Goal: Task Accomplishment & Management: Complete application form

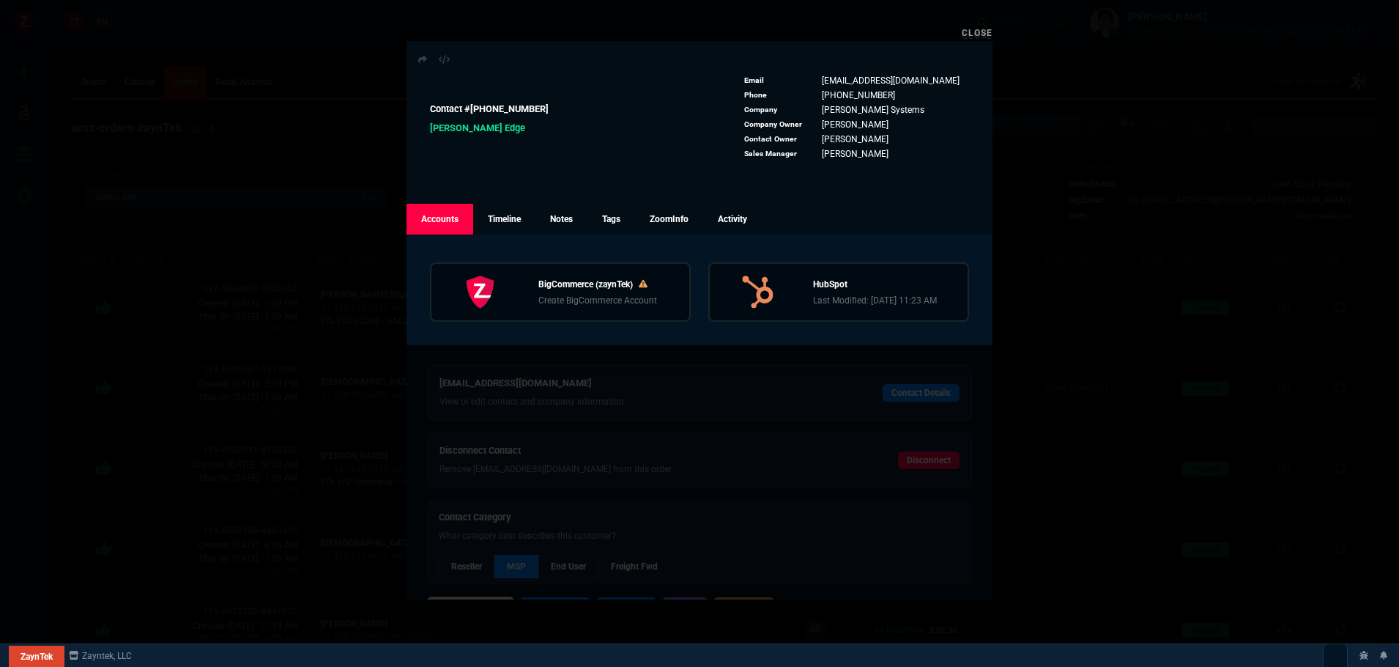
select select
click at [991, 30] on link "Close" at bounding box center [977, 33] width 31 height 10
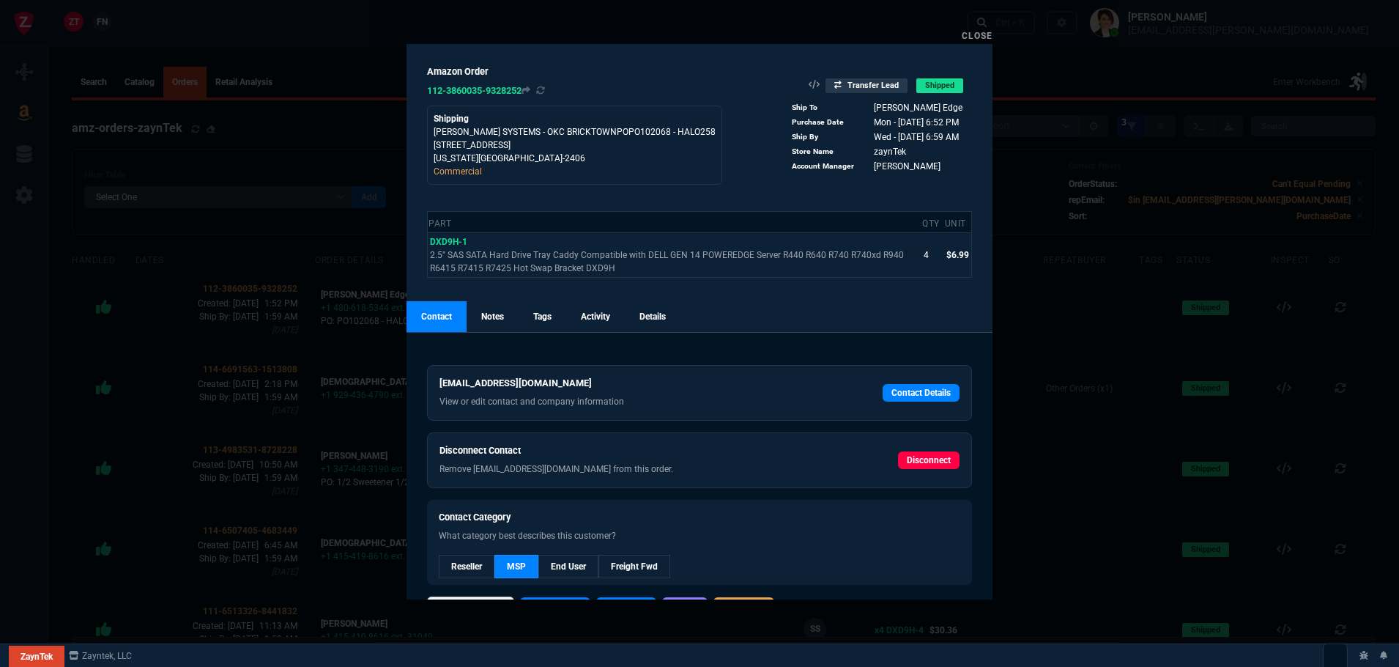
click at [991, 30] on div "Close" at bounding box center [700, 35] width 586 height 18
click at [991, 31] on link "Close" at bounding box center [977, 36] width 31 height 10
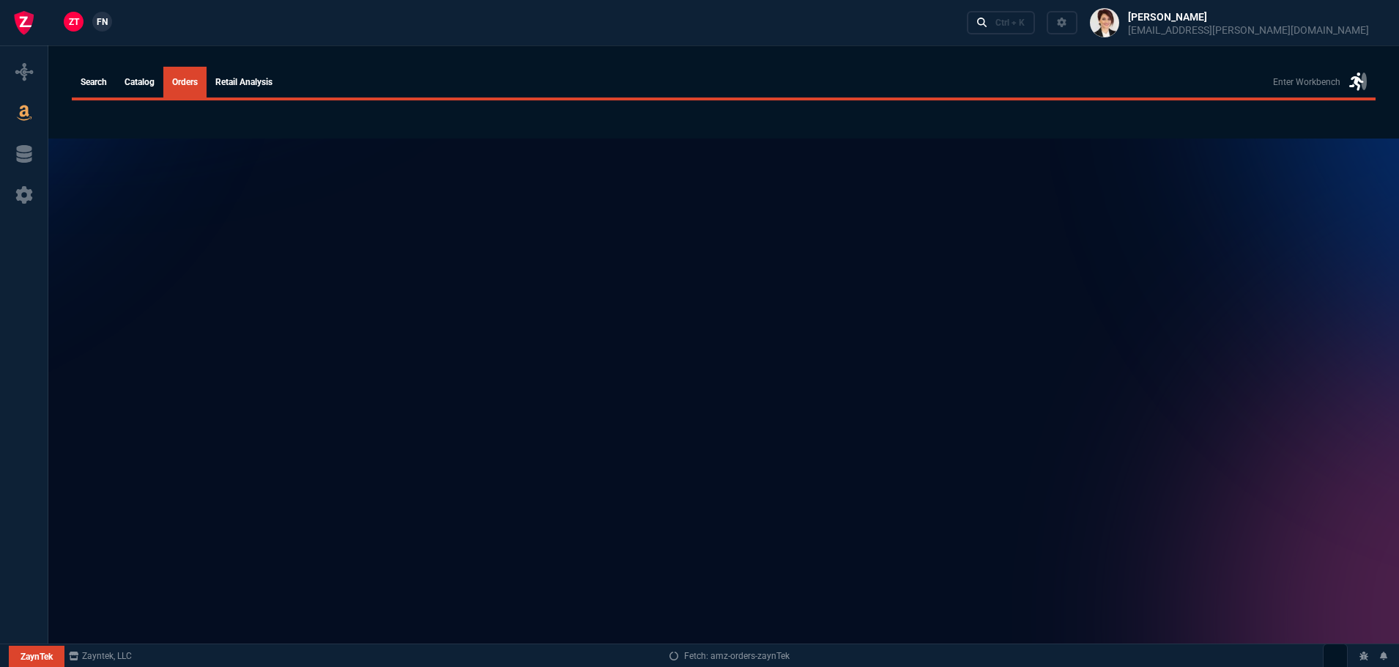
select select
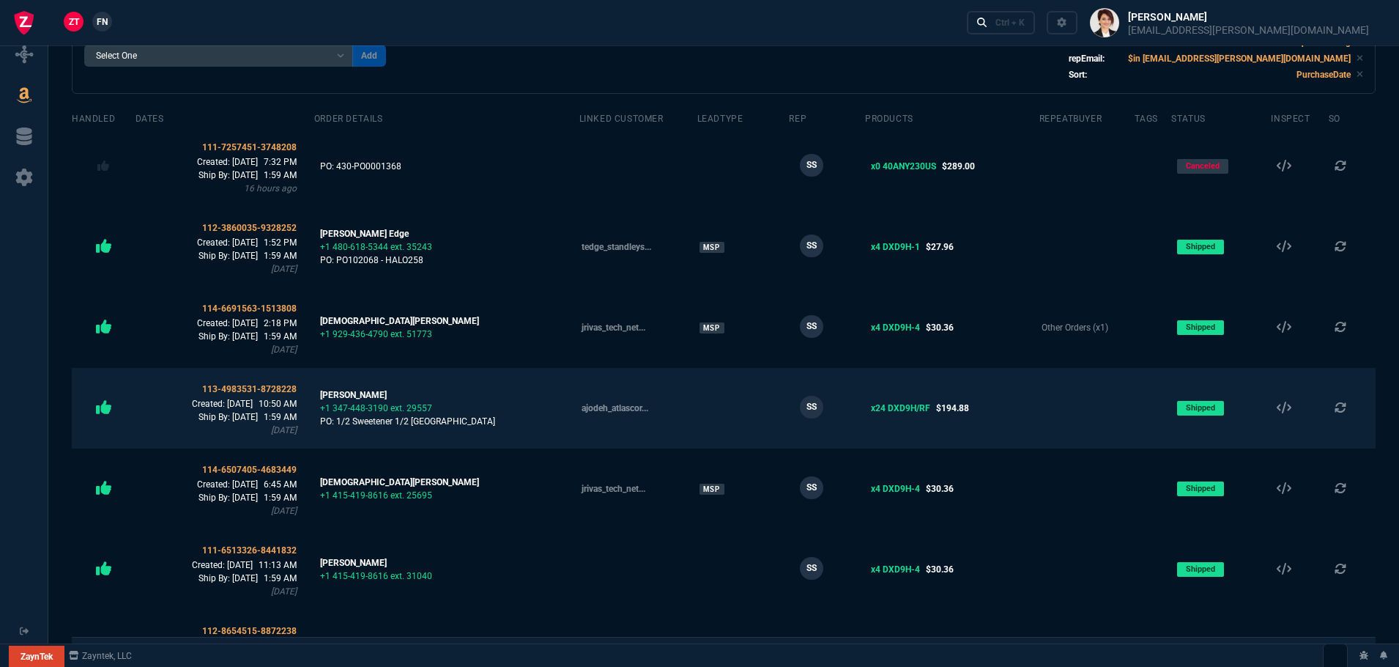
scroll to position [147, 0]
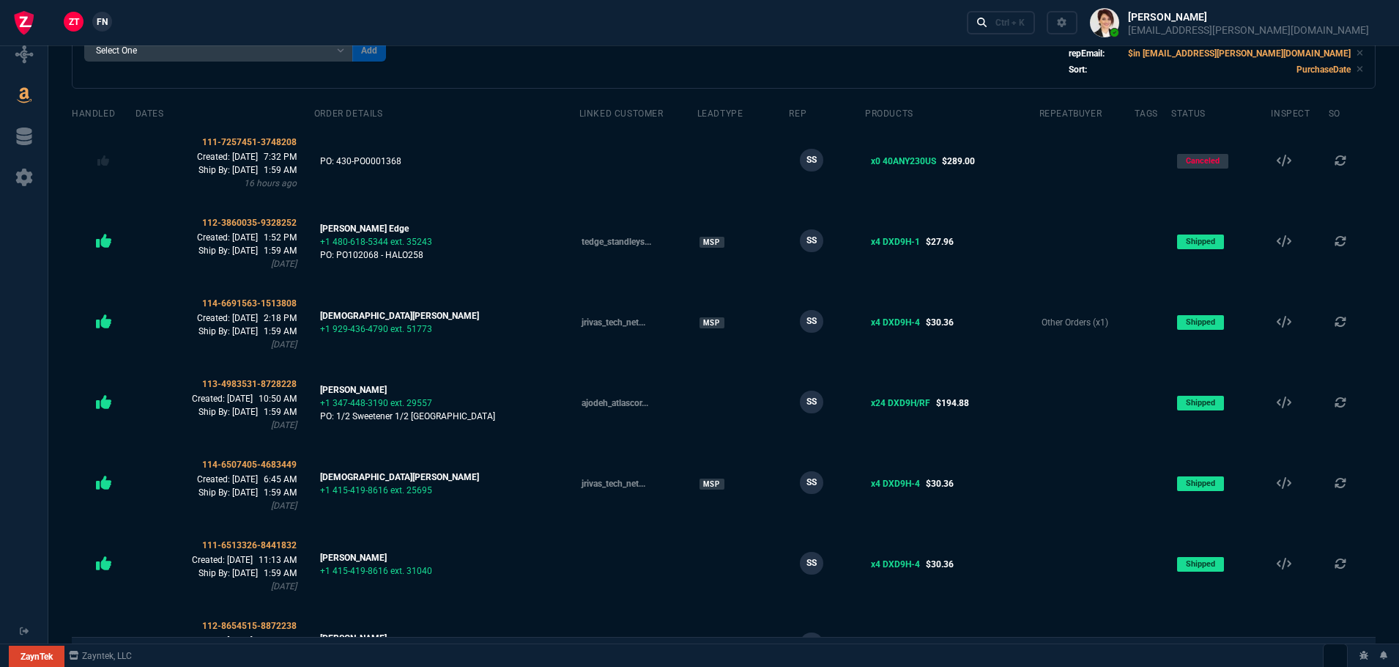
click at [110, 20] on link "FN" at bounding box center [102, 22] width 20 height 20
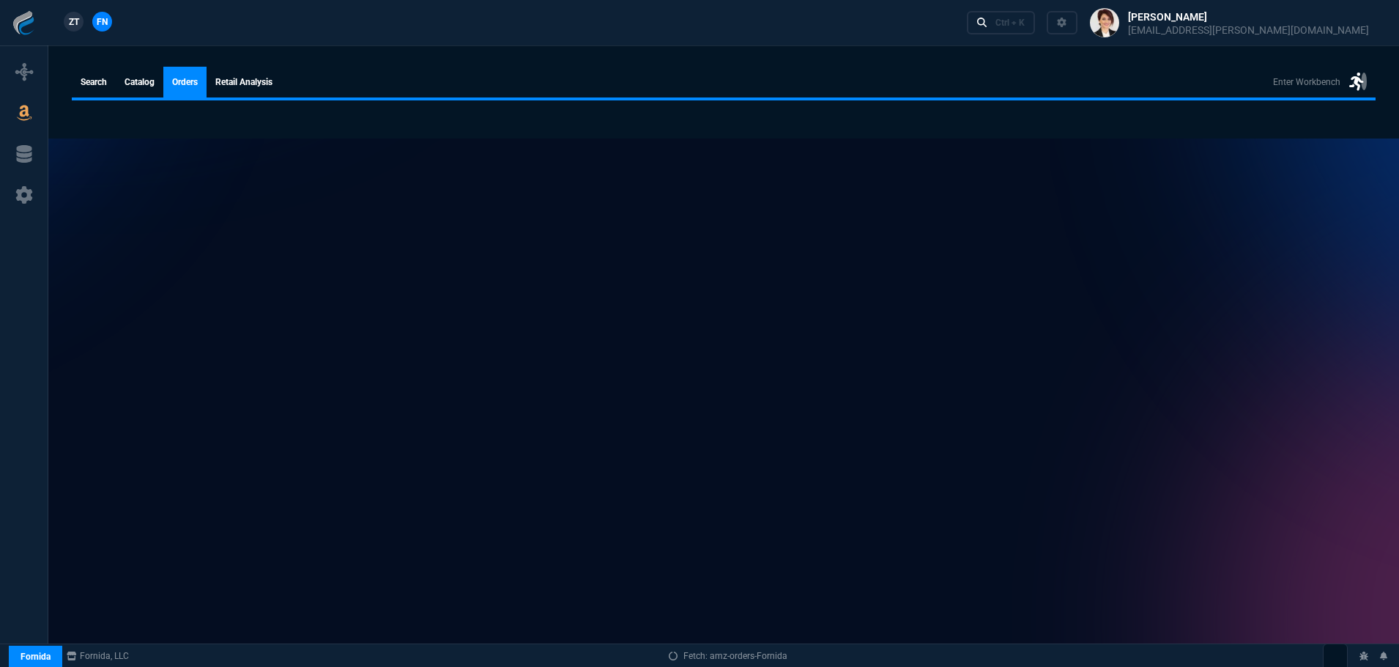
select select
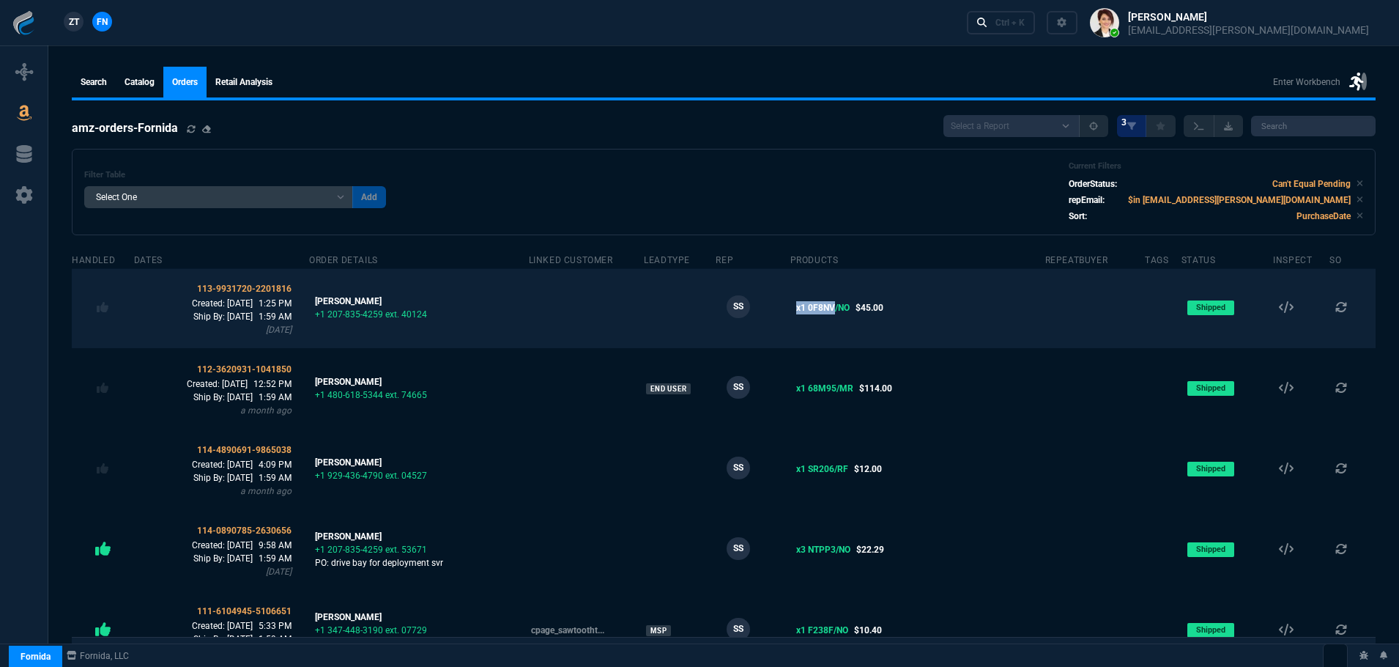
drag, startPoint x: 797, startPoint y: 308, endPoint x: 837, endPoint y: 309, distance: 40.3
click at [837, 309] on td "x1 0F8NV/NO $45.00" at bounding box center [918, 307] width 255 height 81
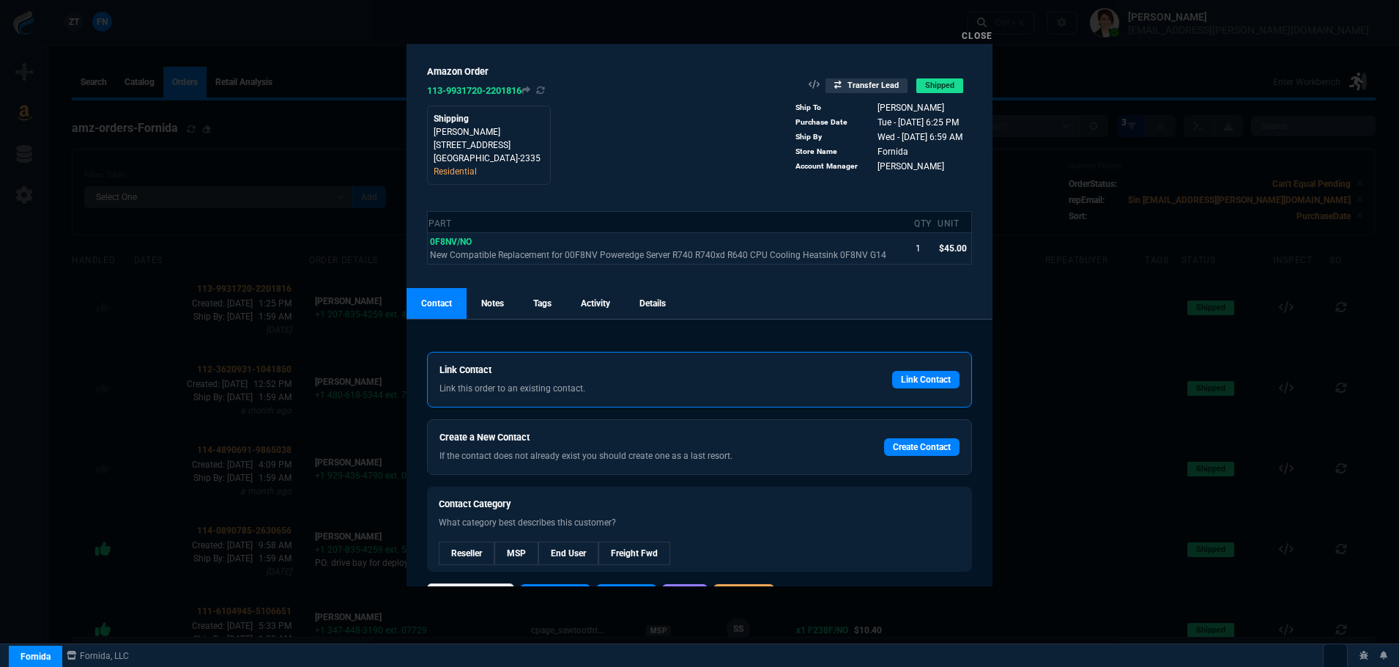
scroll to position [37, 0]
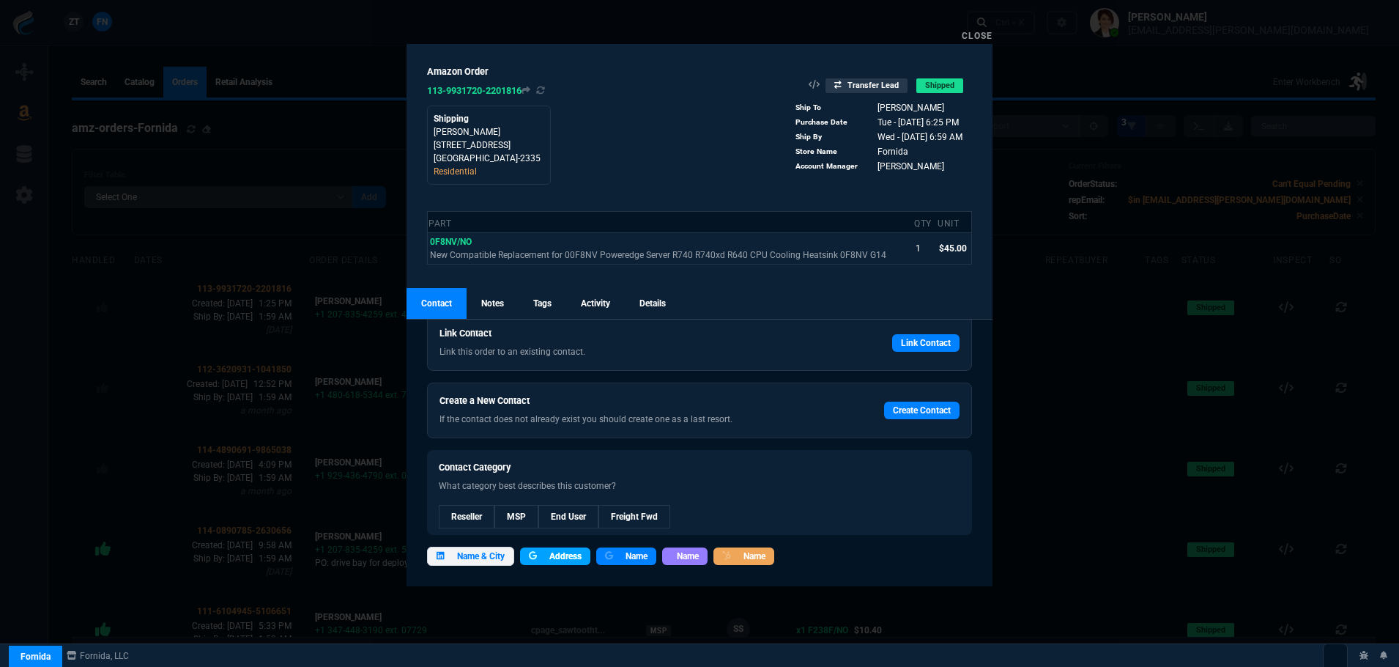
click at [575, 558] on span "Address" at bounding box center [566, 556] width 32 height 13
click at [550, 558] on link "Address" at bounding box center [555, 556] width 70 height 18
click at [504, 558] on span "Name & City" at bounding box center [481, 556] width 48 height 13
drag, startPoint x: 433, startPoint y: 132, endPoint x: 598, endPoint y: 163, distance: 167.7
click at [600, 158] on div "Amazon Order 113-9931720-2201816 Shipping Sreekumar Kayarat 107 FALCONGATE DR M…" at bounding box center [700, 124] width 586 height 160
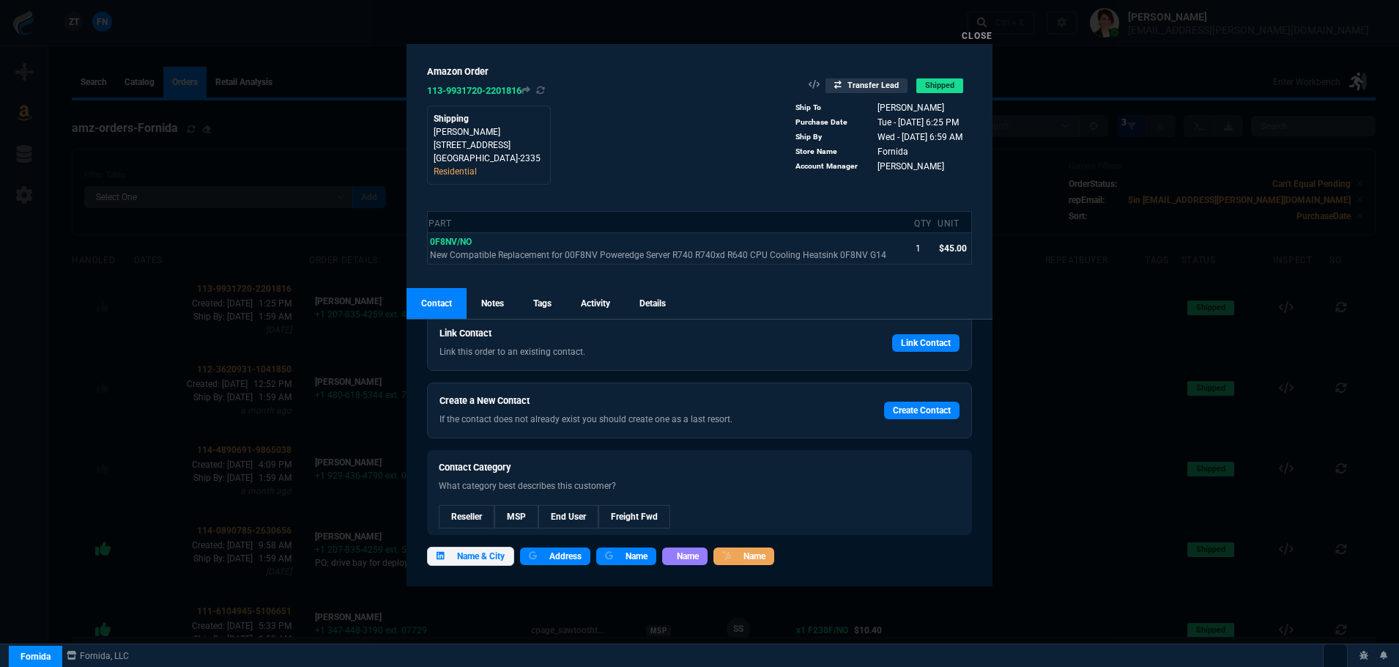
copy div "Sreekumar Kayarat 107 FALCONGATE DR MONMOUTH JUNCTION, NJ 08852-2335"
click at [661, 146] on div "Amazon Order 113-9931720-2201816 Shipping Sreekumar Kayarat 107 FALCONGATE DR M…" at bounding box center [700, 124] width 586 height 160
drag, startPoint x: 433, startPoint y: 134, endPoint x: 513, endPoint y: 131, distance: 79.9
click at [513, 131] on div "Shipping Sreekumar Kayarat 107 FALCONGATE DR MONMOUTH JUNCTION, NJ 08852-2335 R…" at bounding box center [489, 145] width 124 height 79
copy p "Sreekumar Kayarat"
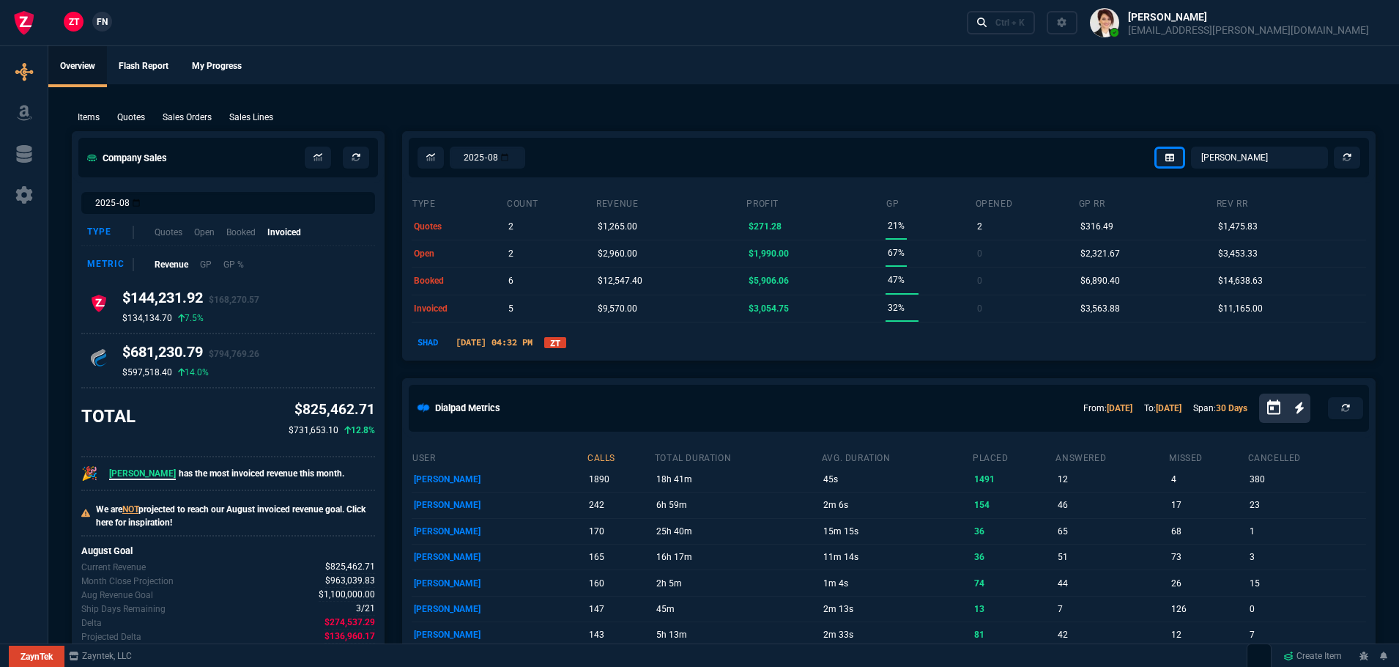
select select "4: SHAD"
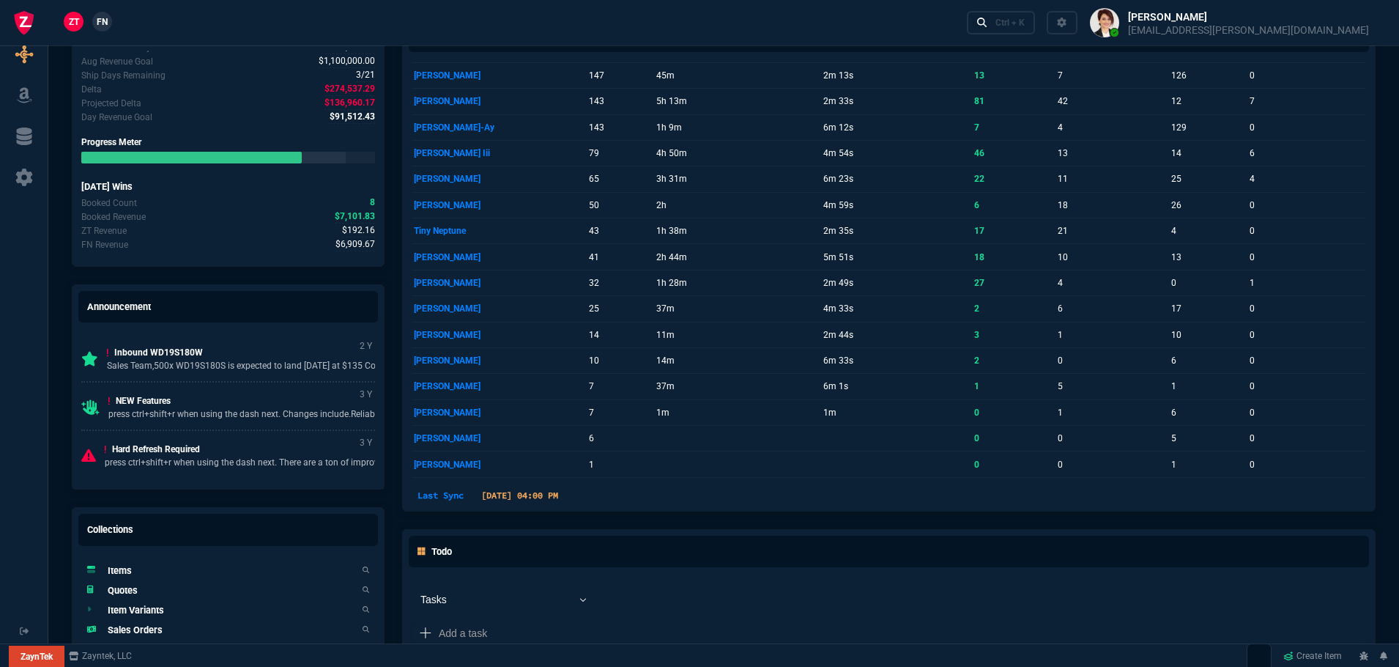
scroll to position [917, 0]
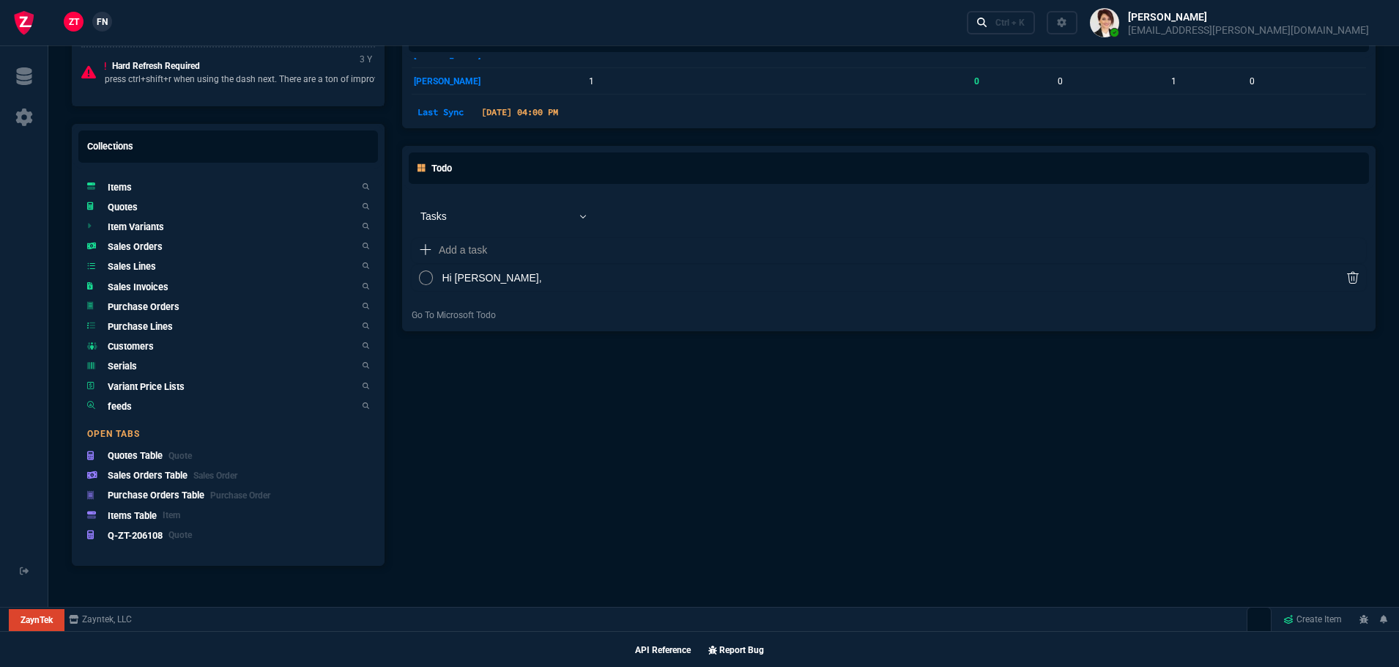
click at [126, 203] on h5 "Quotes" at bounding box center [123, 207] width 30 height 14
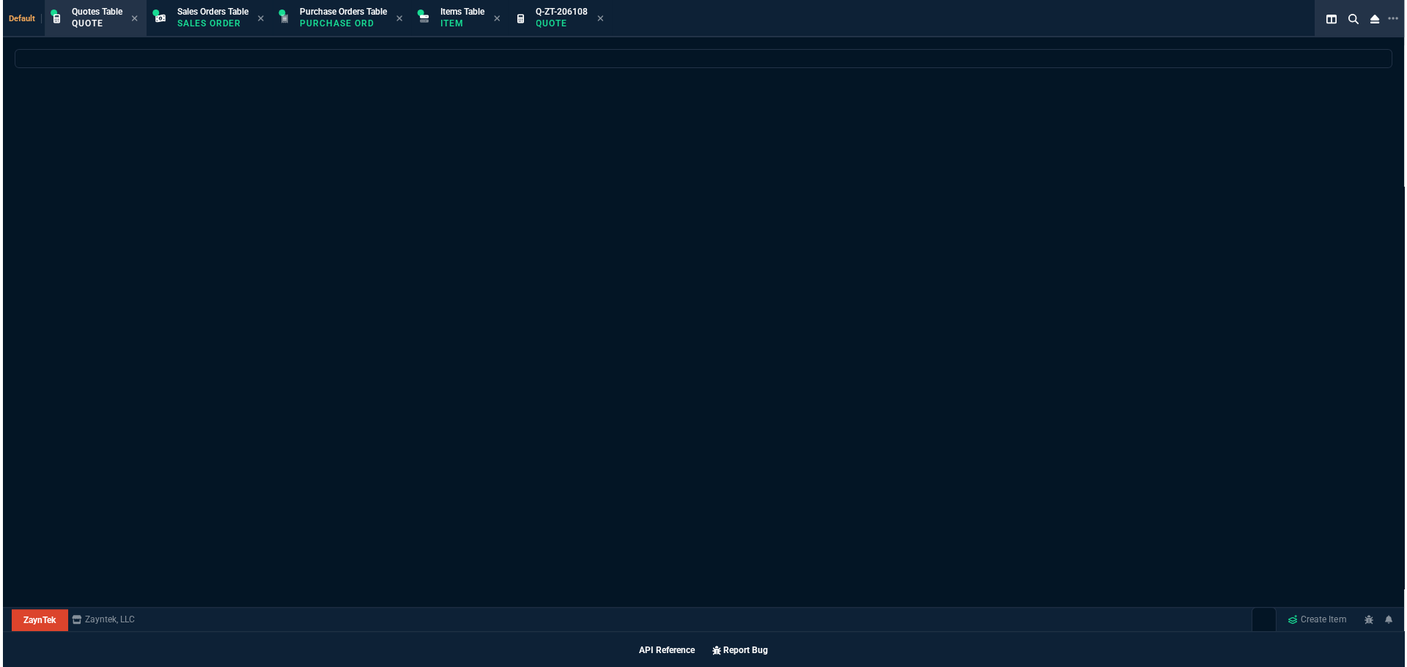
scroll to position [916, 0]
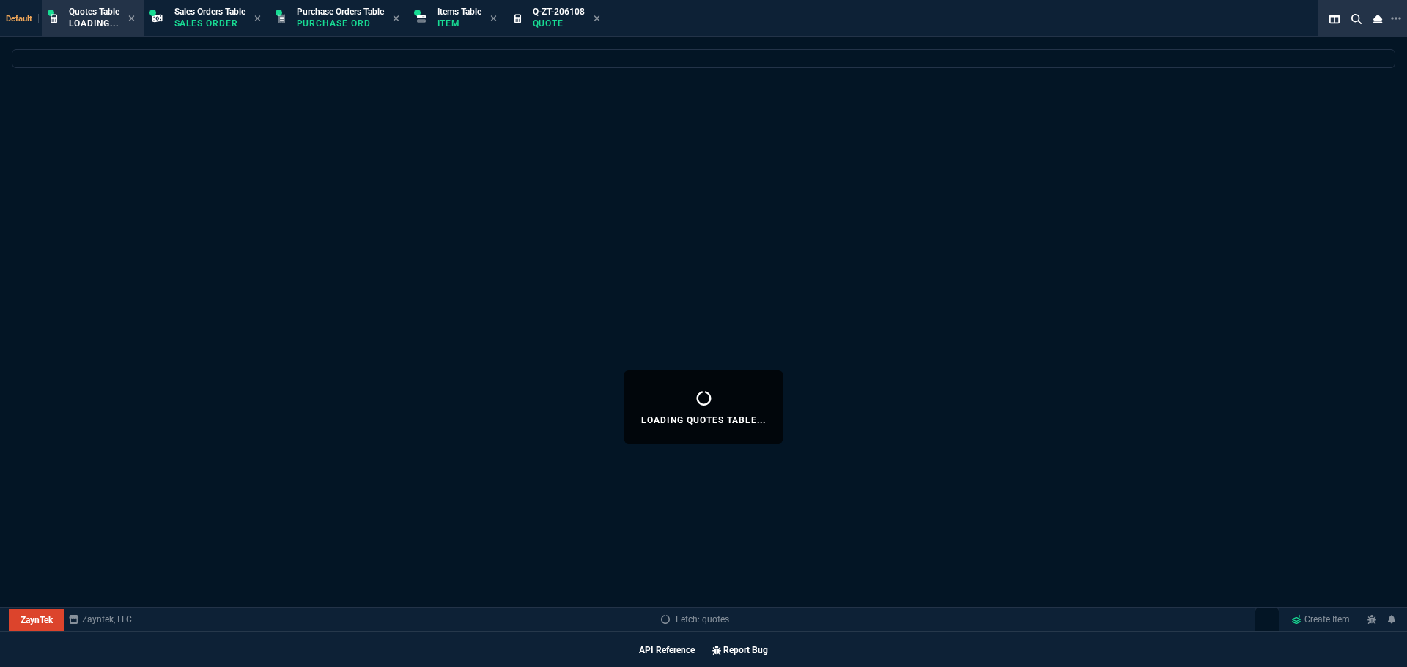
select select
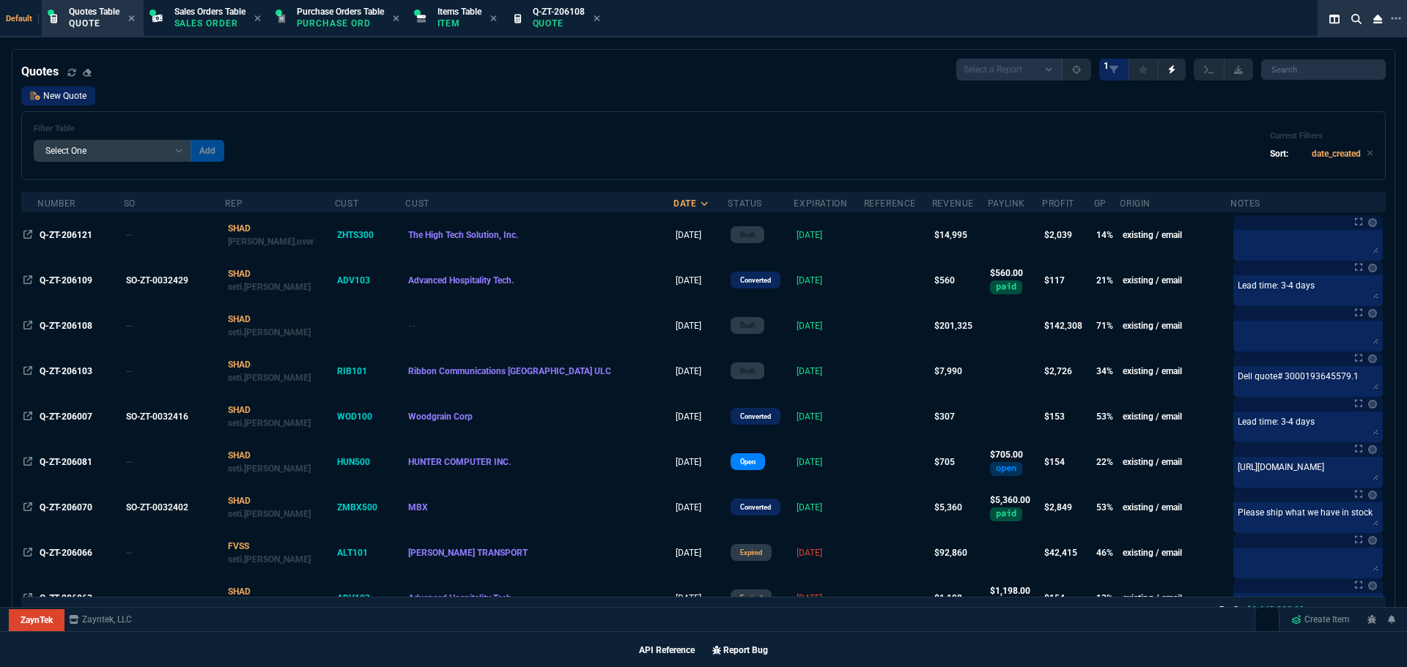
click at [78, 102] on link "New Quote" at bounding box center [58, 95] width 74 height 19
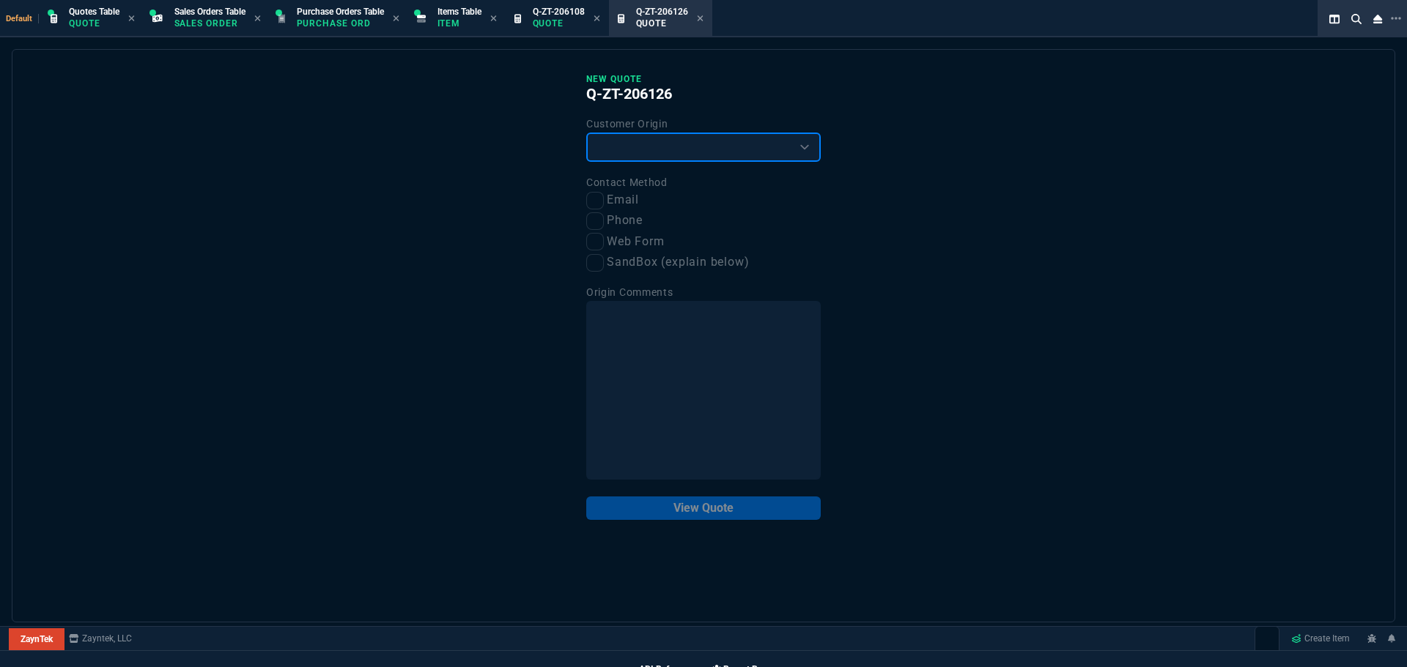
click at [623, 148] on select "Existing Customer Amazon Lead (first order) Website Lead (first order) Called (…" at bounding box center [703, 147] width 234 height 29
select select "existing"
click at [586, 133] on select "Existing Customer Amazon Lead (first order) Website Lead (first order) Called (…" at bounding box center [703, 147] width 234 height 29
click at [594, 201] on input "Email" at bounding box center [595, 201] width 18 height 18
checkbox input "true"
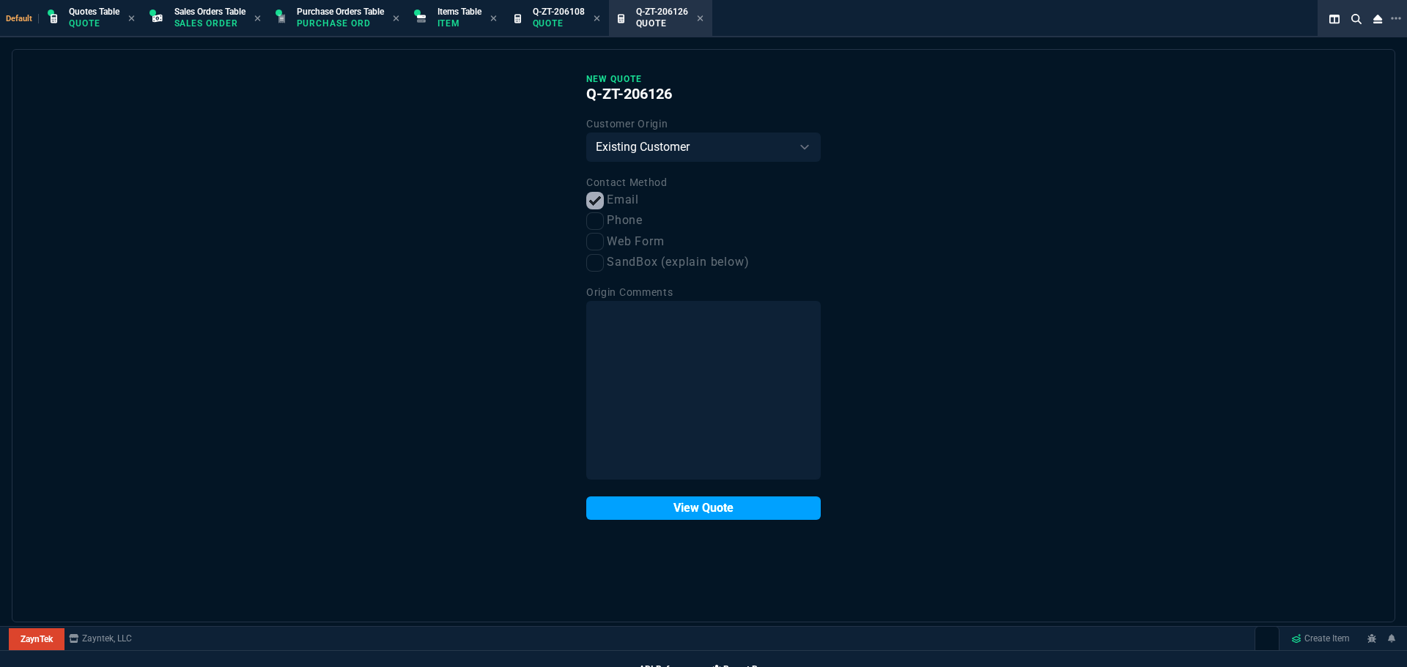
click at [656, 511] on button "View Quote" at bounding box center [703, 508] width 234 height 23
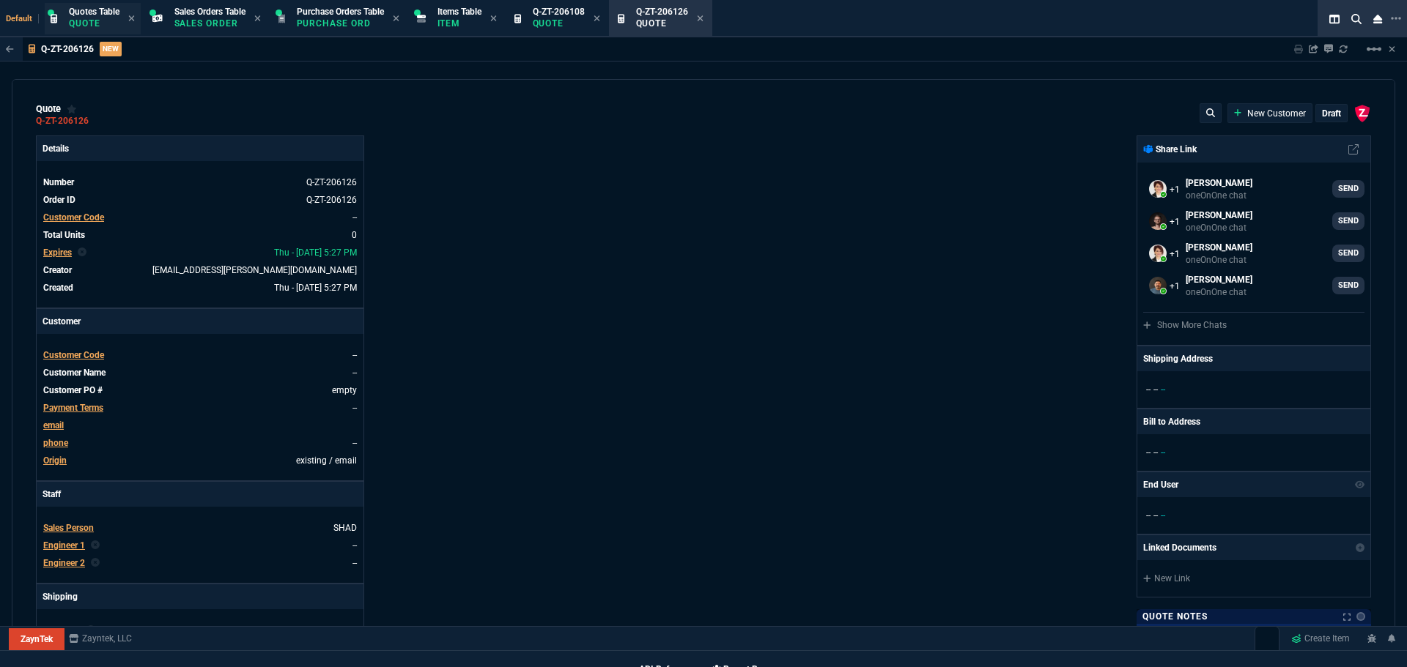
click at [92, 19] on p "Quote" at bounding box center [94, 24] width 51 height 12
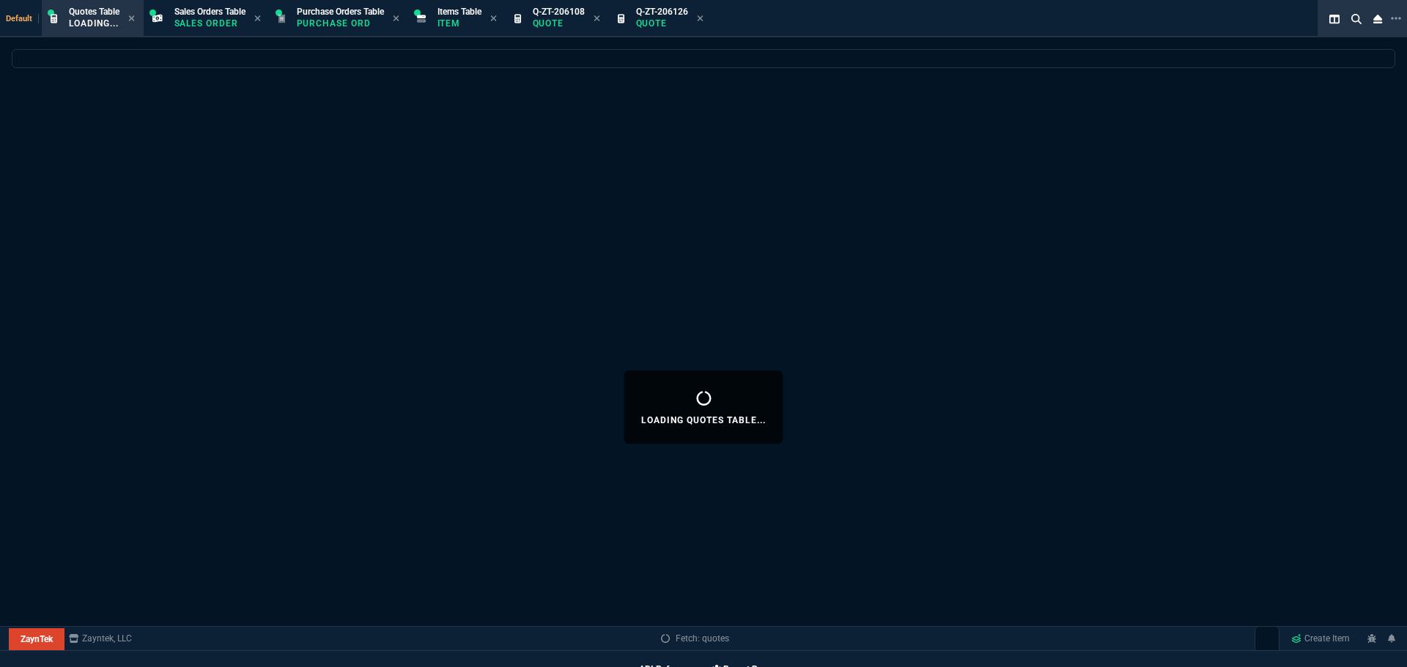
select select
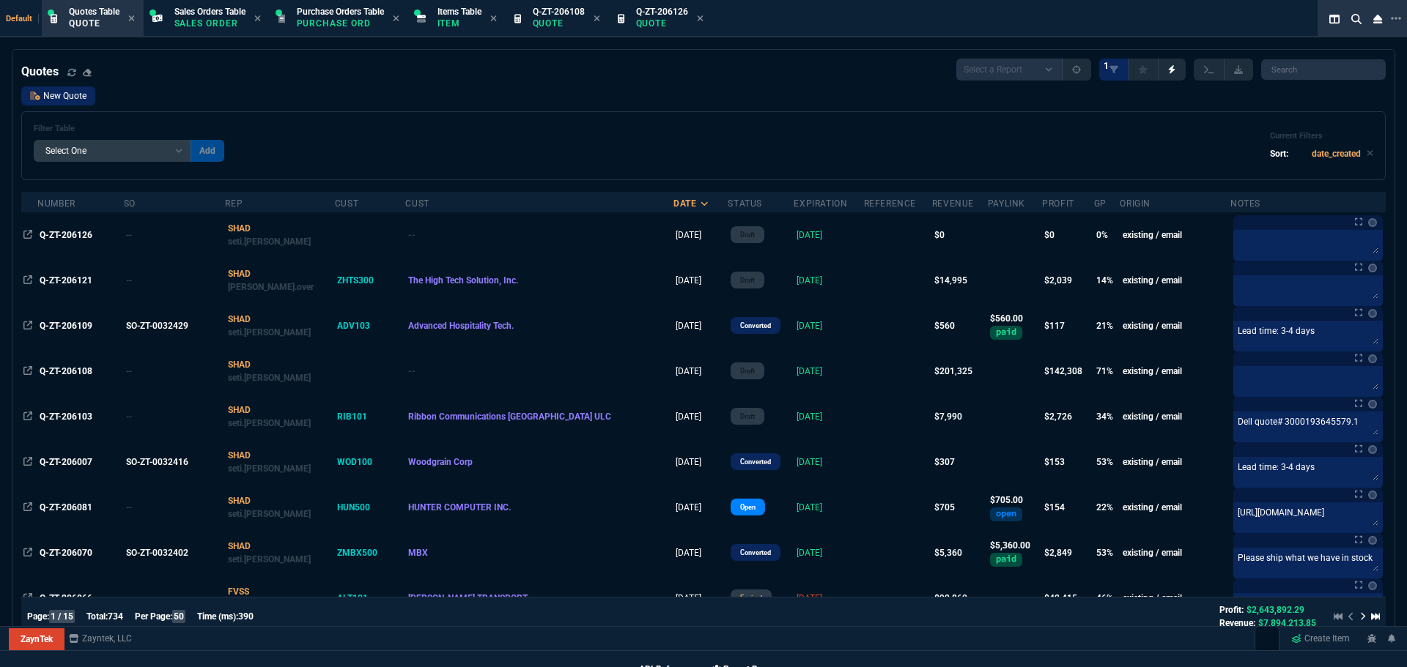
click at [72, 100] on link "New Quote" at bounding box center [58, 95] width 74 height 19
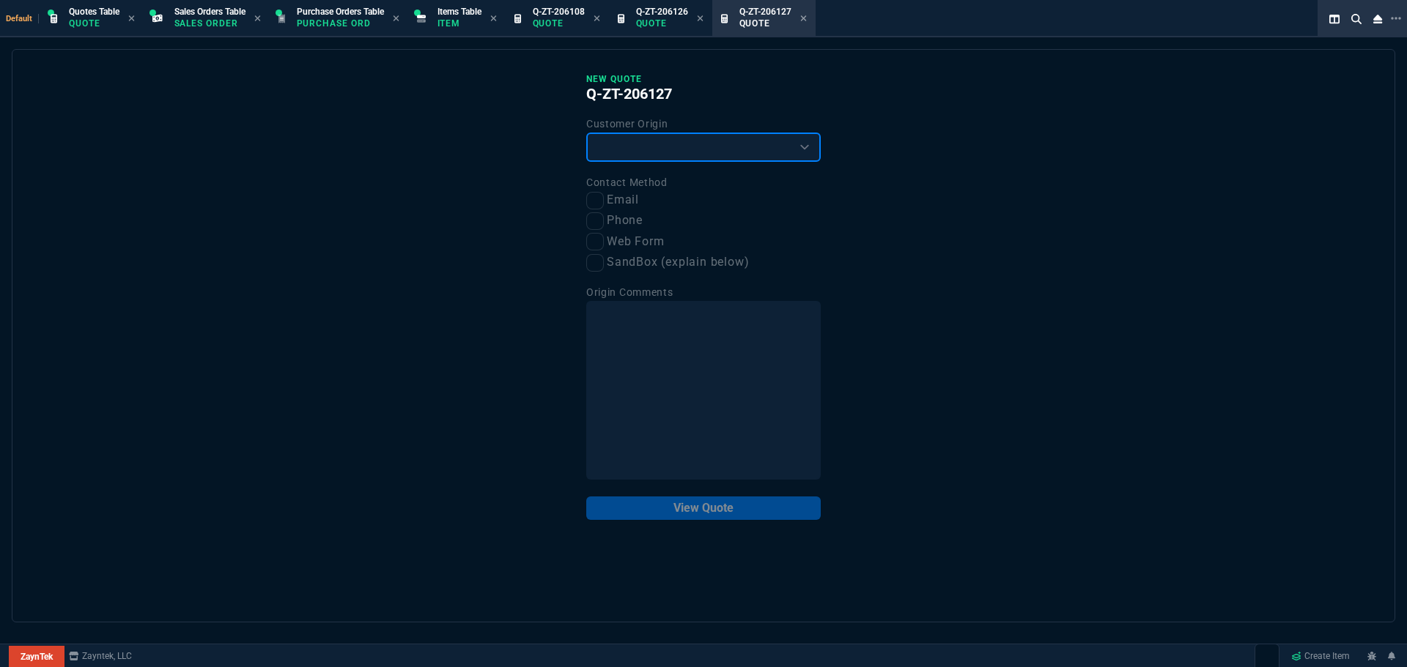
click at [787, 149] on select "Existing Customer Amazon Lead (first order) Website Lead (first order) Called (…" at bounding box center [703, 147] width 234 height 29
select select "existing"
click at [586, 133] on select "Existing Customer Amazon Lead (first order) Website Lead (first order) Called (…" at bounding box center [703, 147] width 234 height 29
click at [593, 201] on input "Email" at bounding box center [595, 201] width 18 height 18
checkbox input "true"
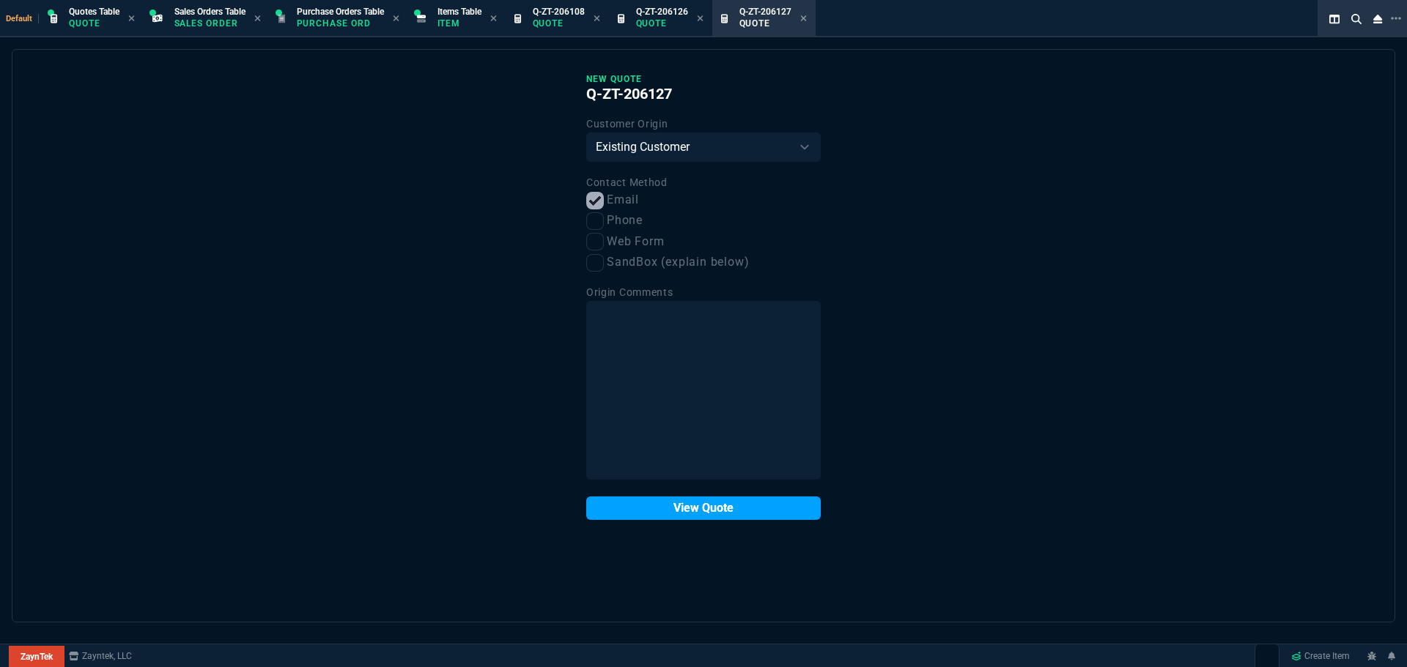
drag, startPoint x: 643, startPoint y: 517, endPoint x: 640, endPoint y: 499, distance: 18.4
click at [643, 514] on button "View Quote" at bounding box center [703, 508] width 234 height 23
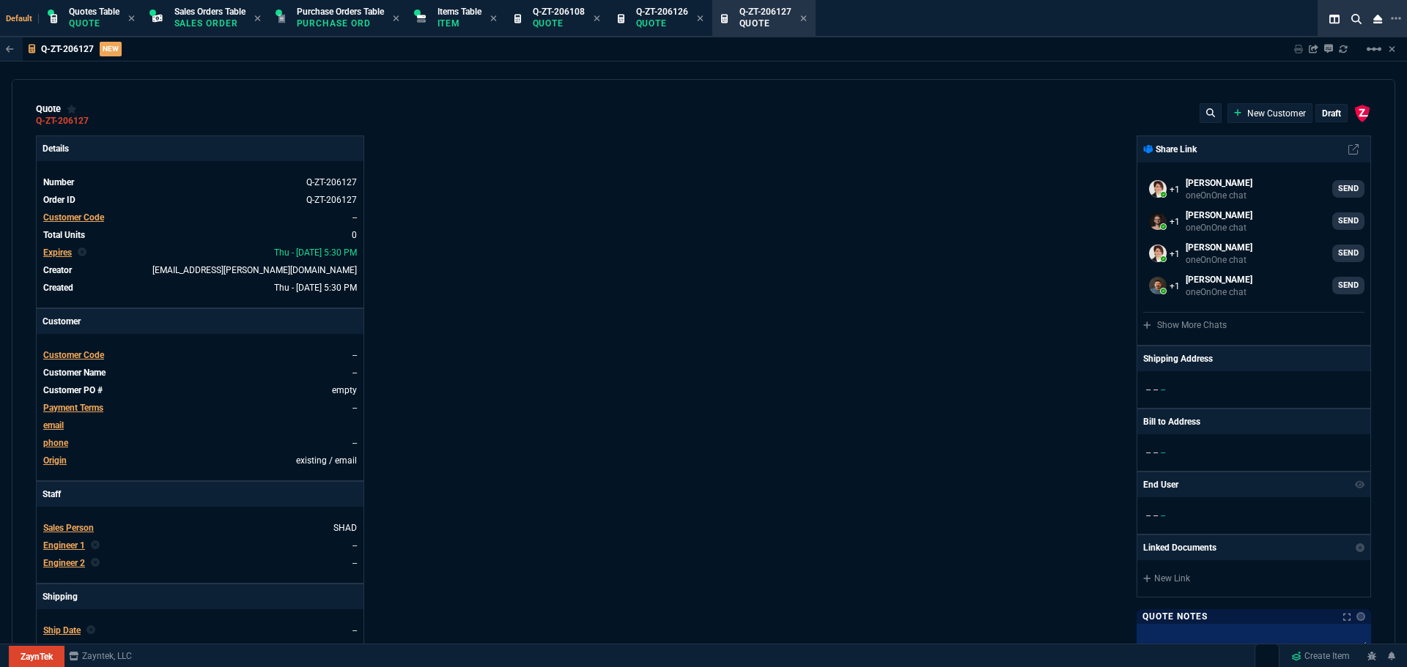
click at [83, 355] on span "Customer Code" at bounding box center [73, 355] width 61 height 10
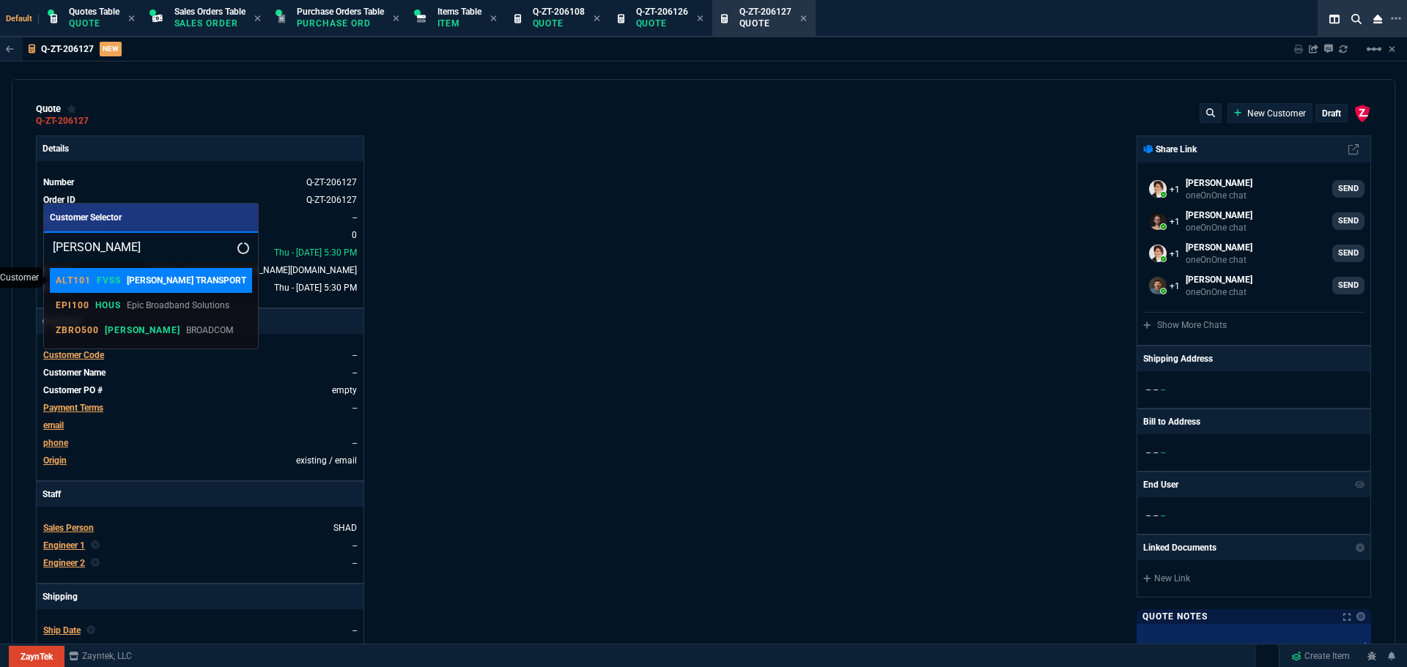
type input "ALTom"
click at [147, 284] on p "[PERSON_NAME] TRANSPORT" at bounding box center [186, 280] width 119 height 13
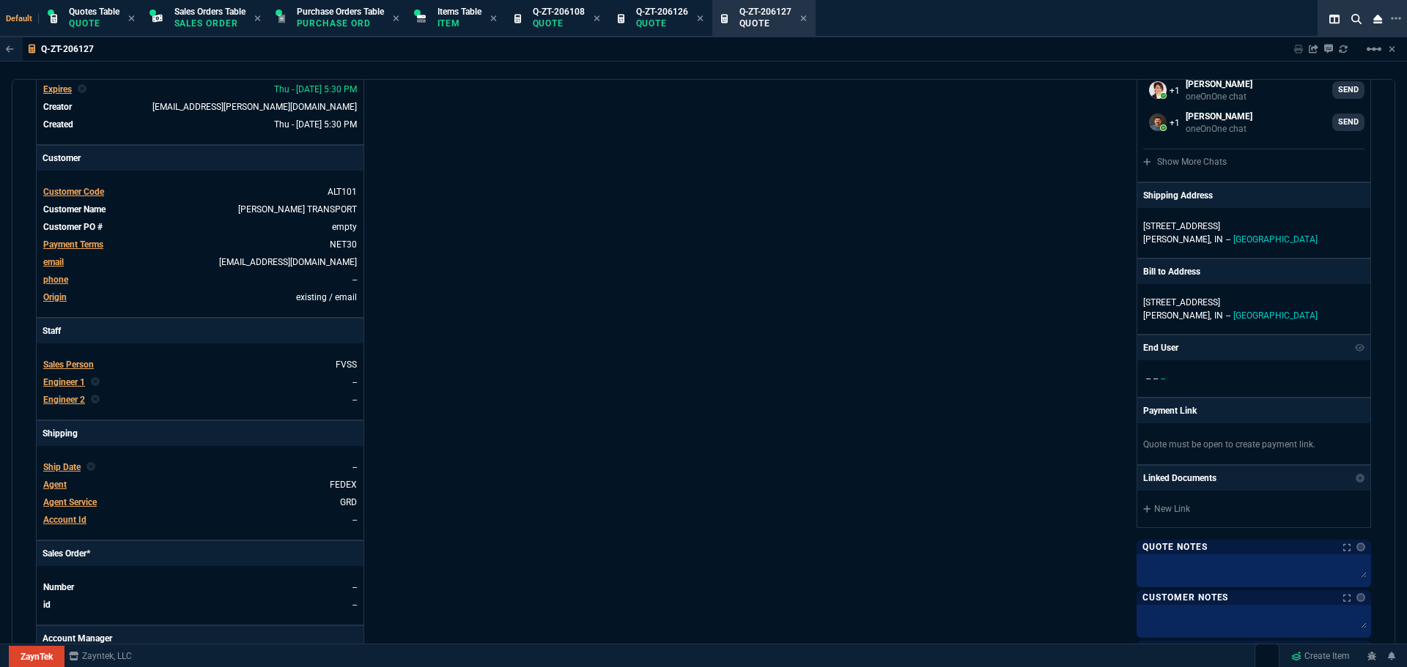
scroll to position [560, 0]
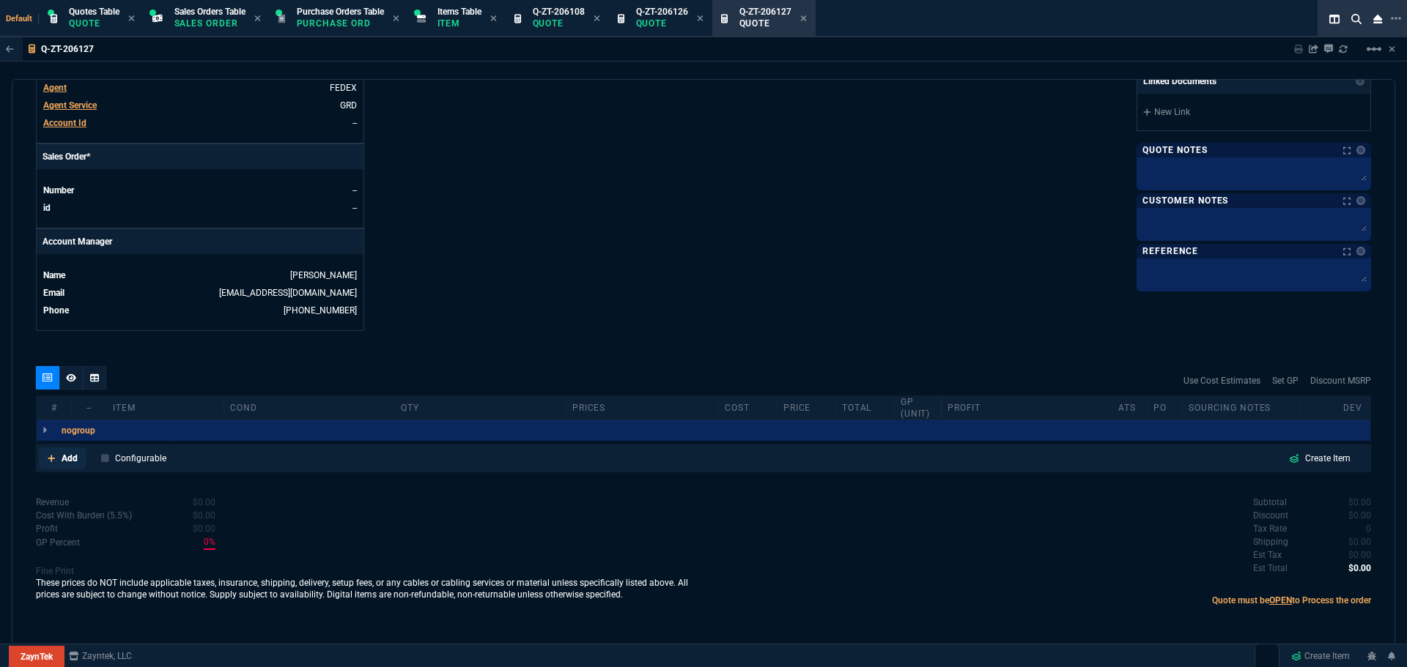
click at [64, 462] on p "Add" at bounding box center [70, 458] width 16 height 13
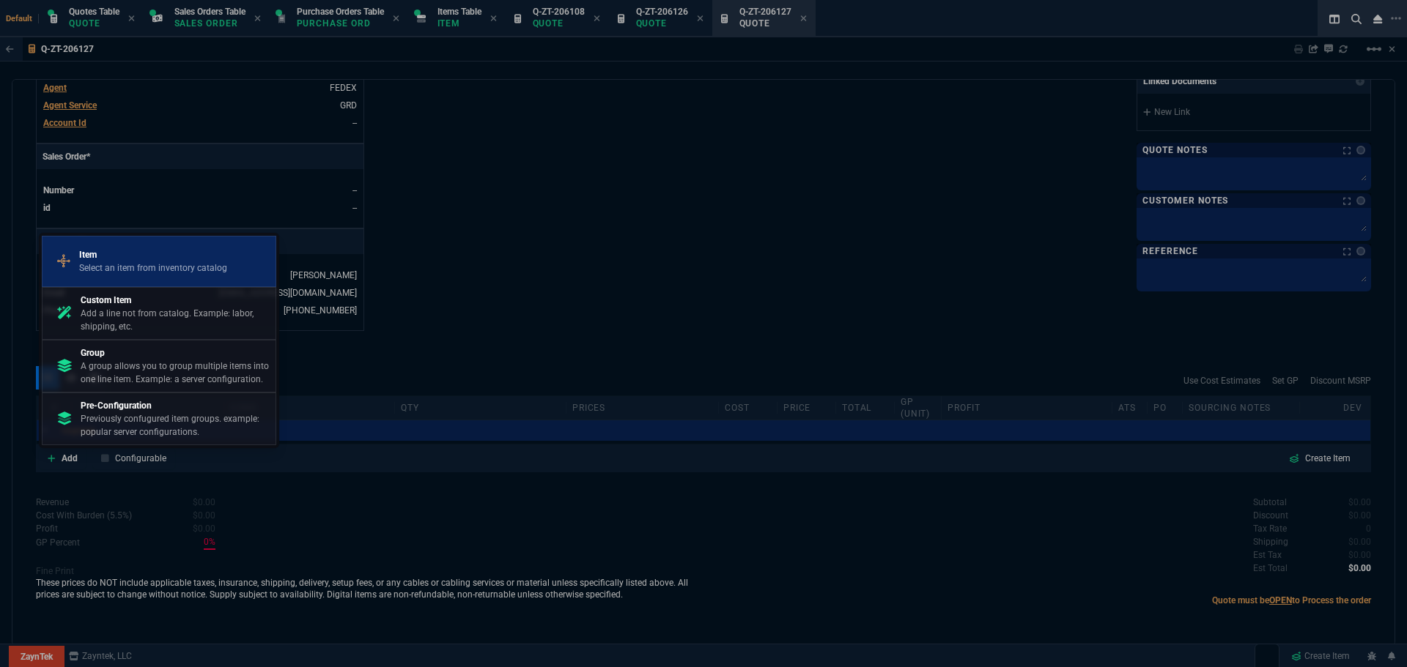
click at [116, 248] on div "Item Select an item from inventory catalog" at bounding box center [158, 262] width 221 height 38
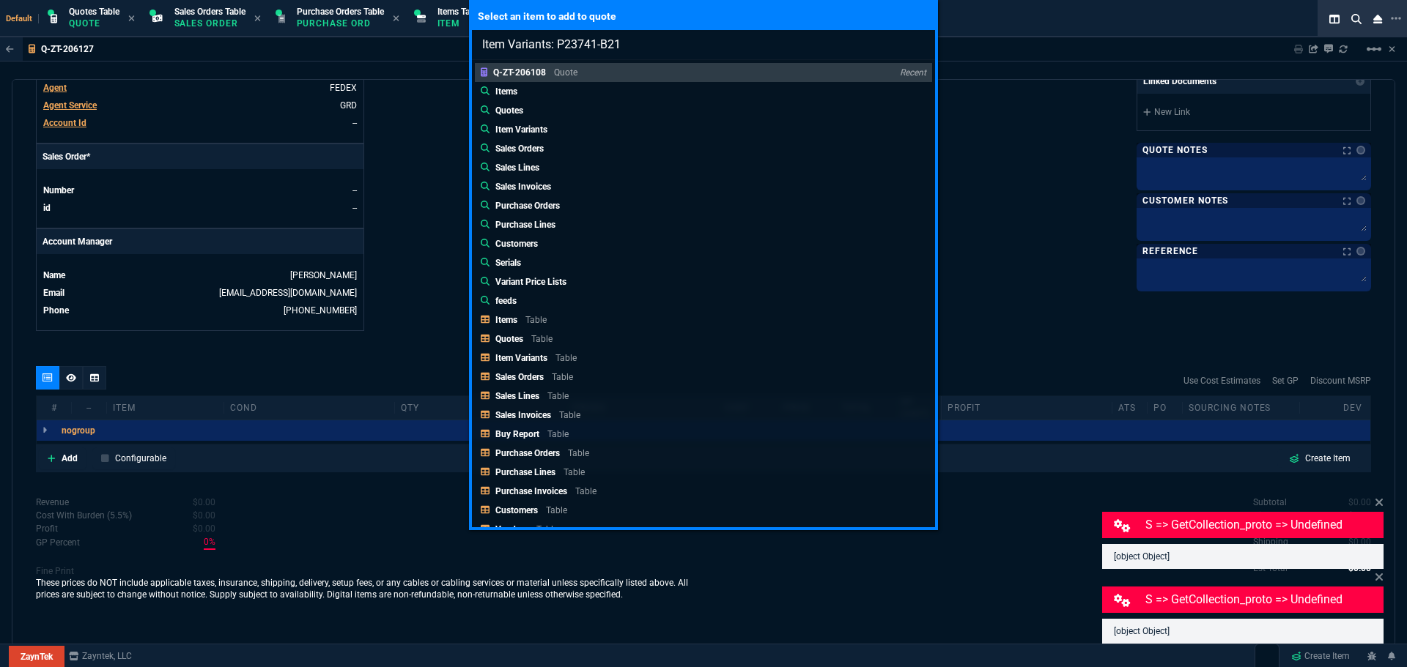
type input "Item Variants: P23741-B21"
click at [1041, 85] on div "Select an item to add to quote Item Variants: P23741-B21 Q-ZT-206108 Quote Rece…" at bounding box center [703, 333] width 1407 height 667
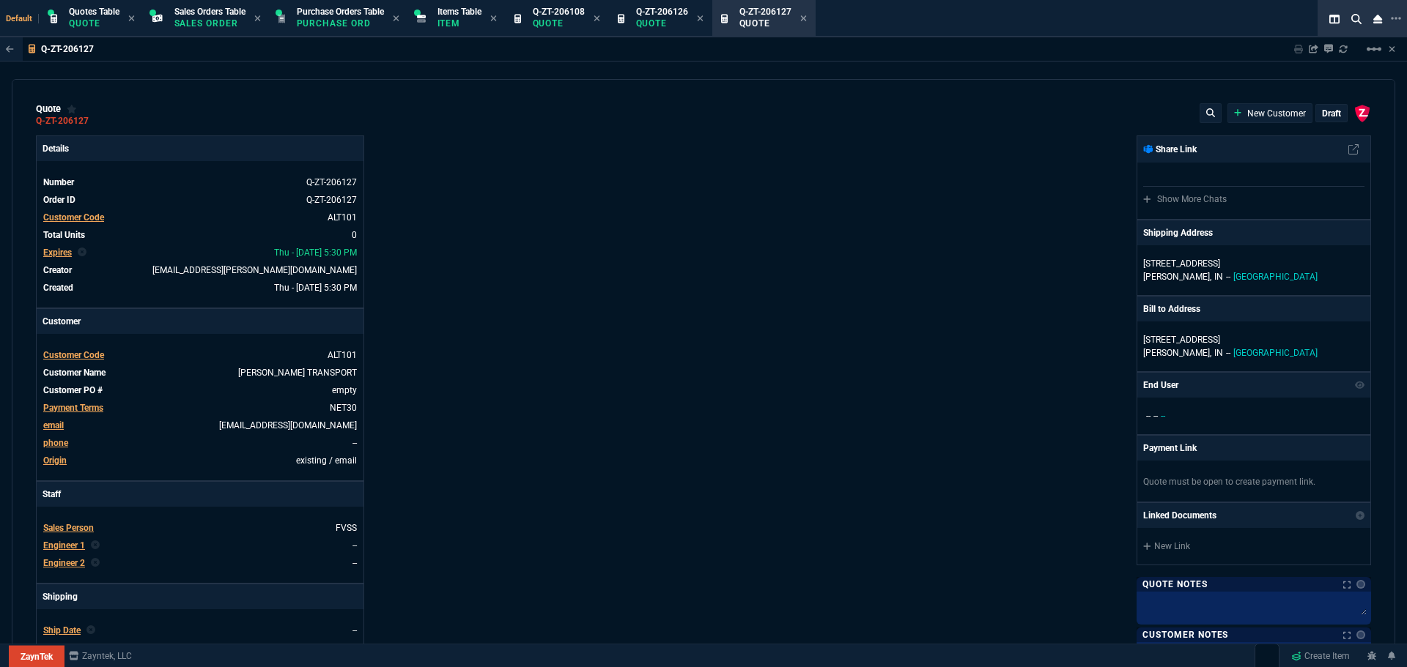
select select "4: SHAD"
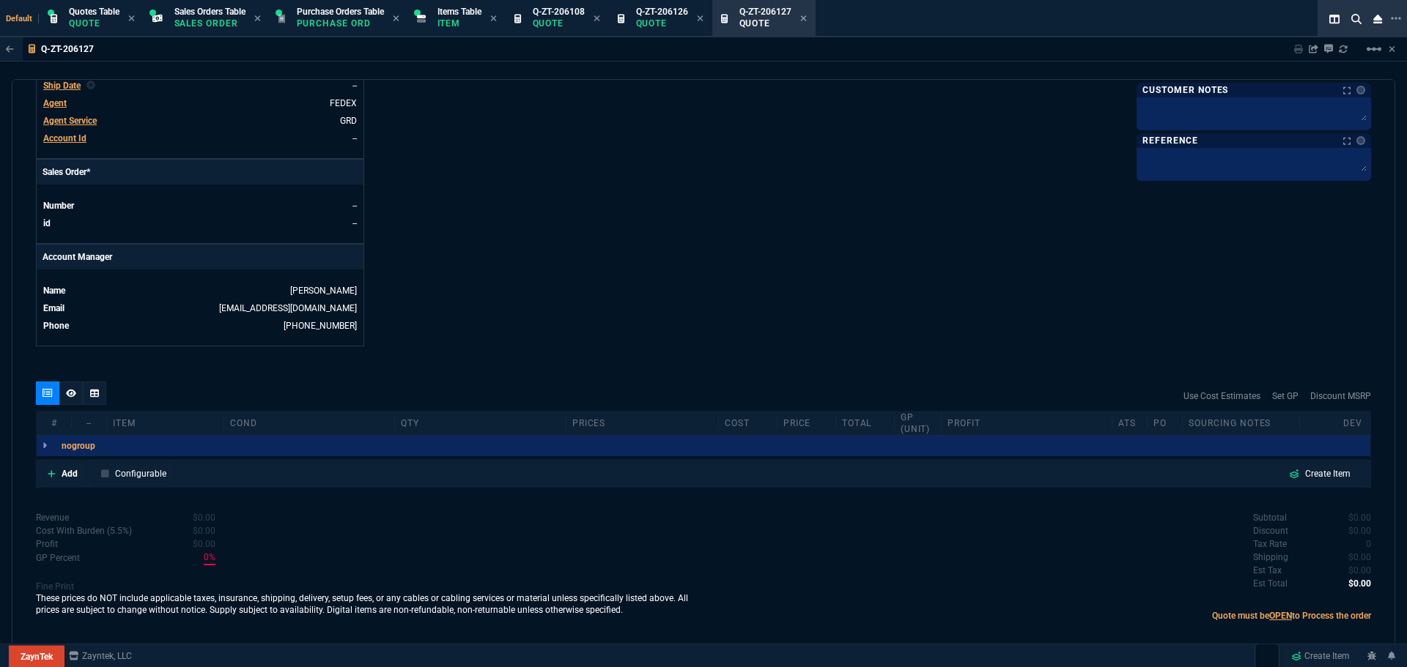
scroll to position [560, 0]
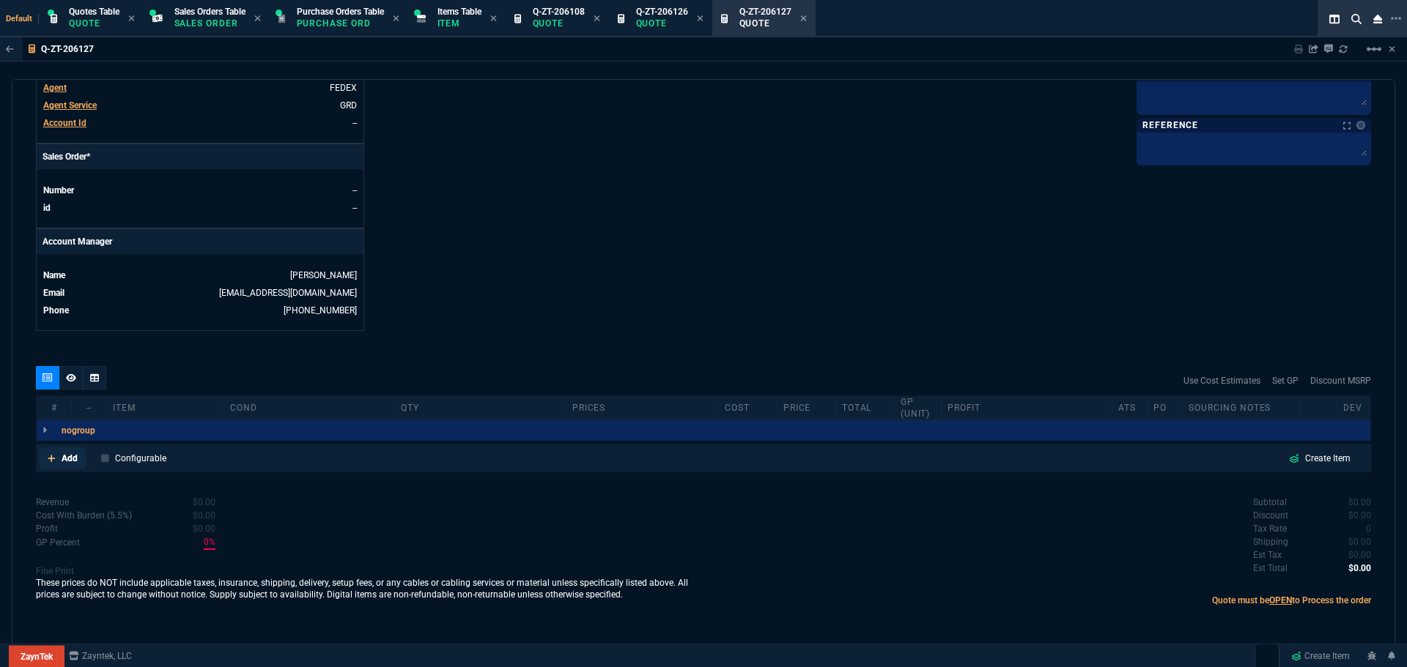
click at [67, 462] on p "Add" at bounding box center [70, 458] width 16 height 13
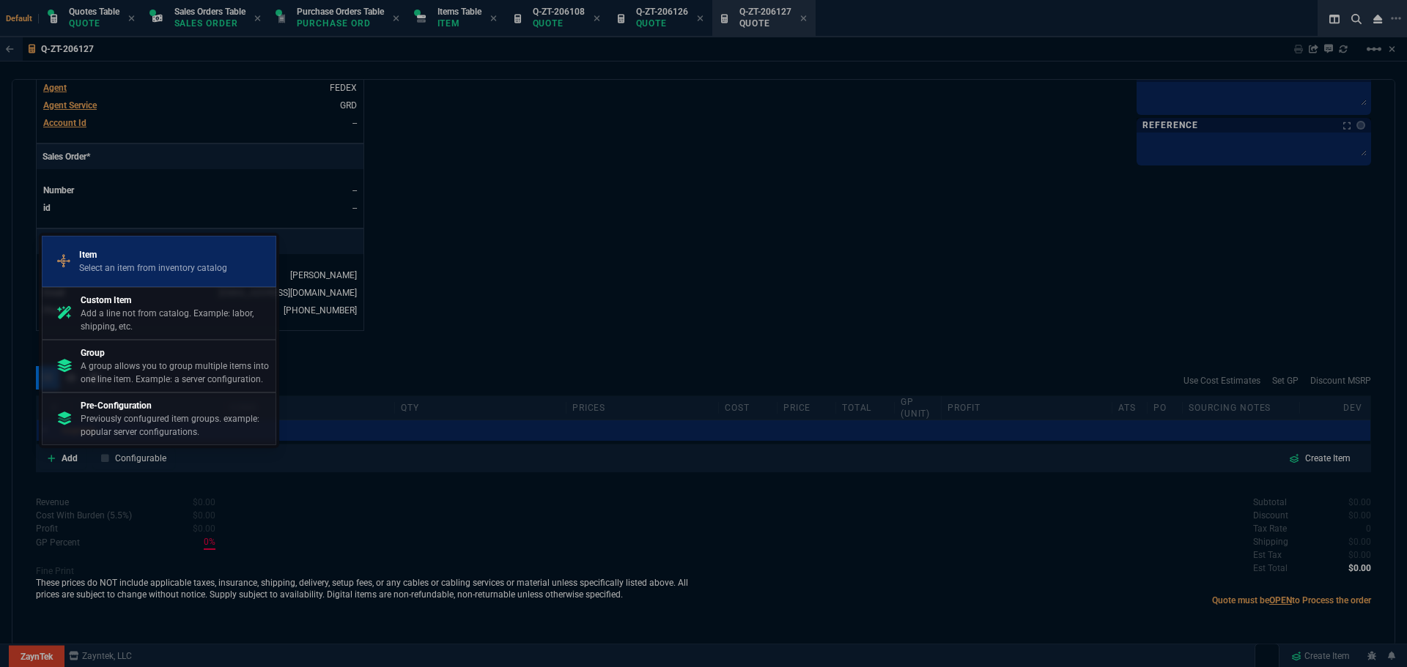
click at [104, 279] on div "Item Select an item from inventory catalog" at bounding box center [158, 262] width 221 height 38
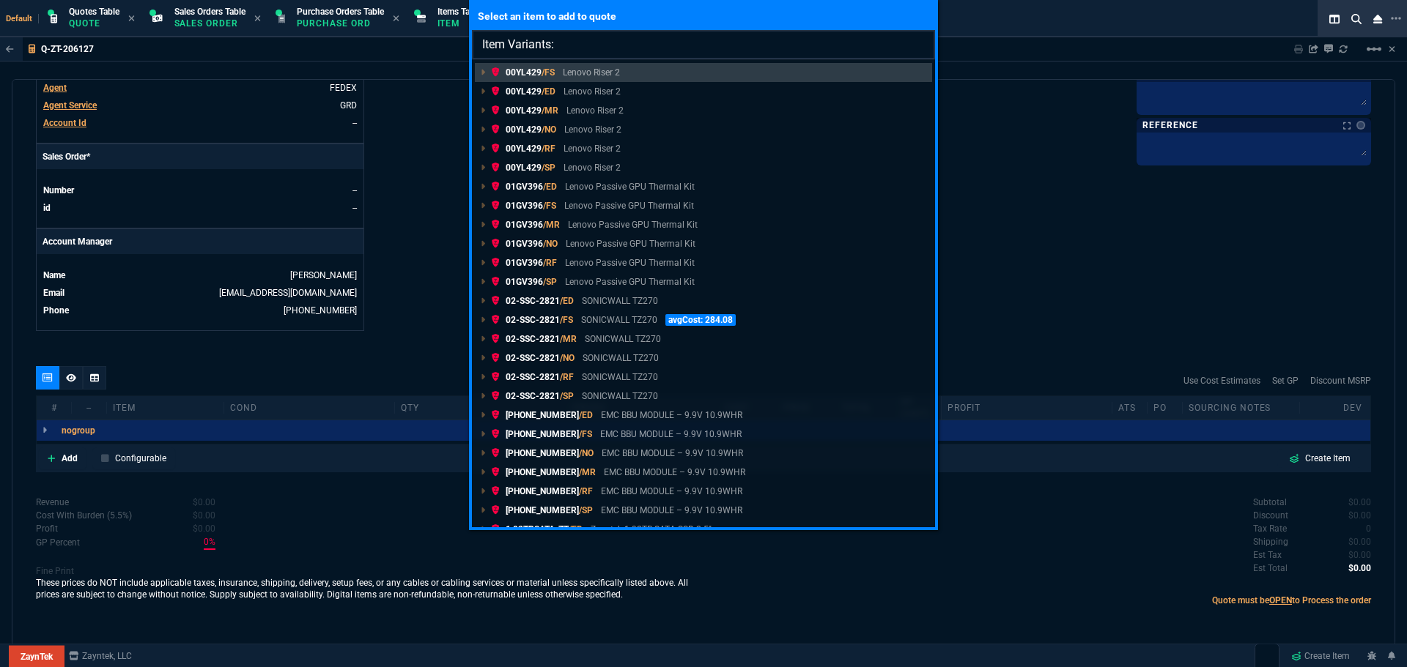
type input "Item Variants: P23741-B21"
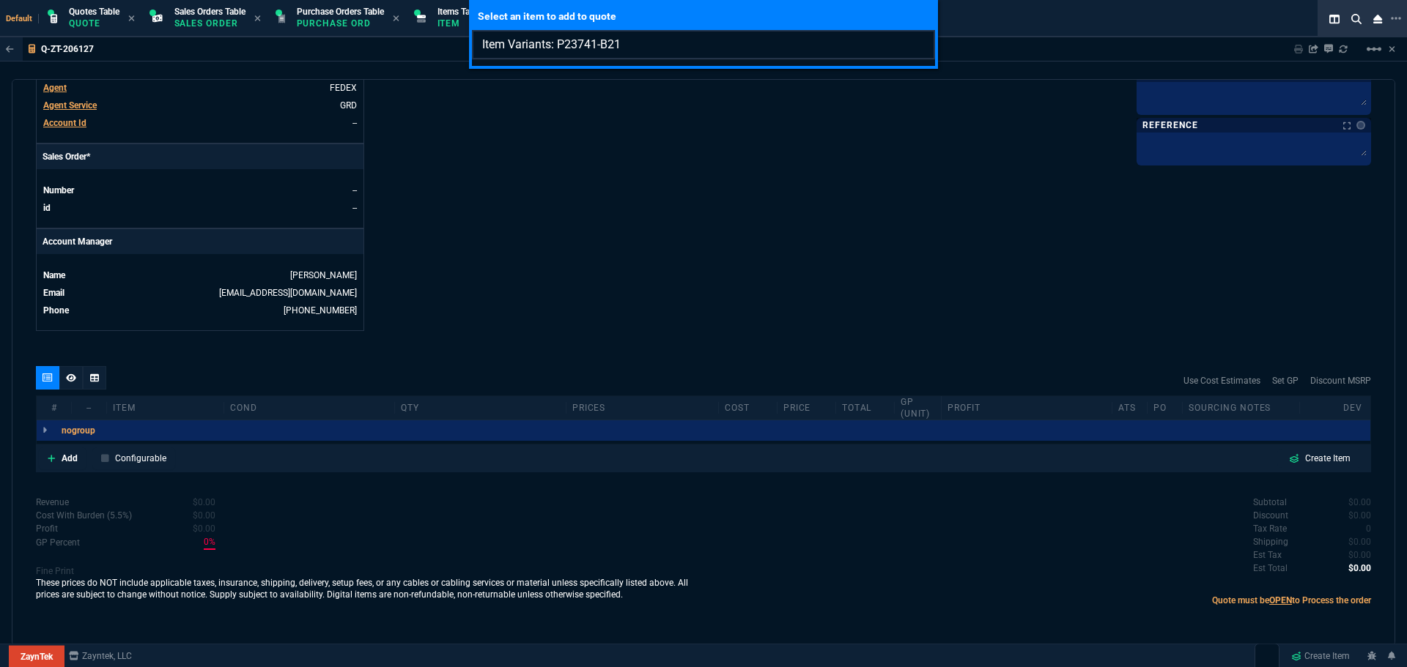
click at [920, 47] on input "Item Variants: P23741-B21" at bounding box center [703, 44] width 463 height 29
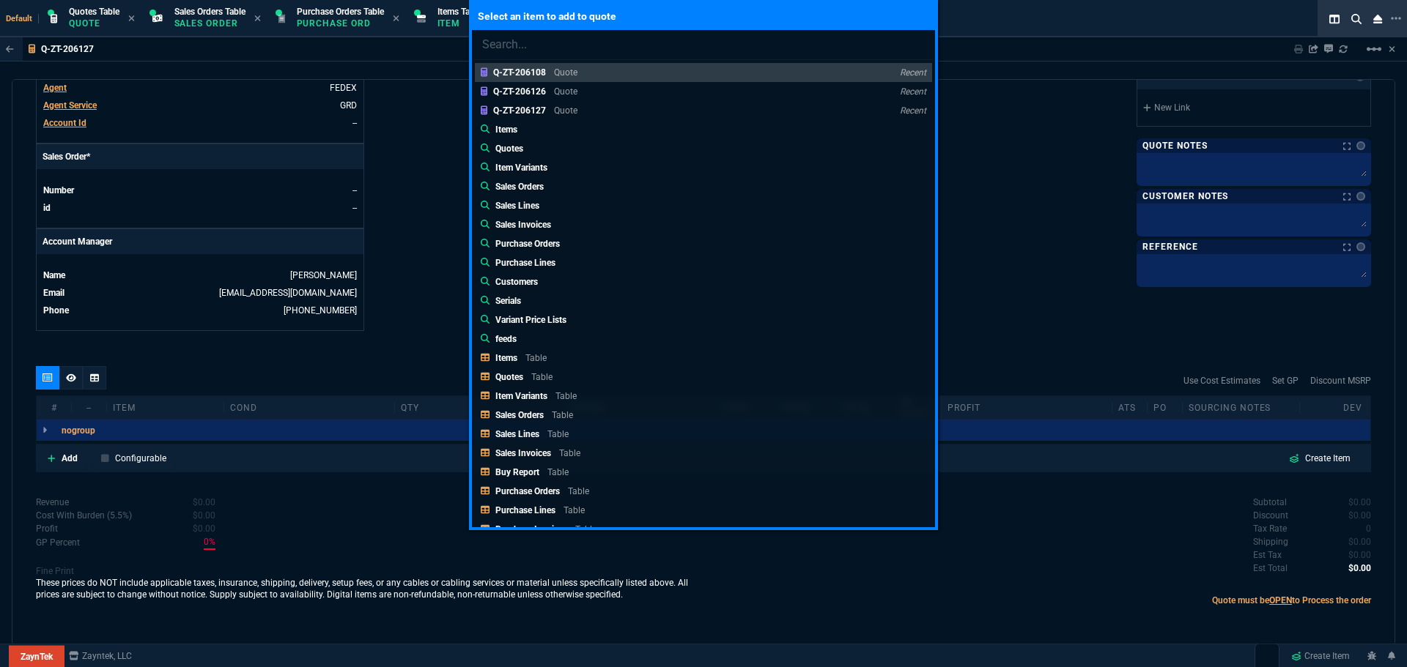
click at [62, 456] on div "Select an item to add to quote Q-ZT-206108 Quote Recent Q-ZT-206126 Quote Recen…" at bounding box center [703, 333] width 1407 height 667
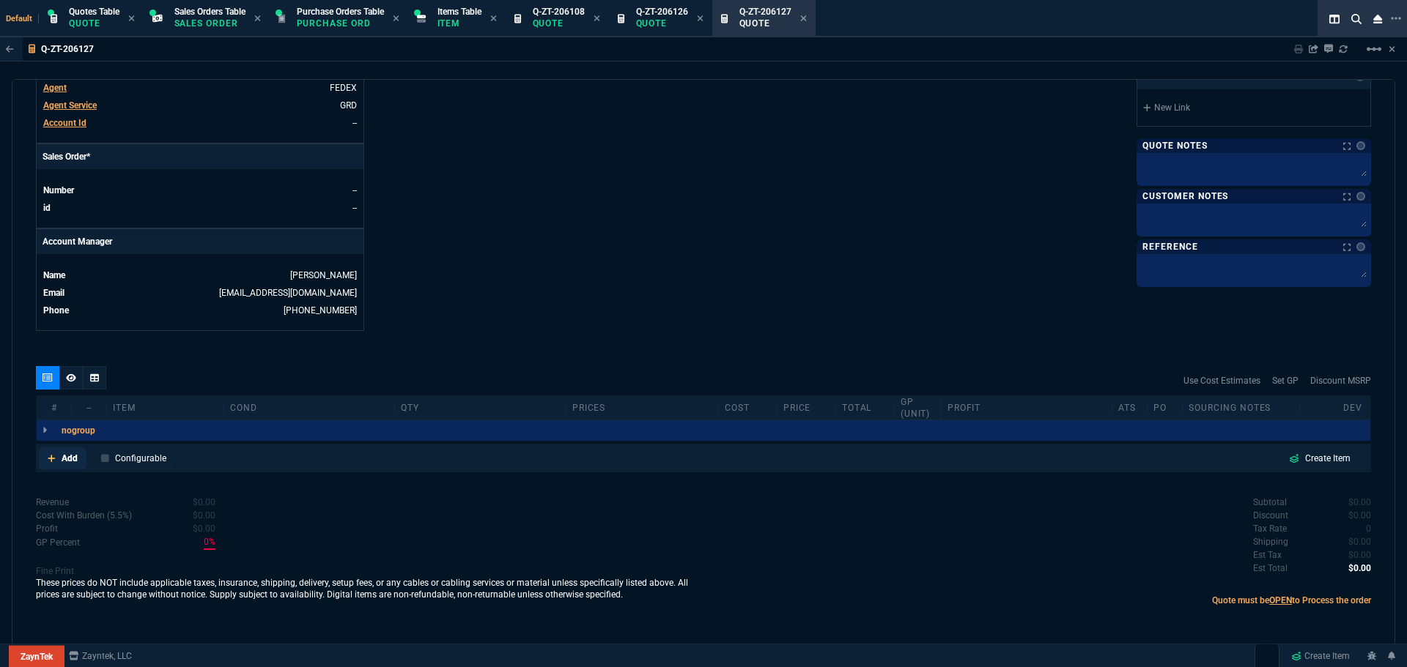
click at [63, 456] on p "Add" at bounding box center [70, 458] width 16 height 13
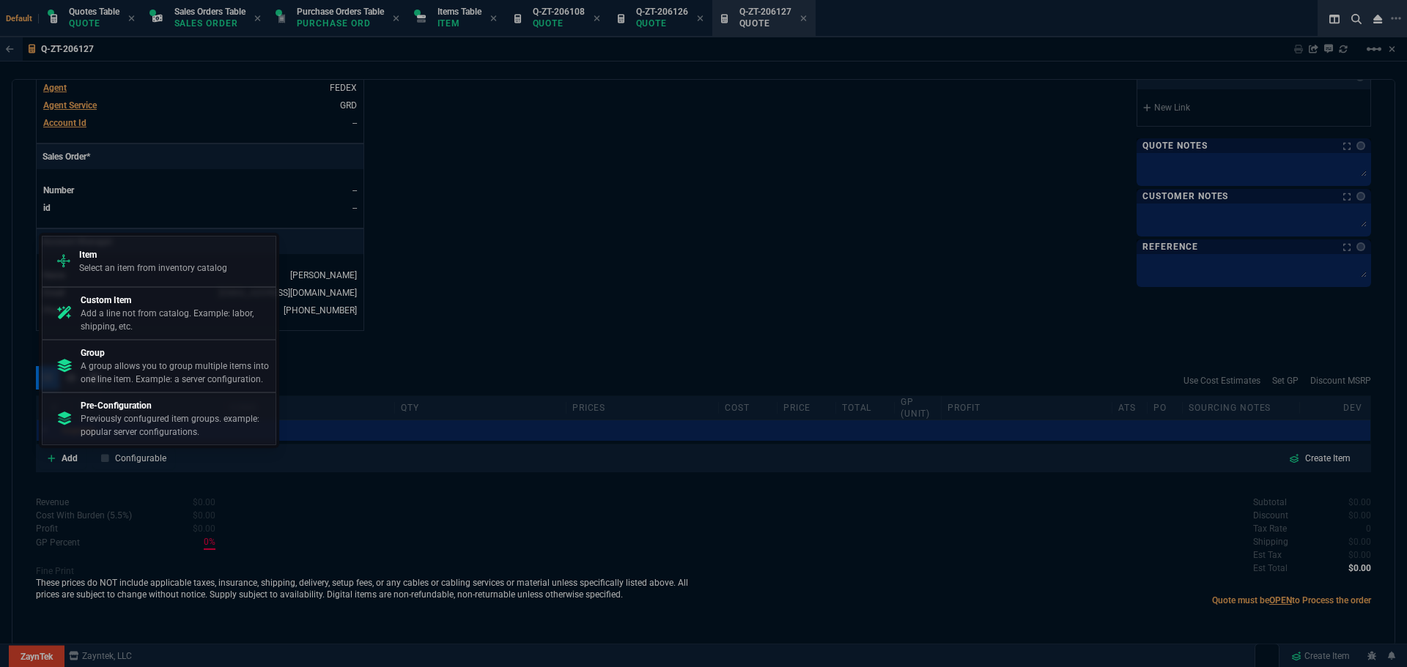
drag, startPoint x: 135, startPoint y: 321, endPoint x: 770, endPoint y: 89, distance: 676.1
click at [135, 320] on p "Add a line not from catalog. Example: labor, shipping, etc." at bounding box center [175, 320] width 189 height 26
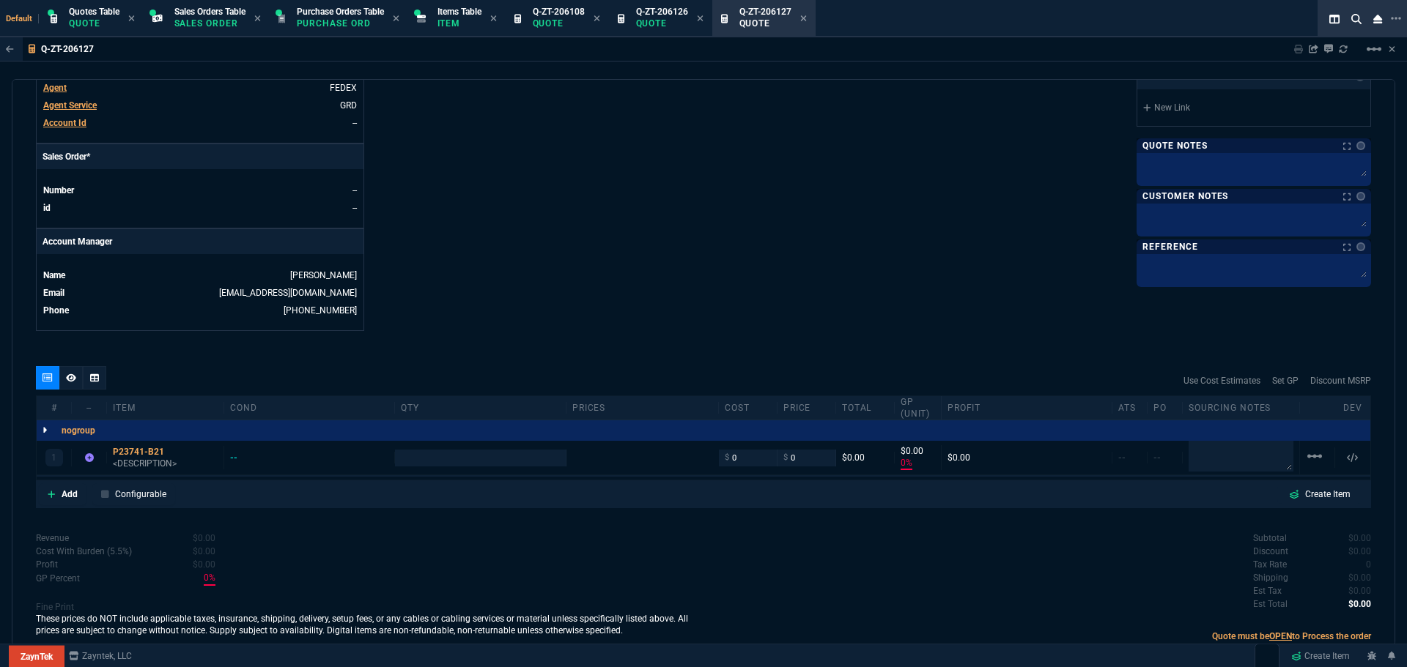
type input "0"
click at [149, 451] on div "P23741-B21" at bounding box center [165, 452] width 105 height 12
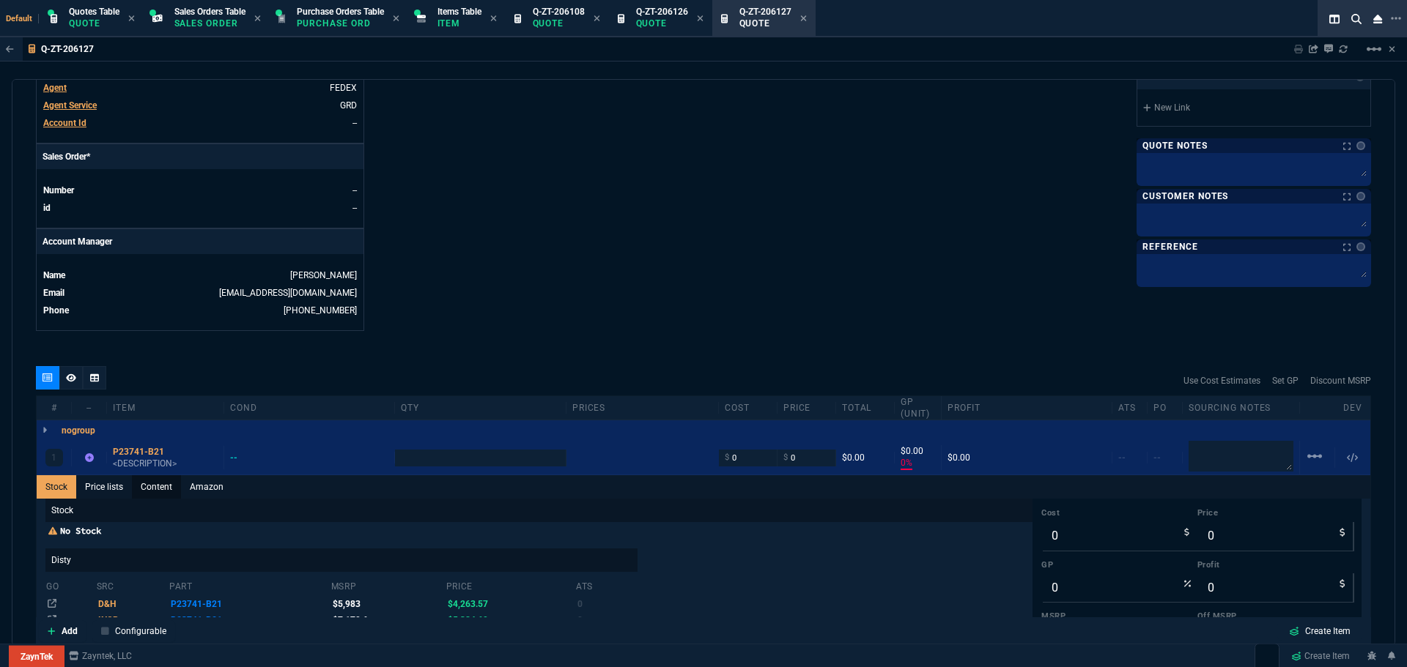
click at [166, 484] on link "Content" at bounding box center [156, 487] width 49 height 23
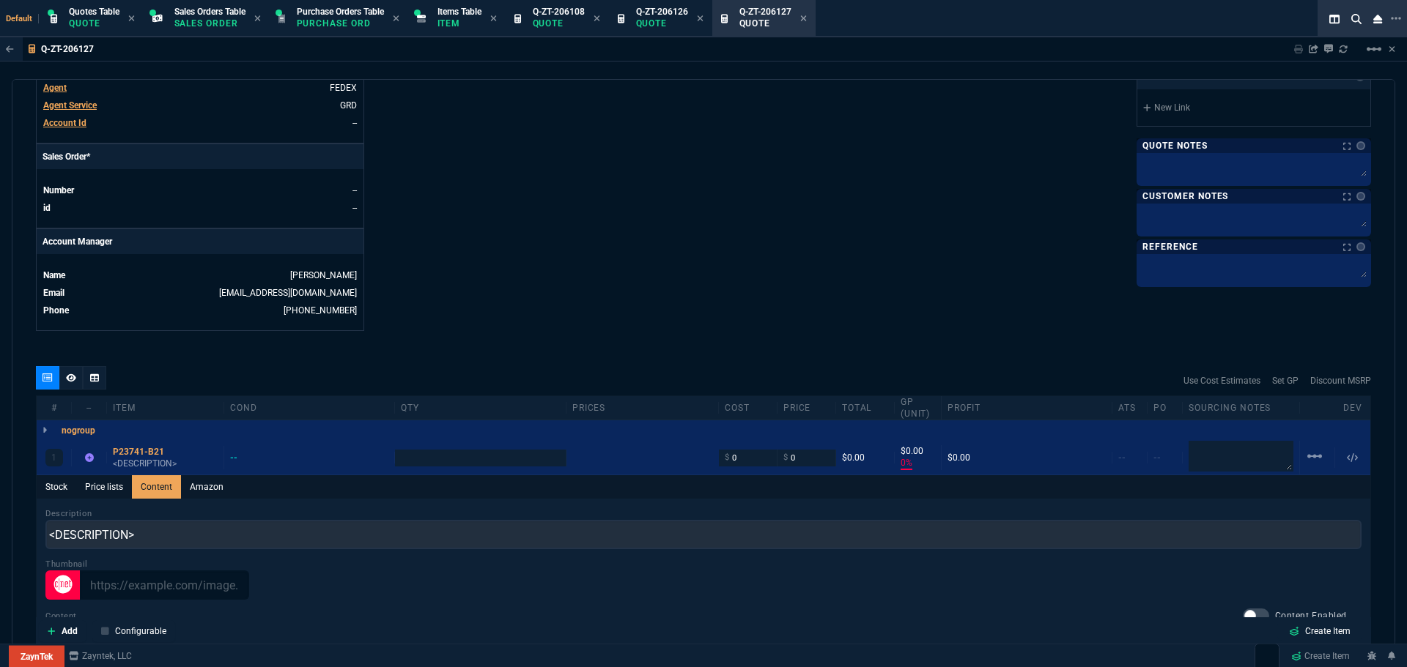
scroll to position [0, 0]
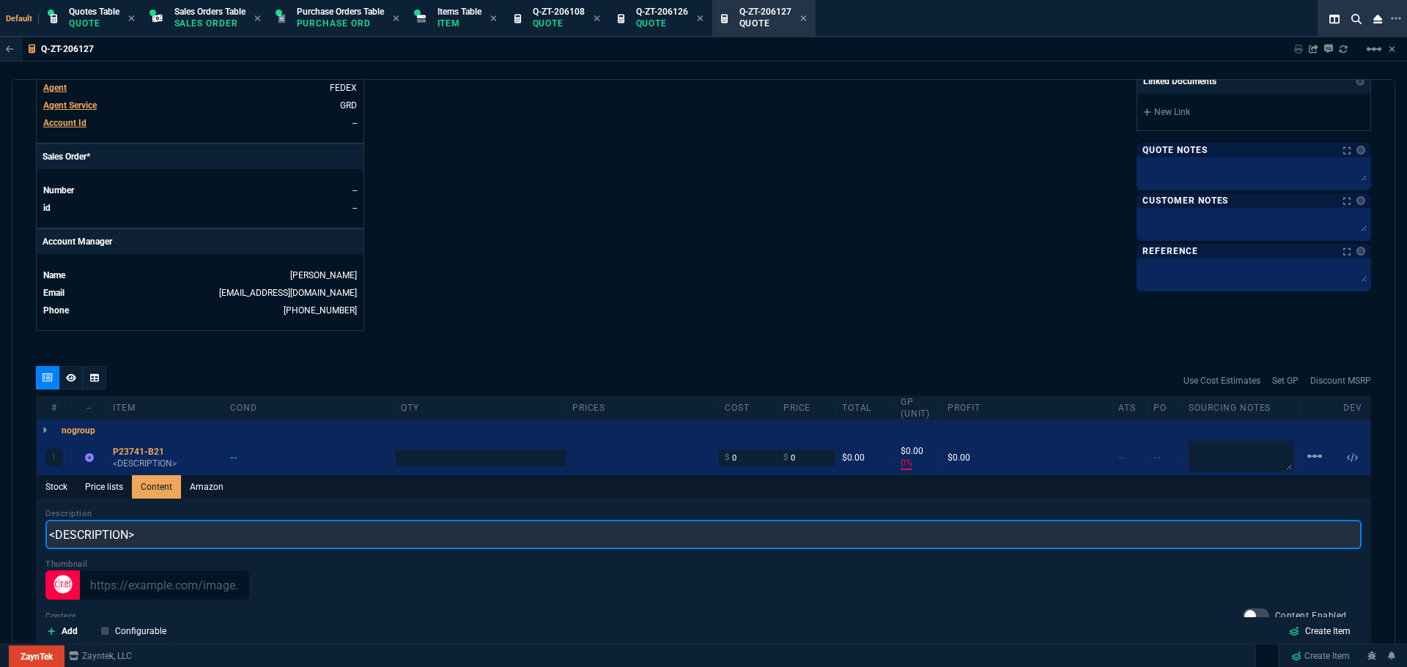
click at [153, 525] on input "<DESCRIPTION>" at bounding box center [703, 534] width 1316 height 29
paste input "Intel Xeon-Gold 6250 (3.9GHz/8-core/185W)"
type input "Intel Xeon-Gold 6250 (3.9GHz/8-core/185W)"
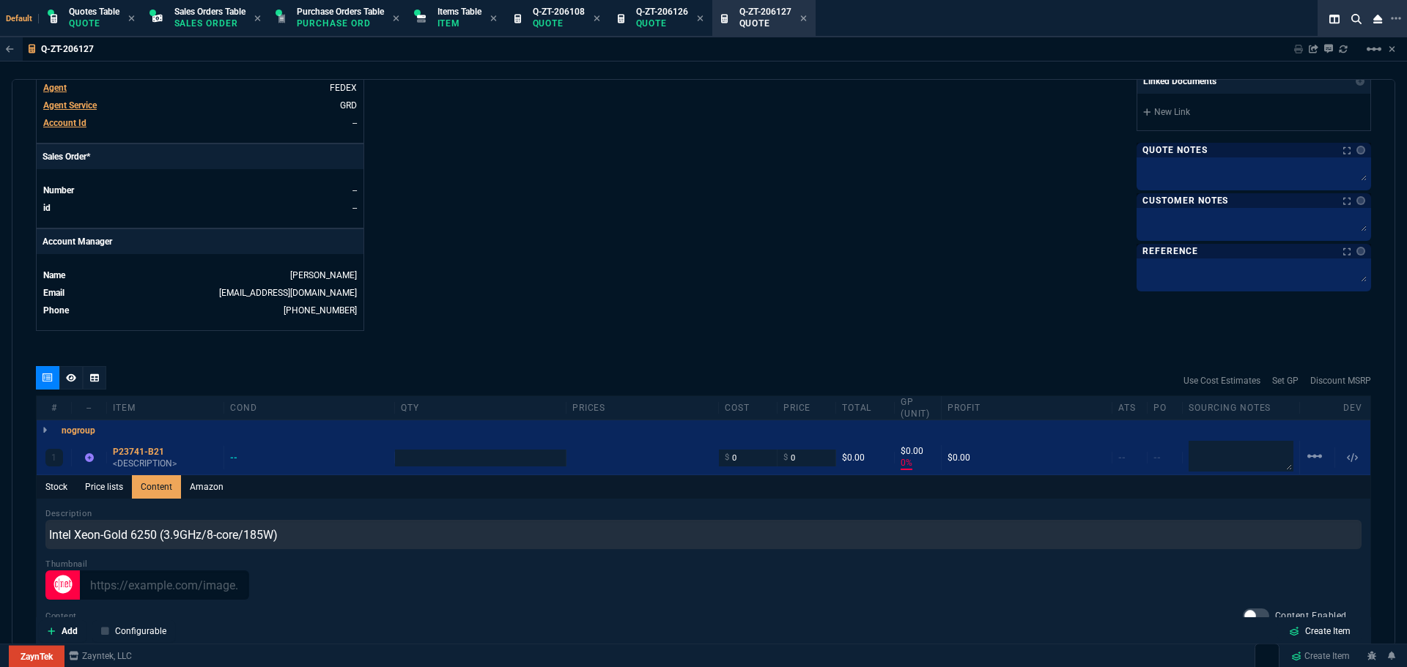
click at [151, 425] on div "nogroup Quantity Quantity 1 Units -- unitCost -- Price -- Total -- Profit -- Gp…" at bounding box center [703, 431] width 1333 height 21
type input "1"
click at [162, 434] on div "nogroup Quantity Quantity 1 Units -- unitCost -- Price -- Total -- Profit -- Gp…" at bounding box center [703, 431] width 1333 height 21
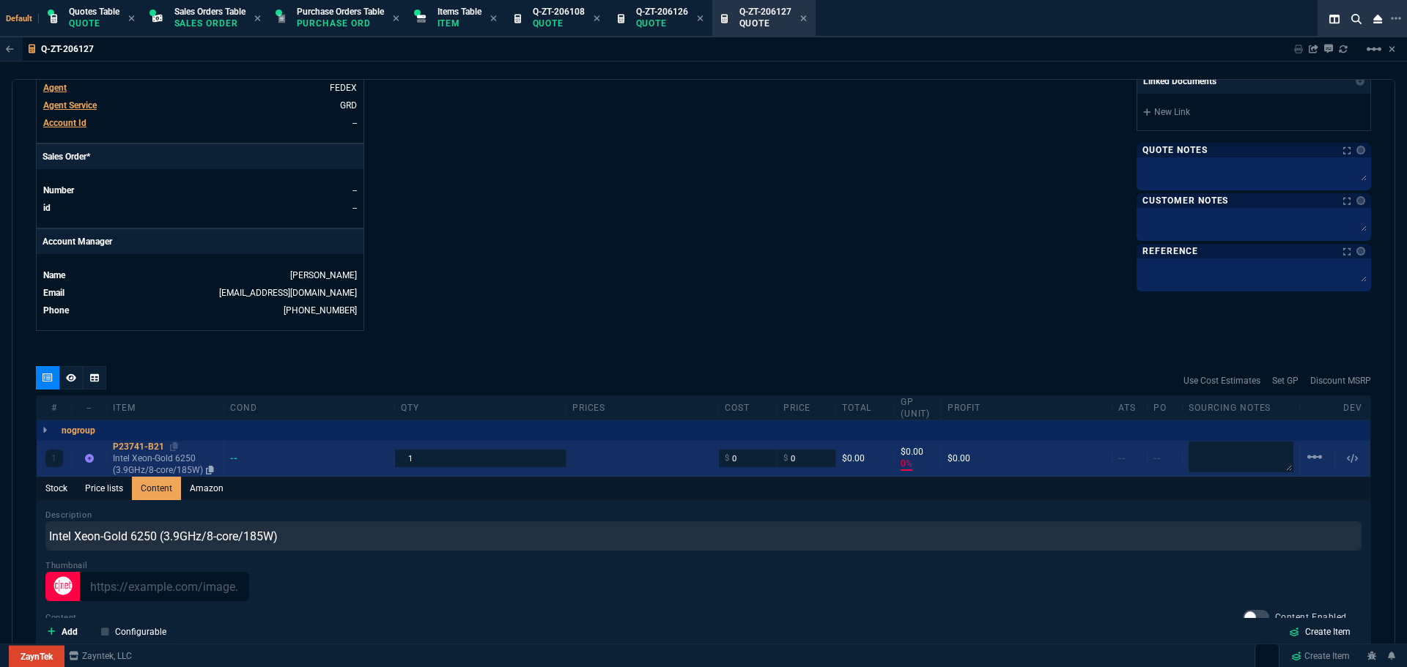
click at [153, 444] on div "P23741-B21" at bounding box center [165, 447] width 105 height 12
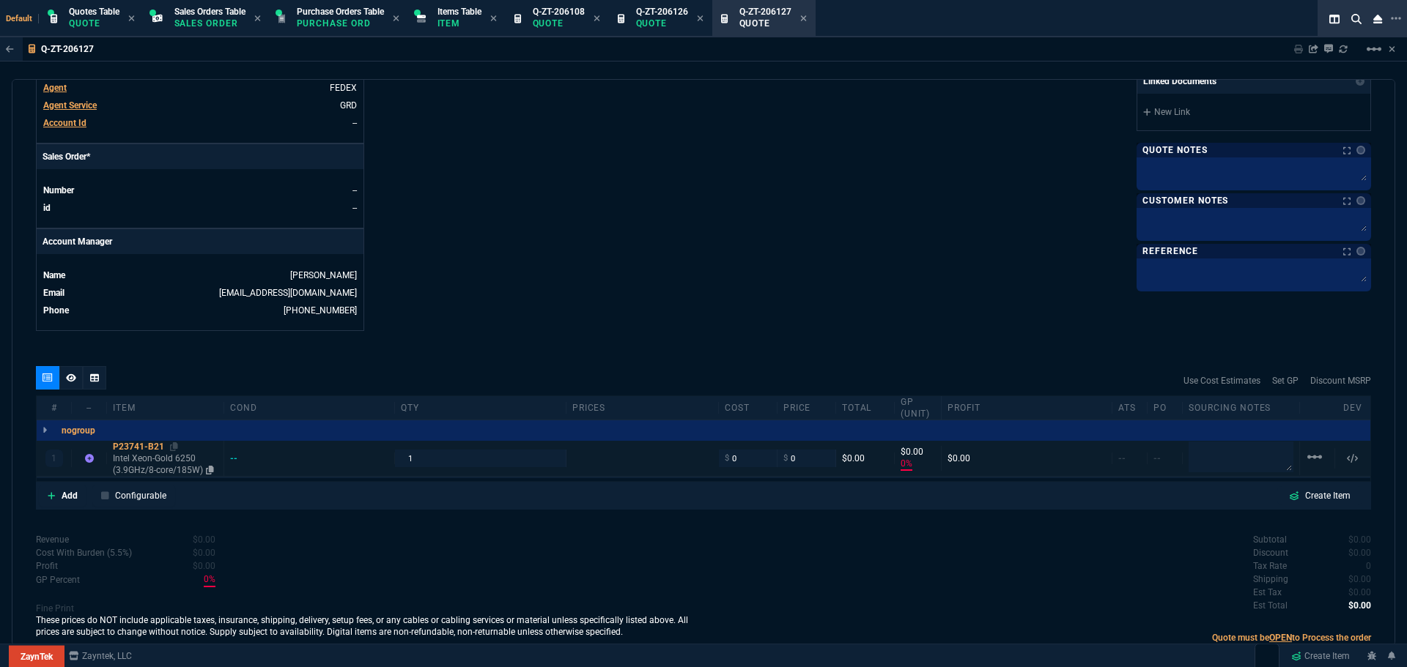
type input "0"
click at [441, 448] on div "1 P23741-B21 Intel Xeon-Gold 6250 (3.9GHz/8-core/185W) -- 1 $ 0 $ 0 $0.00 $0.00…" at bounding box center [703, 459] width 1333 height 36
click at [440, 458] on input "1" at bounding box center [480, 458] width 158 height 17
type input "10"
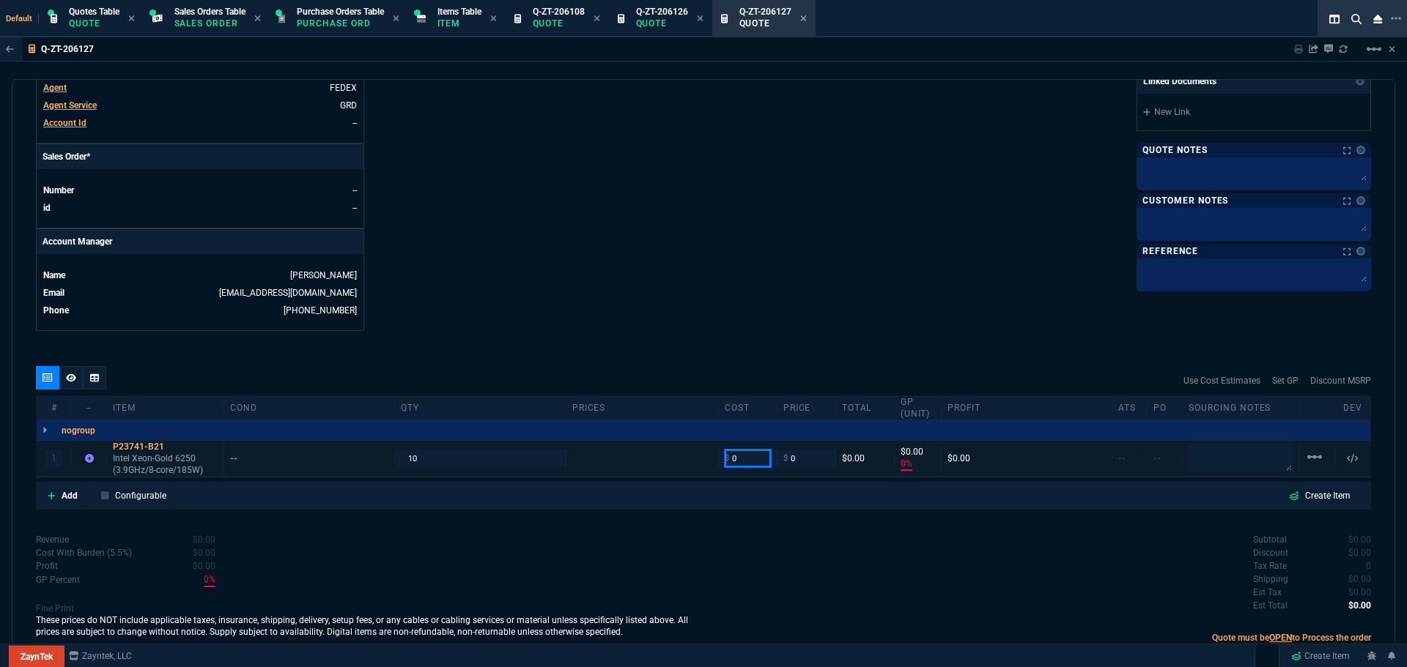
click at [752, 457] on input "0" at bounding box center [748, 458] width 46 height 17
type input "2100"
type input "-100"
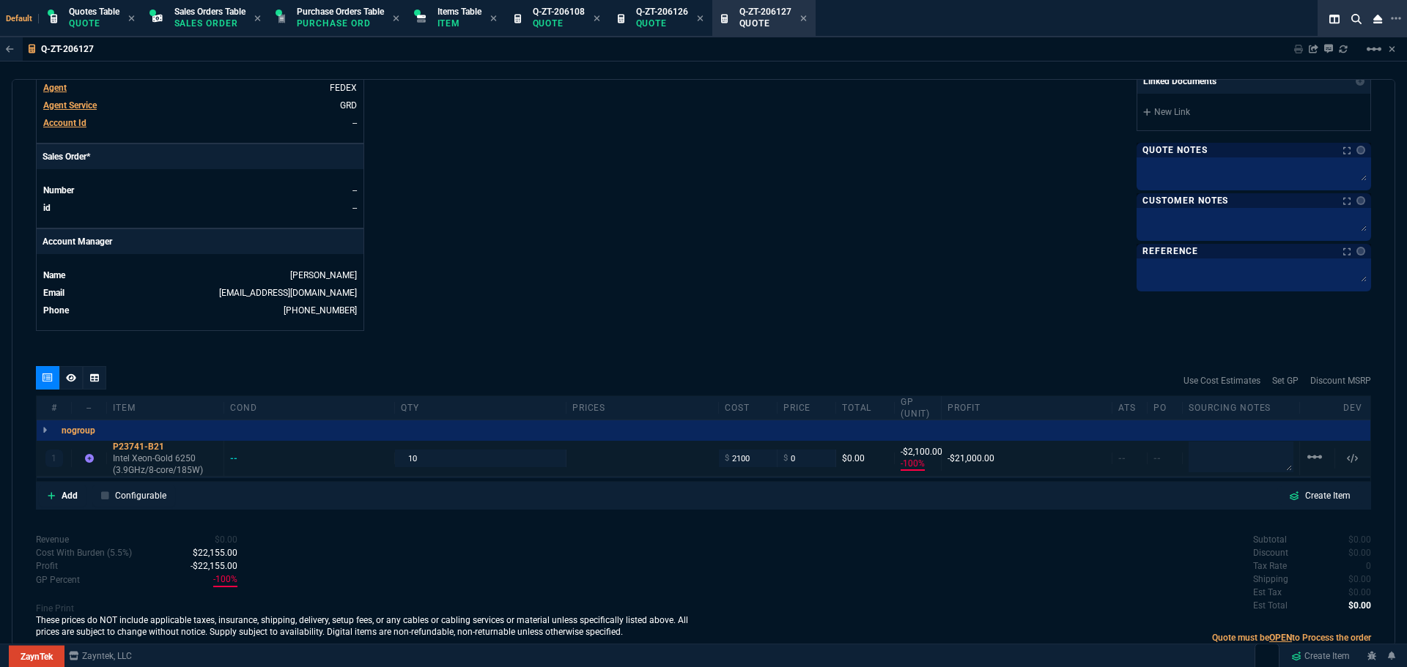
type input "-2100"
click at [175, 444] on icon at bounding box center [174, 447] width 8 height 9
click at [176, 447] on icon at bounding box center [174, 447] width 8 height 9
click at [68, 494] on p "Add" at bounding box center [70, 495] width 16 height 13
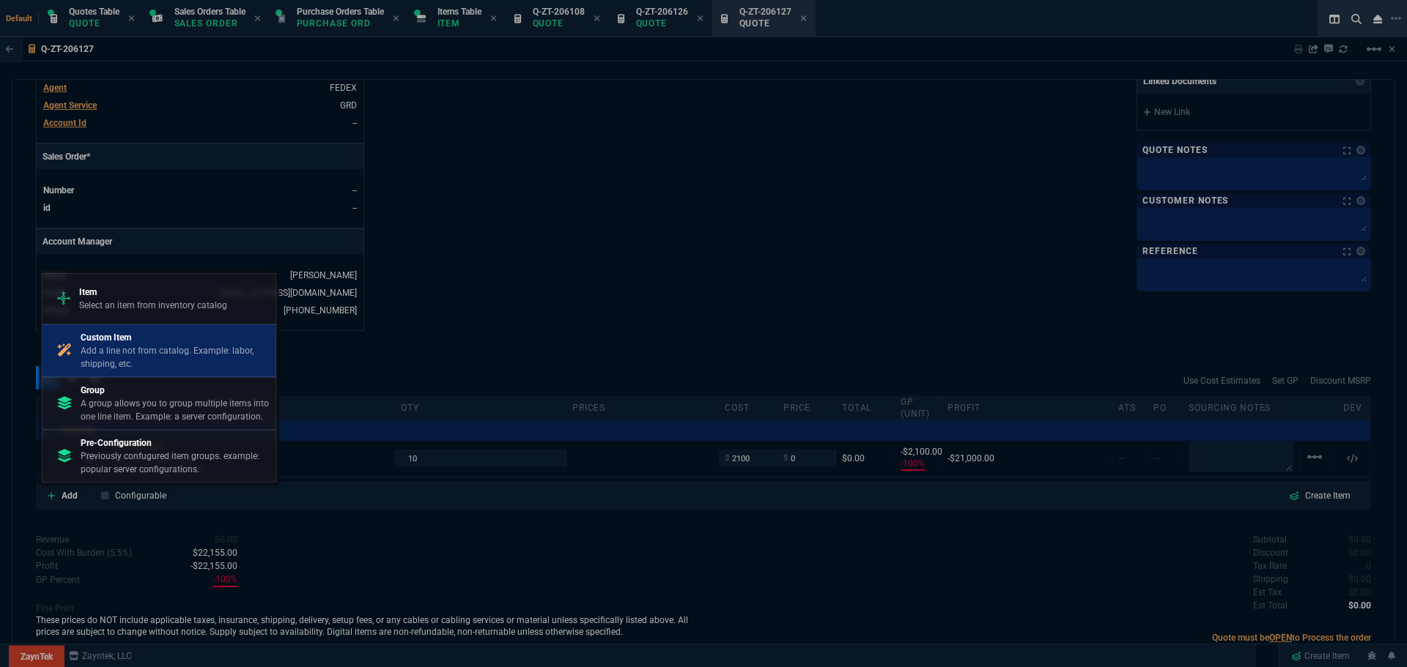
click at [130, 347] on p "Add a line not from catalog. Example: labor, shipping, etc." at bounding box center [175, 357] width 189 height 26
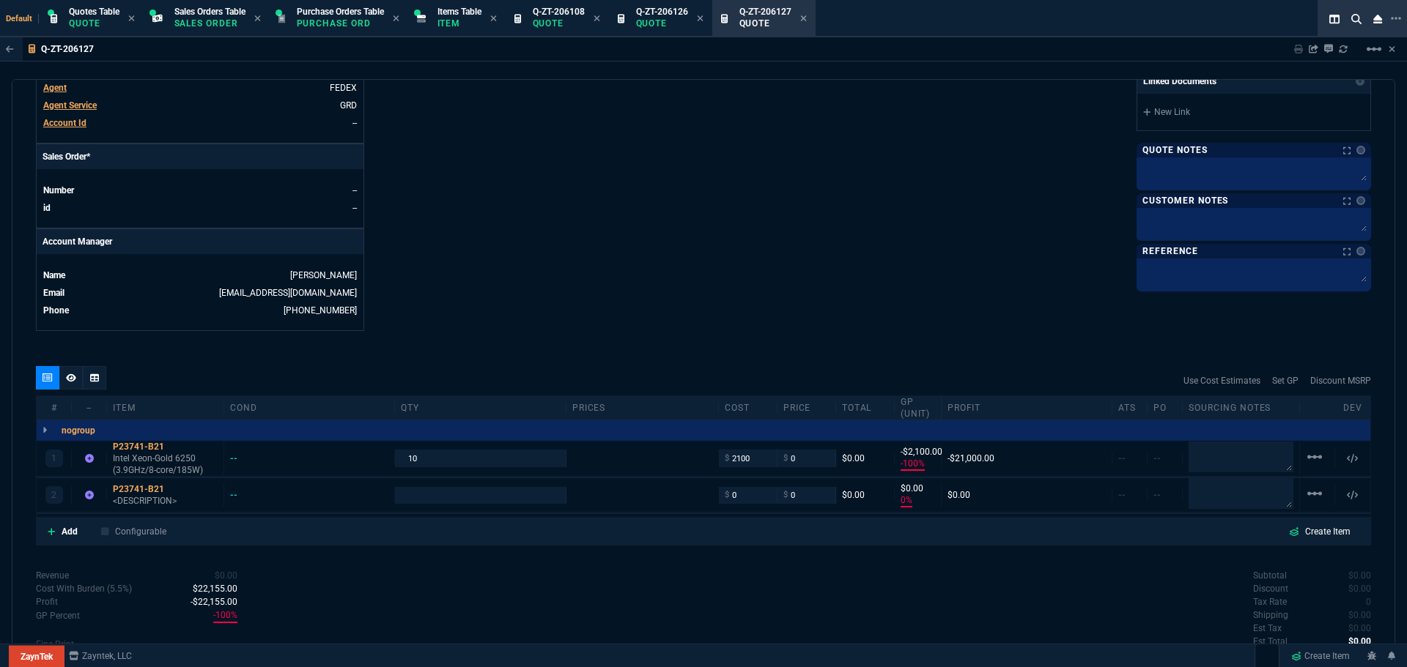
type input "0"
type input "-100"
type input "-2100"
type input "0"
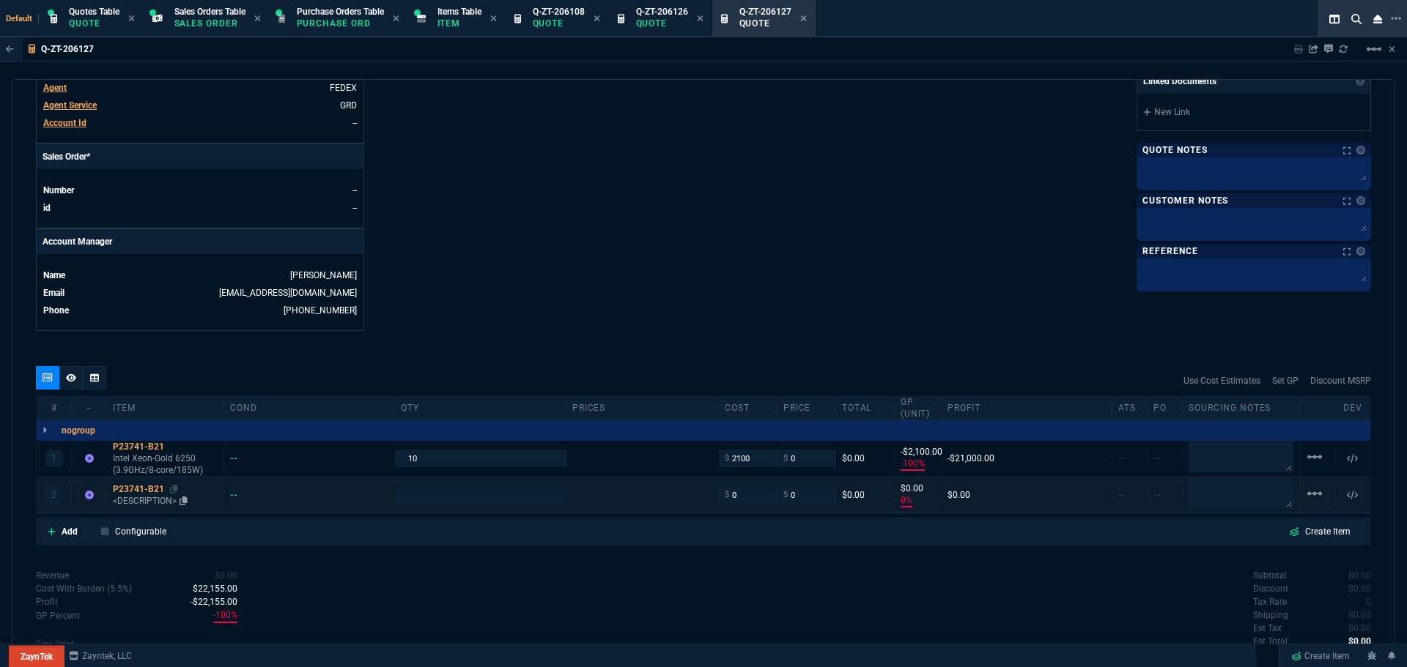
type input "0"
click at [145, 485] on div "P23741-B21" at bounding box center [165, 490] width 105 height 12
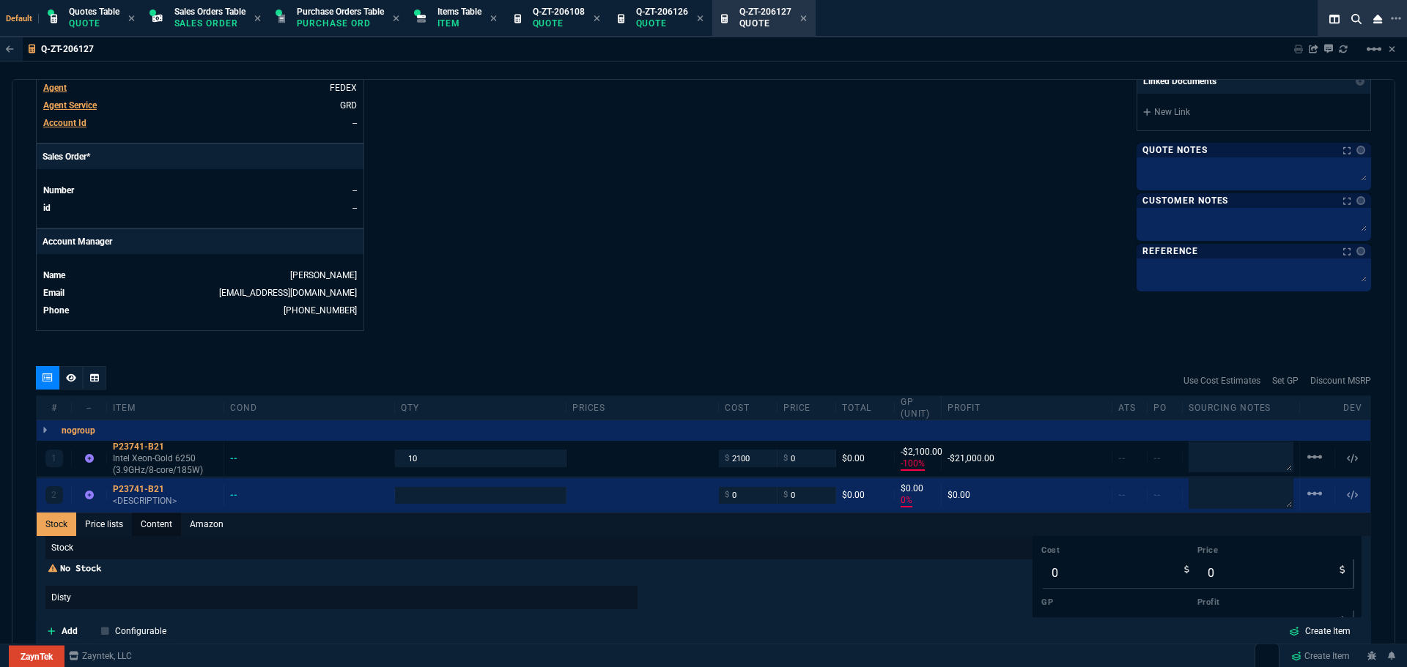
click at [155, 526] on link "Content" at bounding box center [156, 524] width 49 height 23
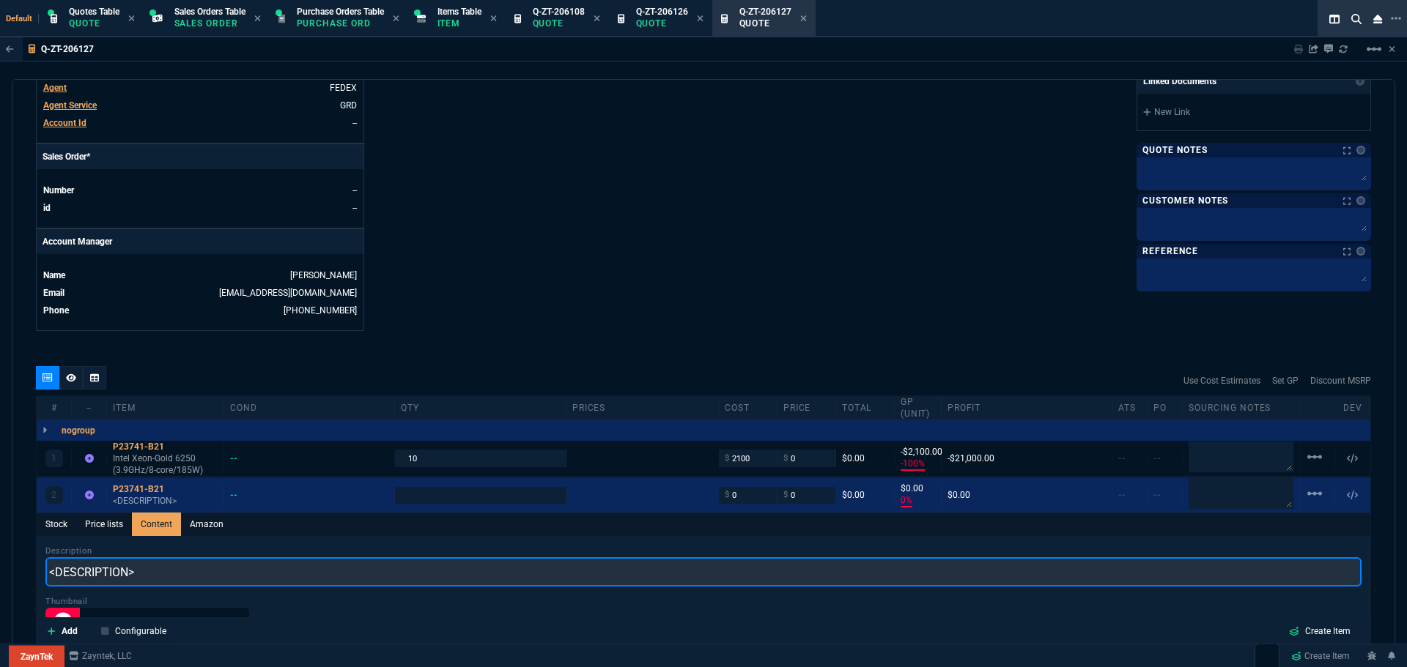
click at [157, 573] on input "<DESCRIPTION>" at bounding box center [703, 572] width 1316 height 29
click at [158, 572] on input "<DESCRIPTION>" at bounding box center [703, 572] width 1316 height 29
click at [160, 571] on input "<DESCRIPTION>" at bounding box center [703, 572] width 1316 height 29
click at [163, 567] on input "<DESCRIPTION>" at bounding box center [703, 572] width 1316 height 29
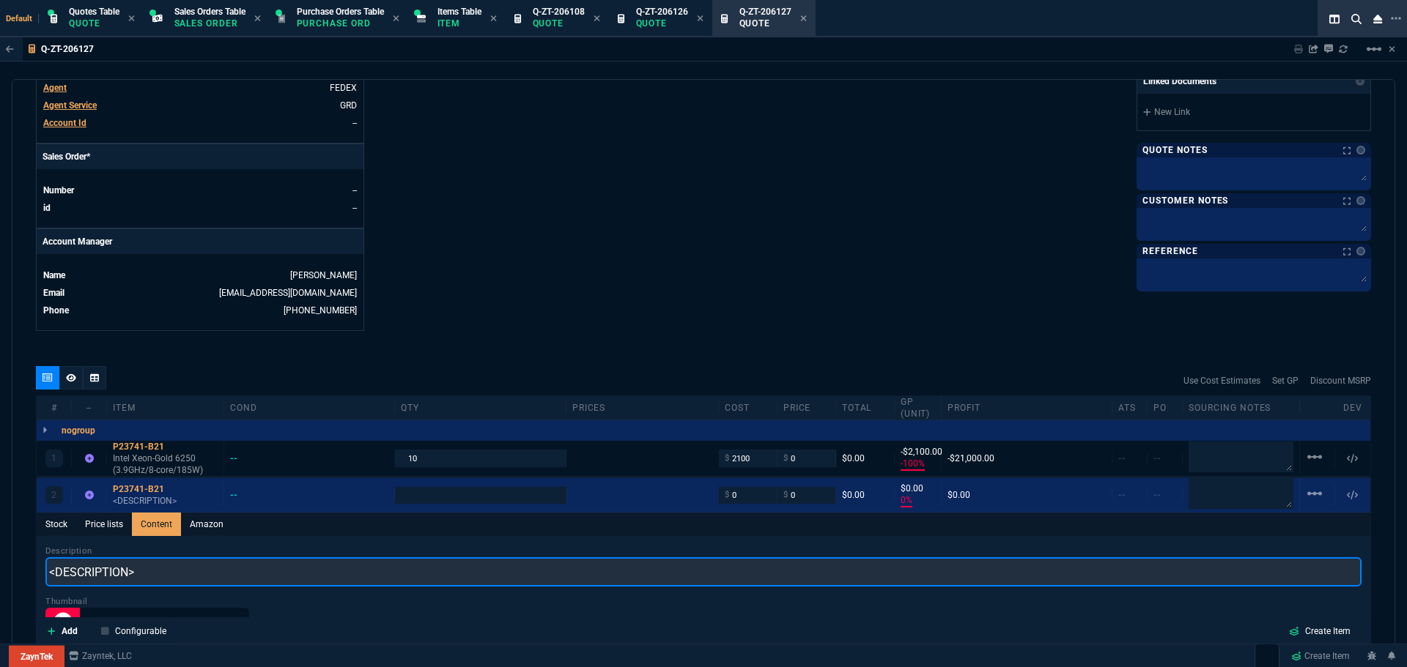
click at [166, 568] on input "<DESCRIPTION>" at bounding box center [703, 572] width 1316 height 29
click at [166, 569] on input "<DESCRIPTION>" at bounding box center [703, 572] width 1316 height 29
paste input "Intel Xeon-Gold 6250 (3.9GHz/8-core/185W)"
type input "Refurbished ,Intel Xeon-Gold 6250 (3.9GHz/8-core/185W)"
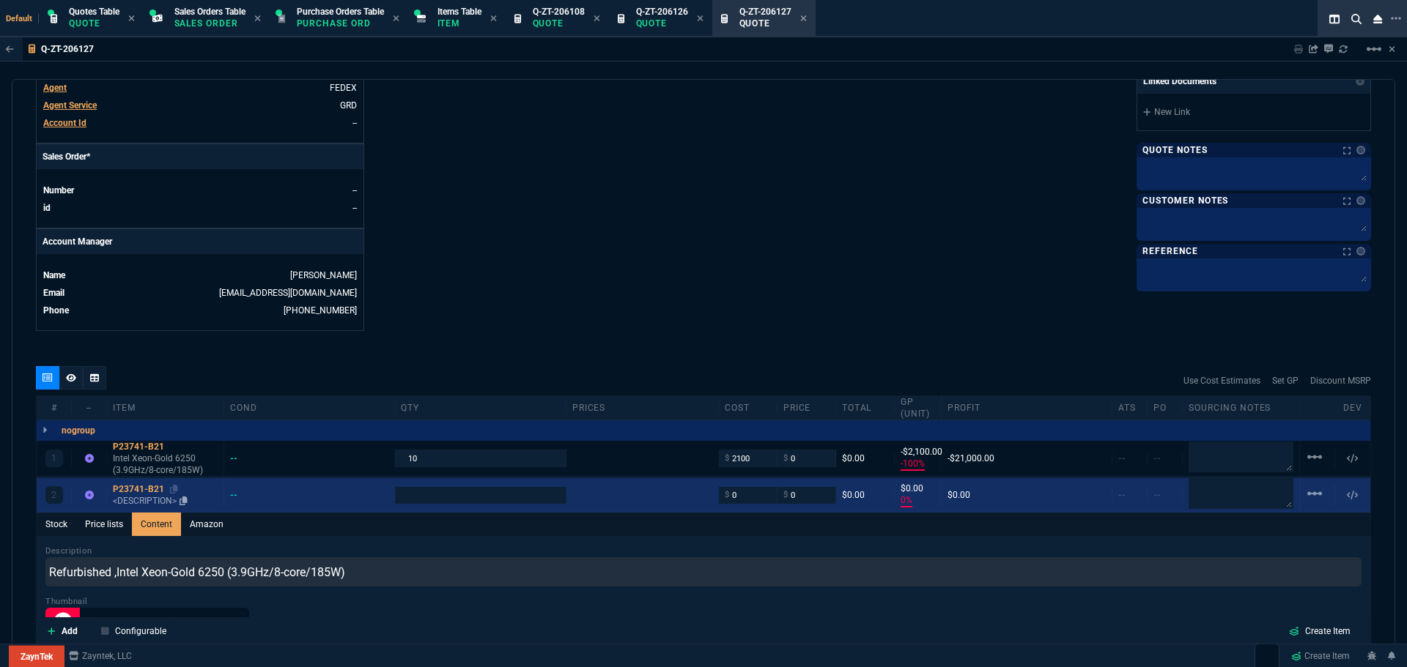
click at [141, 495] on link "P23741-B21 <DESCRIPTION>" at bounding box center [165, 495] width 105 height 23
type input "1"
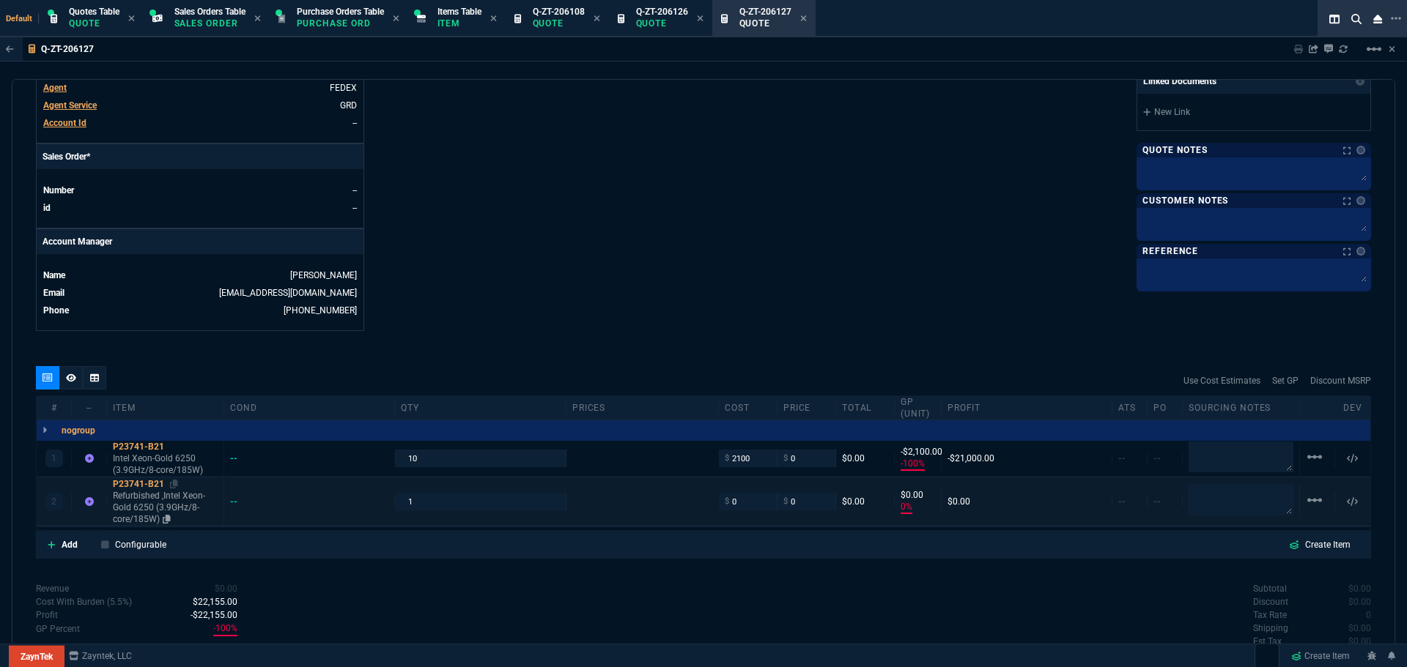
type input "0"
click at [453, 505] on input "1" at bounding box center [480, 501] width 158 height 17
type input "10"
click at [736, 506] on input "0" at bounding box center [748, 501] width 46 height 17
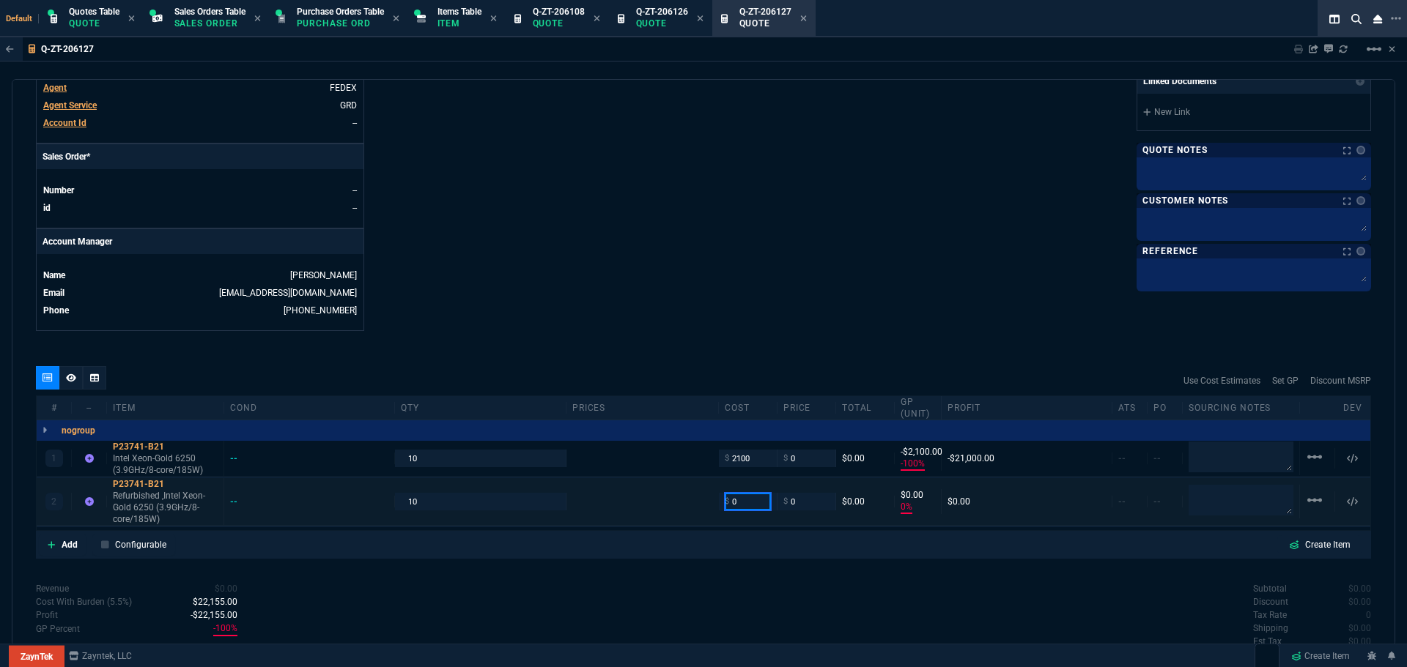
type input "2"
type input "21"
type input "-100"
type input "-2"
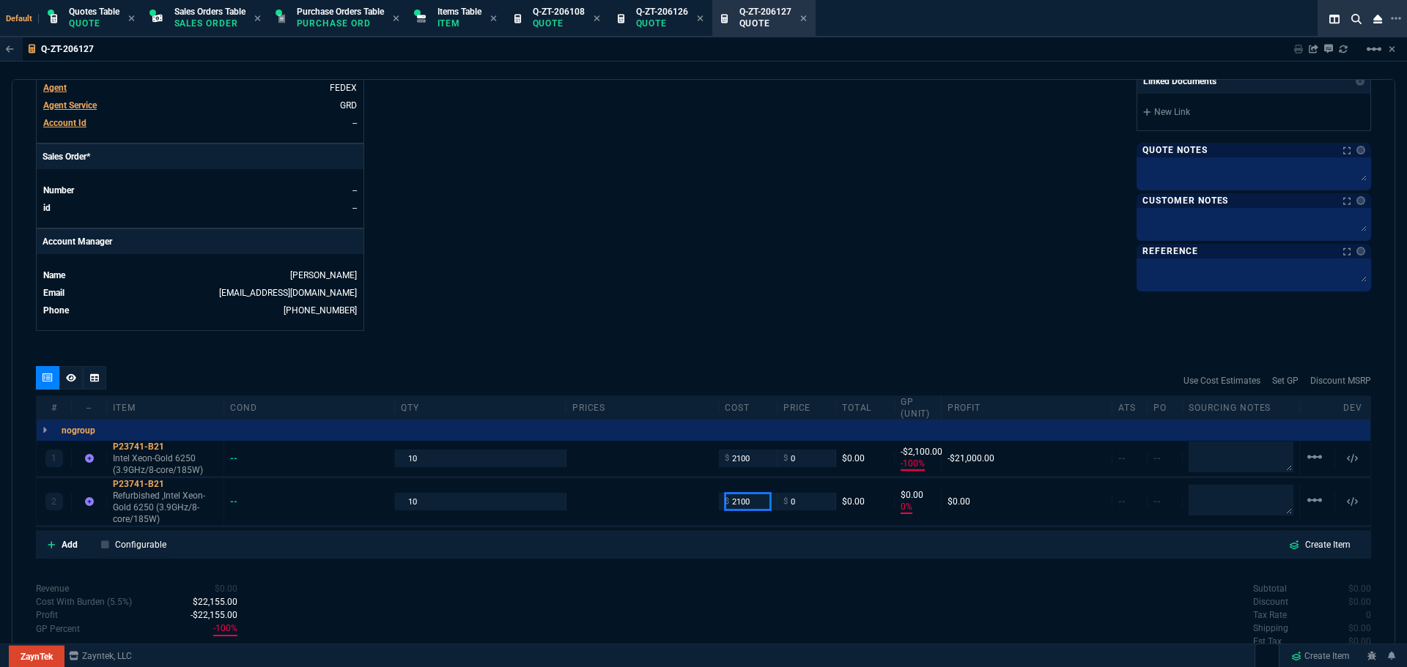
type input "2100"
type input "-2100"
click at [1254, 461] on textarea at bounding box center [1240, 457] width 105 height 29
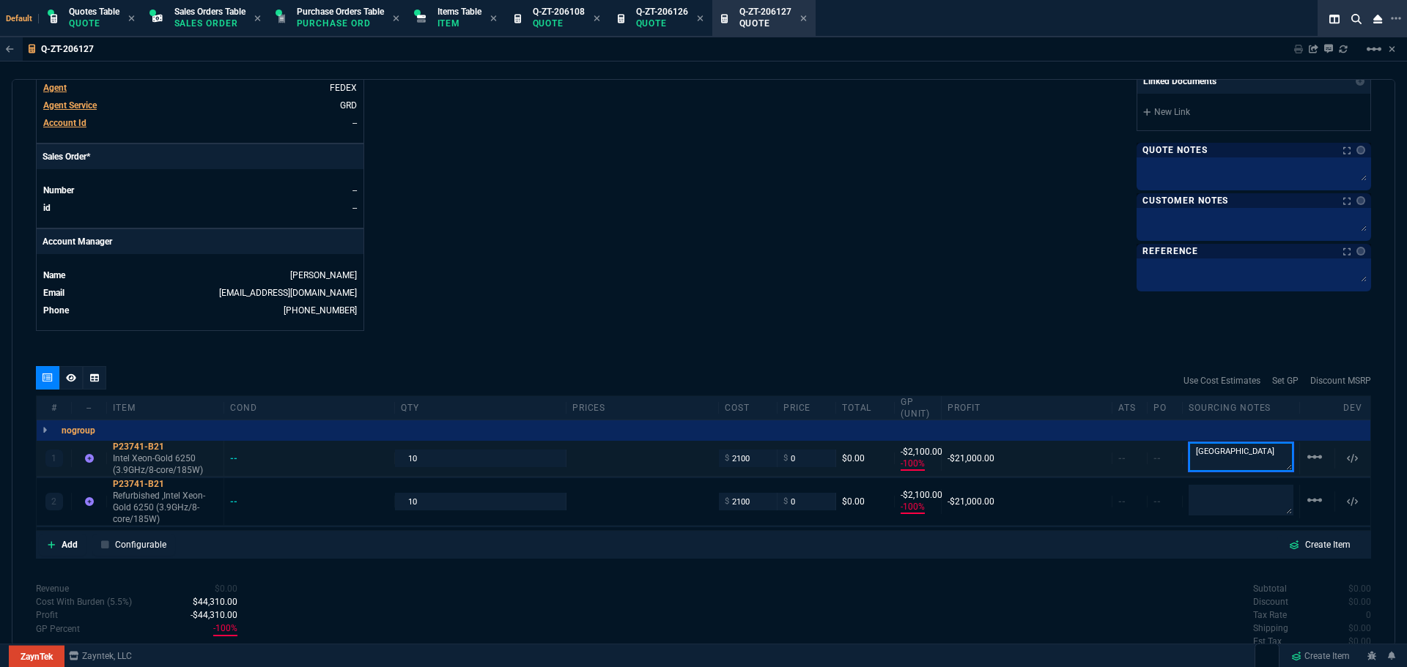
drag, startPoint x: 1243, startPoint y: 461, endPoint x: 1176, endPoint y: 458, distance: 67.5
click at [1183, 458] on div "[GEOGRAPHIC_DATA]" at bounding box center [1241, 459] width 117 height 32
type textarea "[GEOGRAPHIC_DATA]"
paste textarea "[GEOGRAPHIC_DATA]"
type textarea "[GEOGRAPHIC_DATA]"
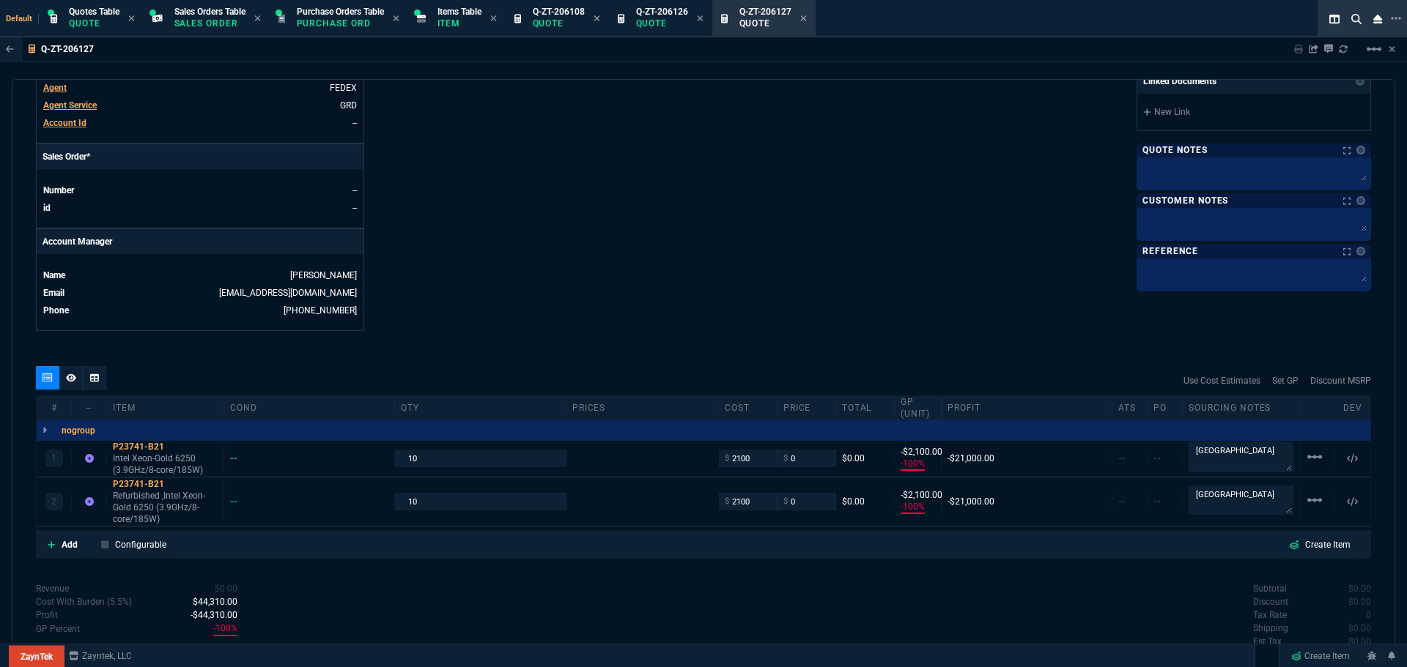
click at [793, 501] on input "0" at bounding box center [806, 501] width 46 height 17
click at [796, 507] on input "0" at bounding box center [806, 501] width 46 height 17
type input "3550"
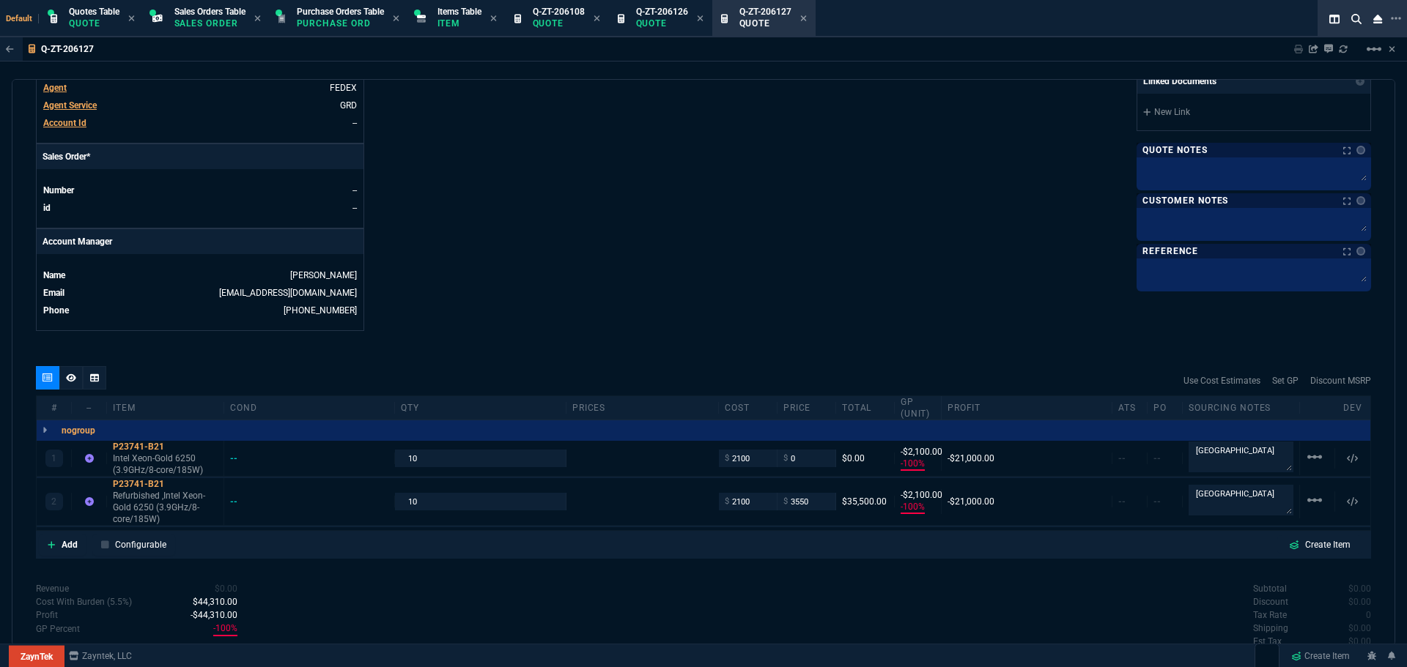
type input "3550"
type input "41"
type input "1450"
click at [174, 448] on icon at bounding box center [174, 447] width 8 height 9
click at [799, 503] on input "3550" at bounding box center [806, 501] width 46 height 17
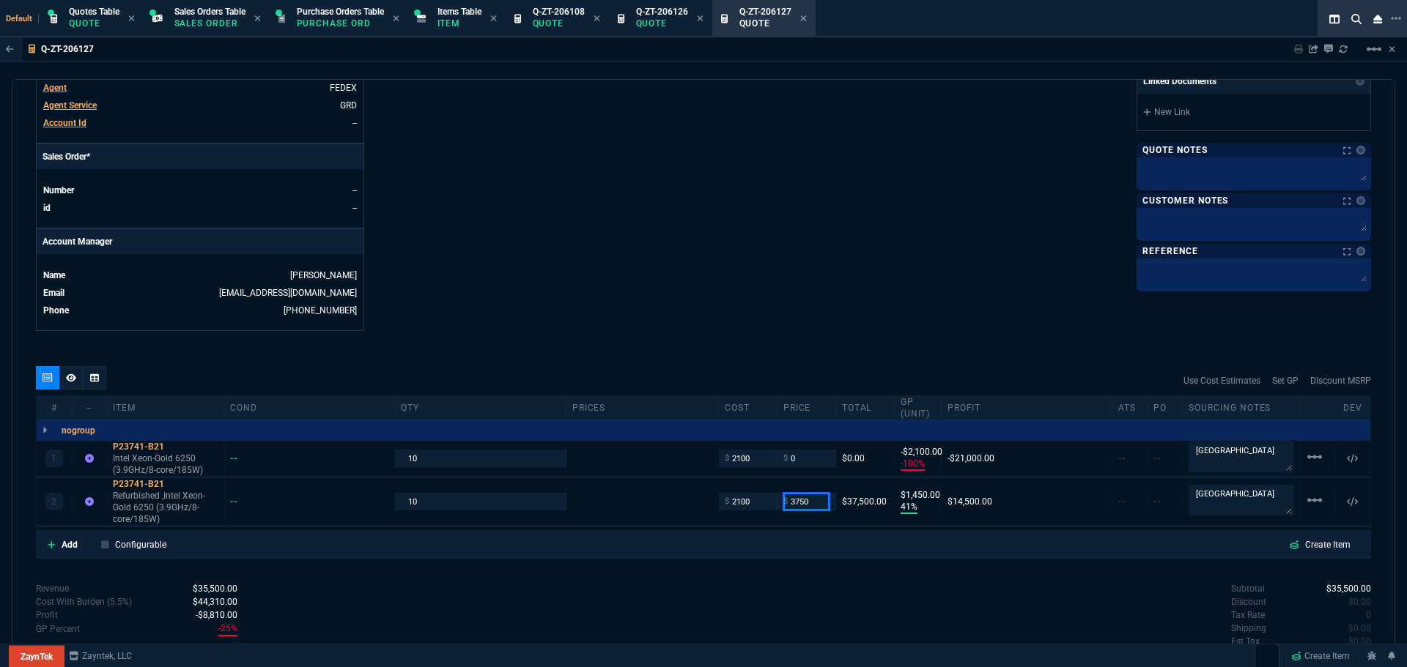
type input "3750"
type input "44"
type input "1650"
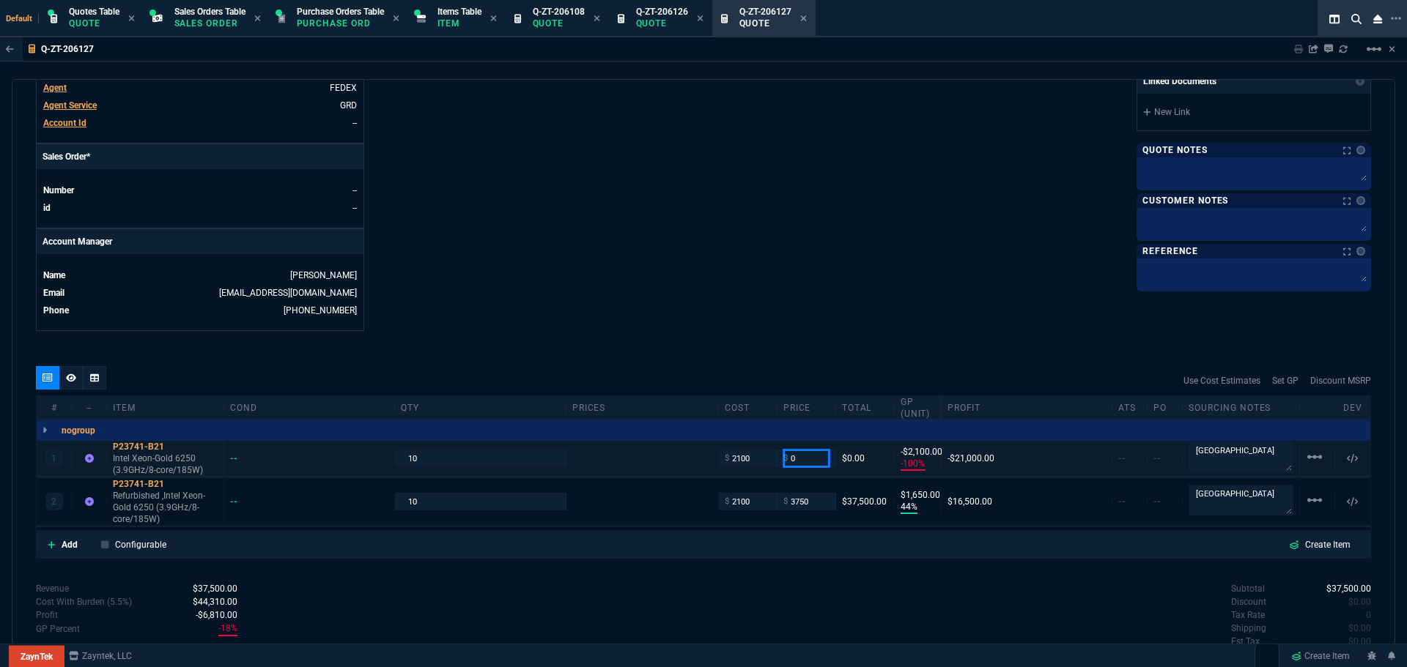
click at [807, 461] on input "0" at bounding box center [806, 458] width 46 height 17
type input "5995"
type input "65"
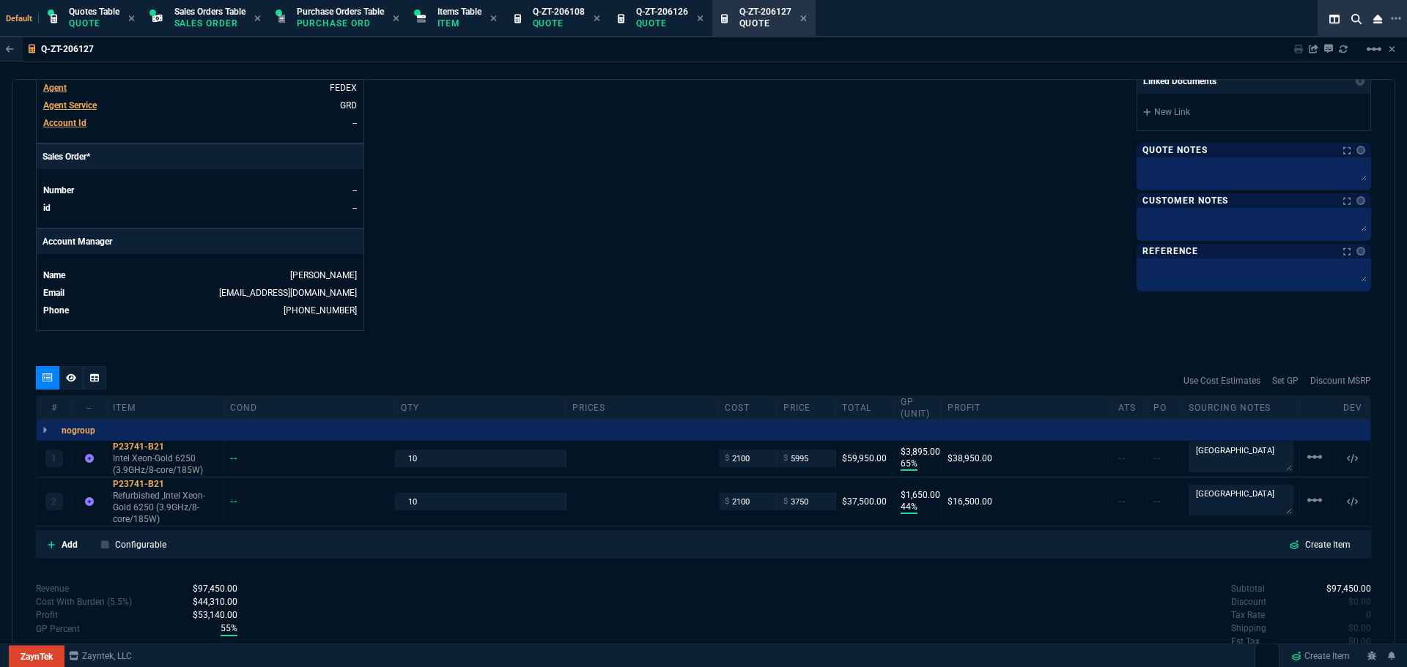
type input "3895"
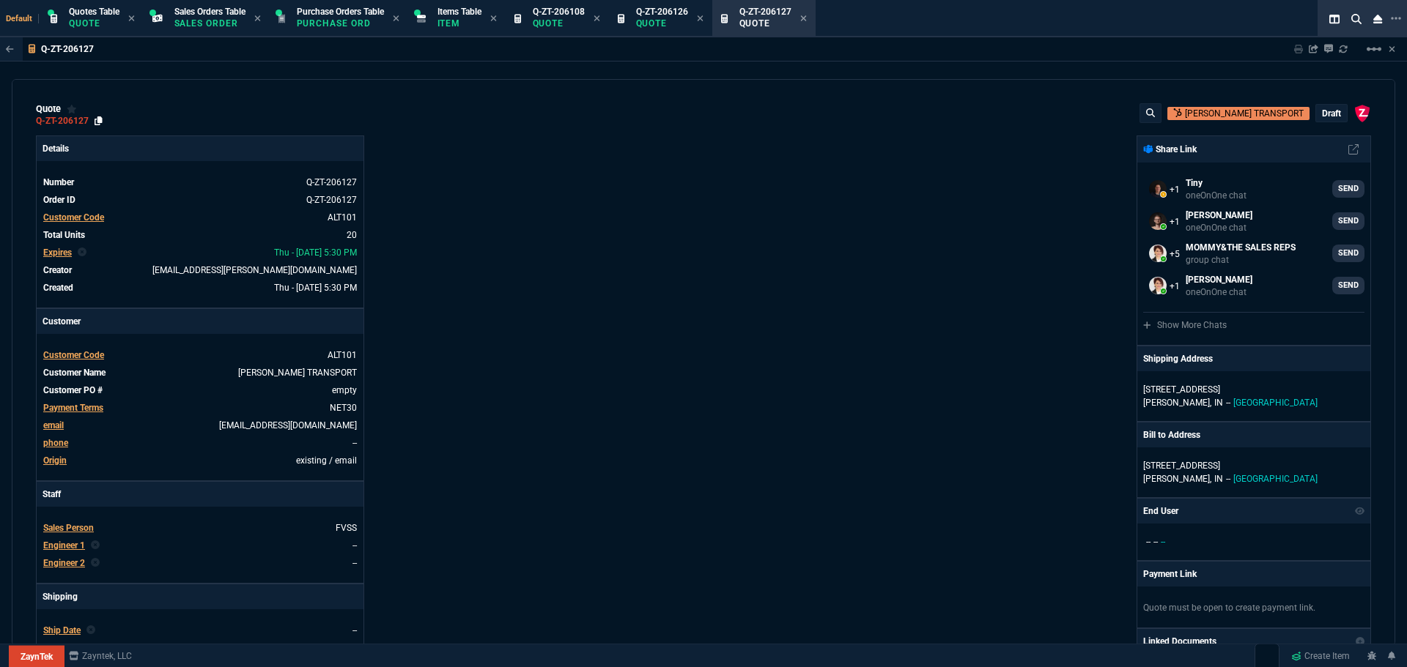
click at [97, 122] on icon at bounding box center [99, 120] width 8 height 9
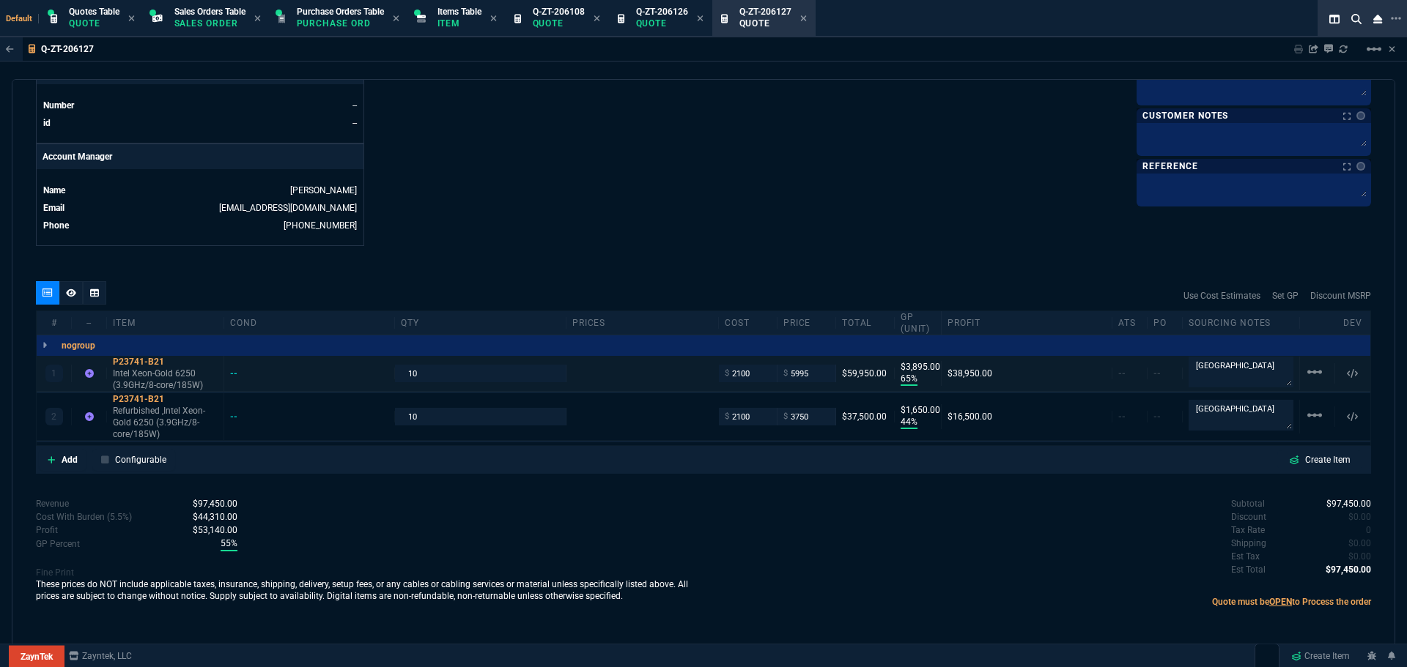
scroll to position [647, 0]
click at [810, 375] on input "5995" at bounding box center [806, 371] width 46 height 17
click at [174, 360] on icon at bounding box center [174, 360] width 8 height 9
click at [805, 370] on input "5995" at bounding box center [806, 371] width 46 height 17
click at [805, 369] on input "5895" at bounding box center [806, 371] width 46 height 17
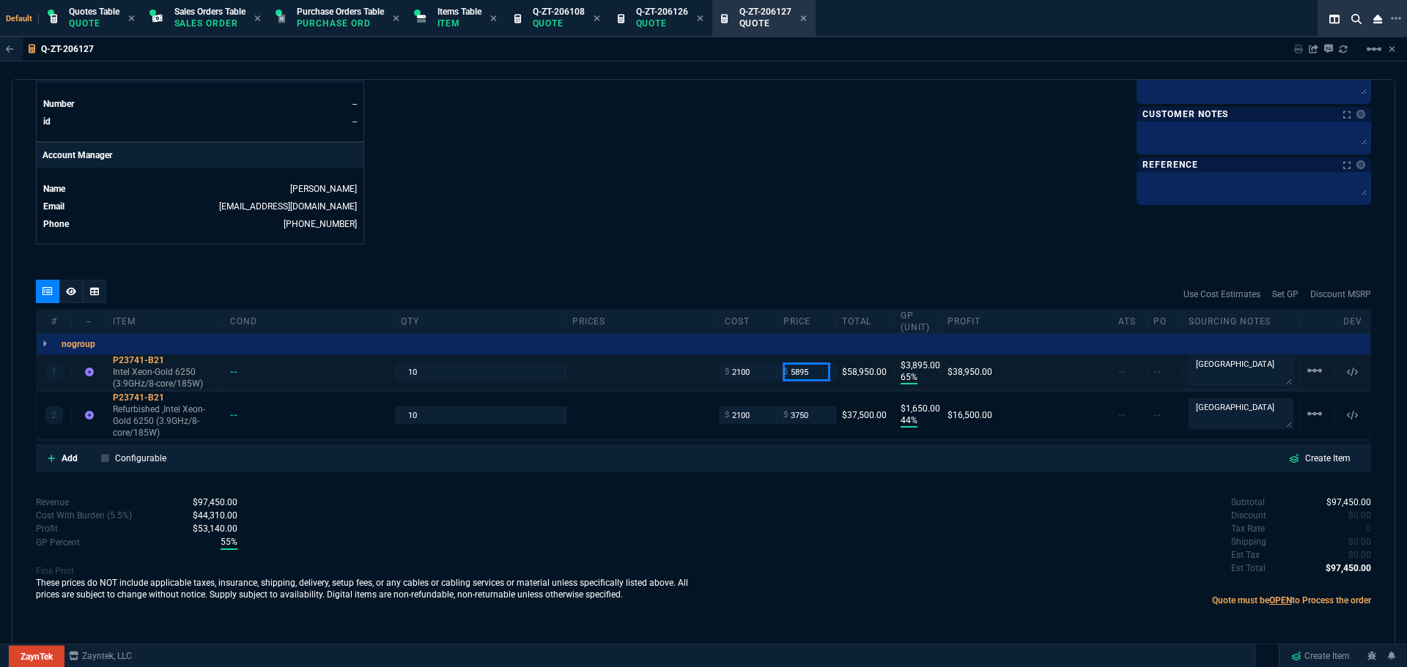
click at [805, 369] on input "5895" at bounding box center [806, 371] width 46 height 17
type input "5995"
click at [808, 262] on div "quote Q-ZT-206127 ALTOM TRANSPORT draft ZaynTek, LLC 2609 Technology Dr Suite 2…" at bounding box center [703, 362] width 1383 height 567
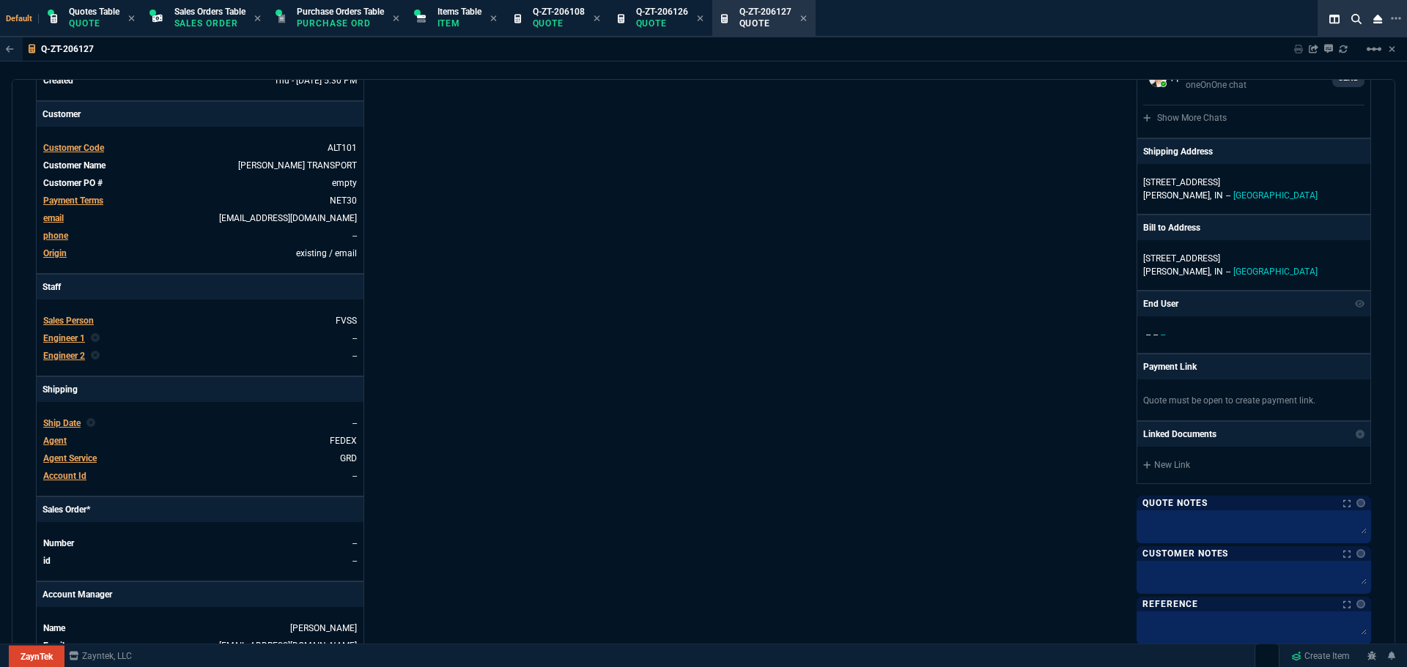
scroll to position [0, 0]
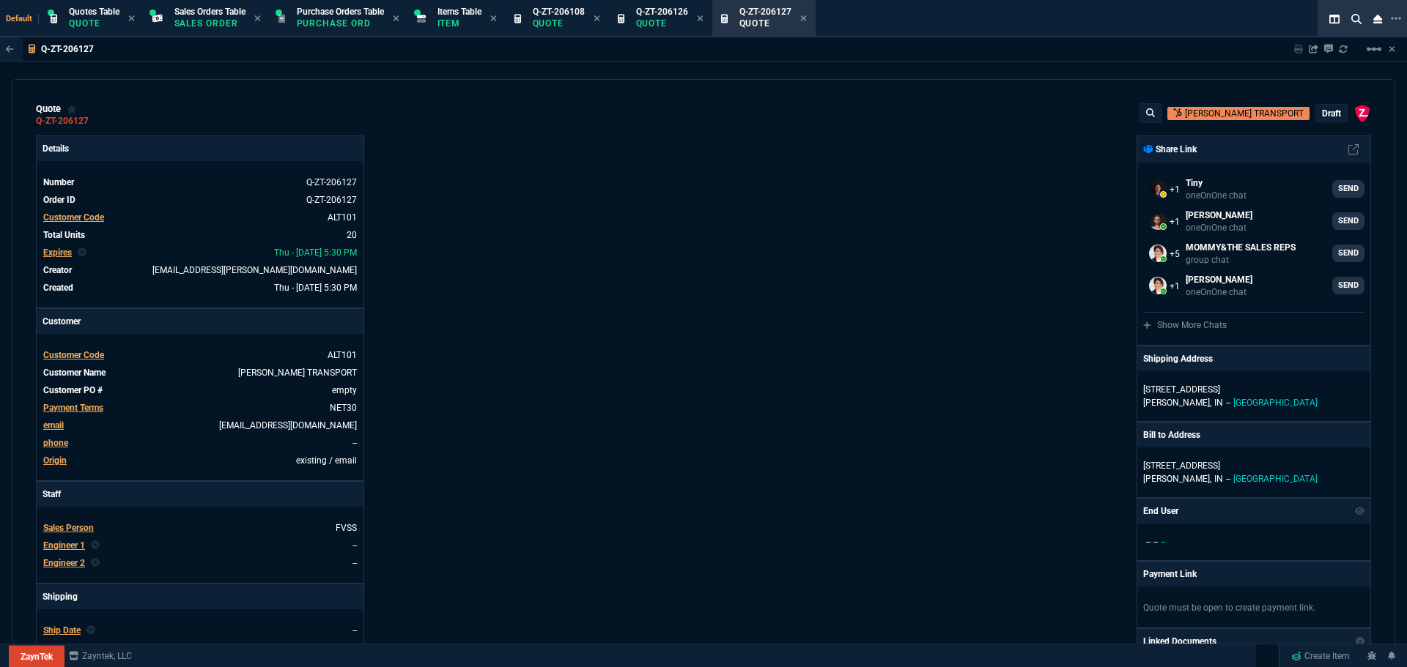
click at [905, 212] on div "ZaynTek, LLC 2609 Technology Dr Suite 200 Plano, TX 75074 Share Link Tiny oneOn…" at bounding box center [1036, 514] width 667 height 756
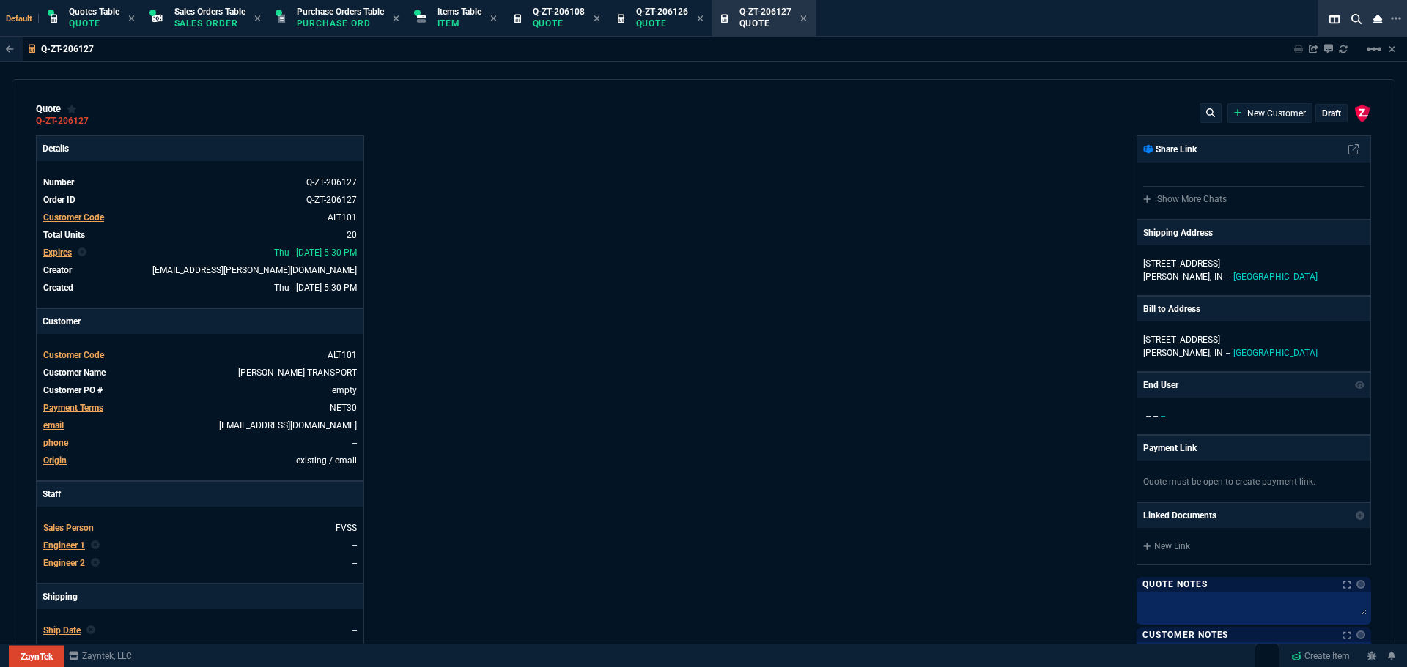
select select "4: SHAD"
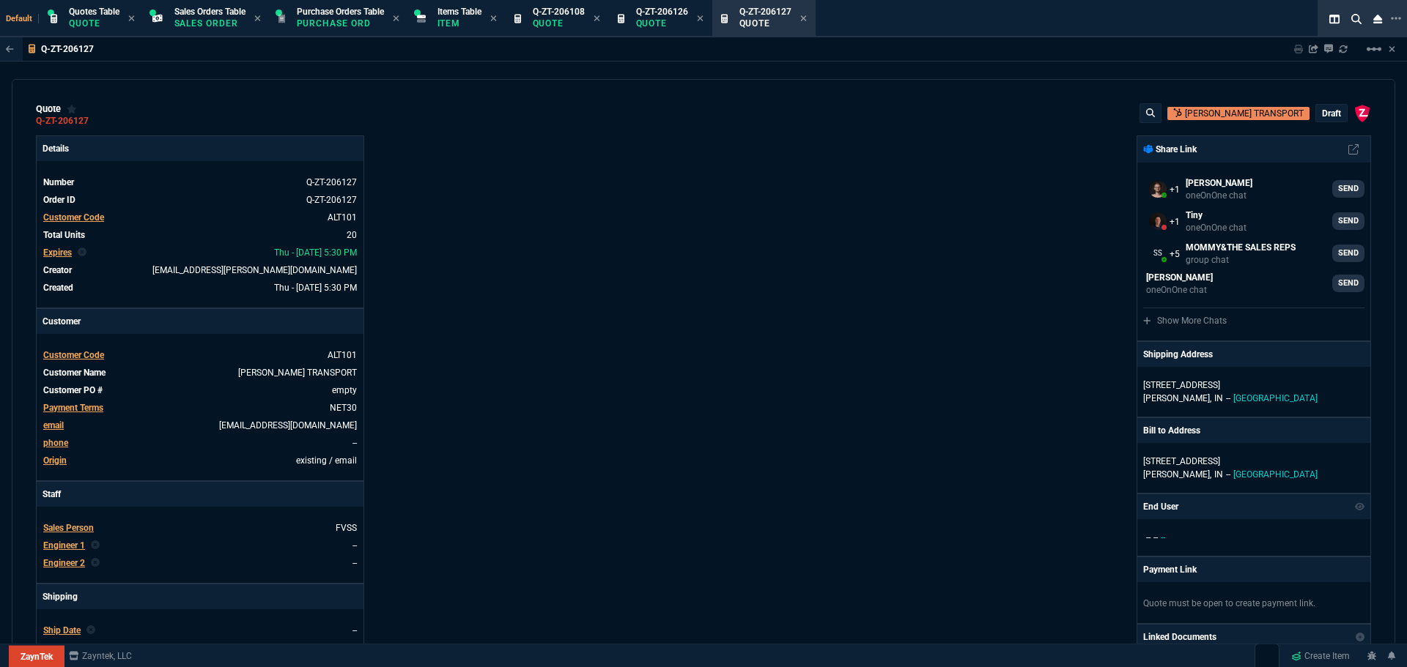
type input "65"
type input "3895"
type input "44"
type input "1650"
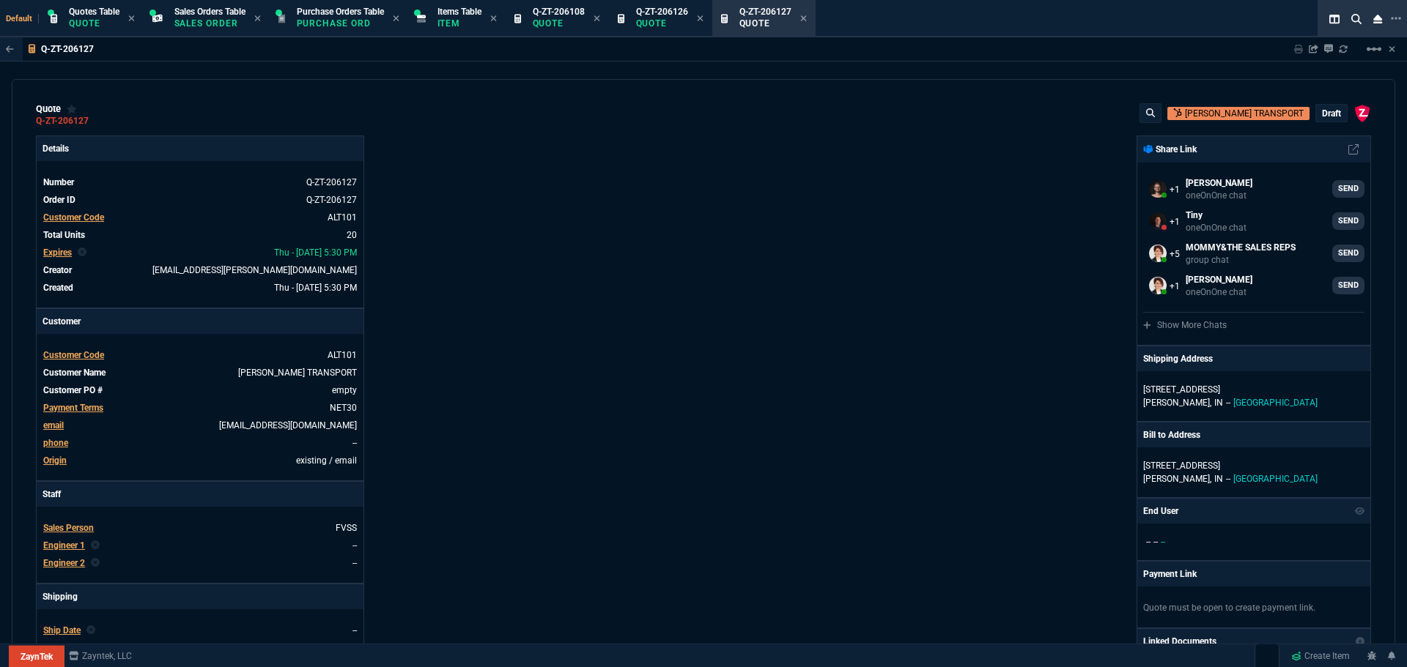
click at [1322, 119] on p "draft" at bounding box center [1331, 114] width 19 height 12
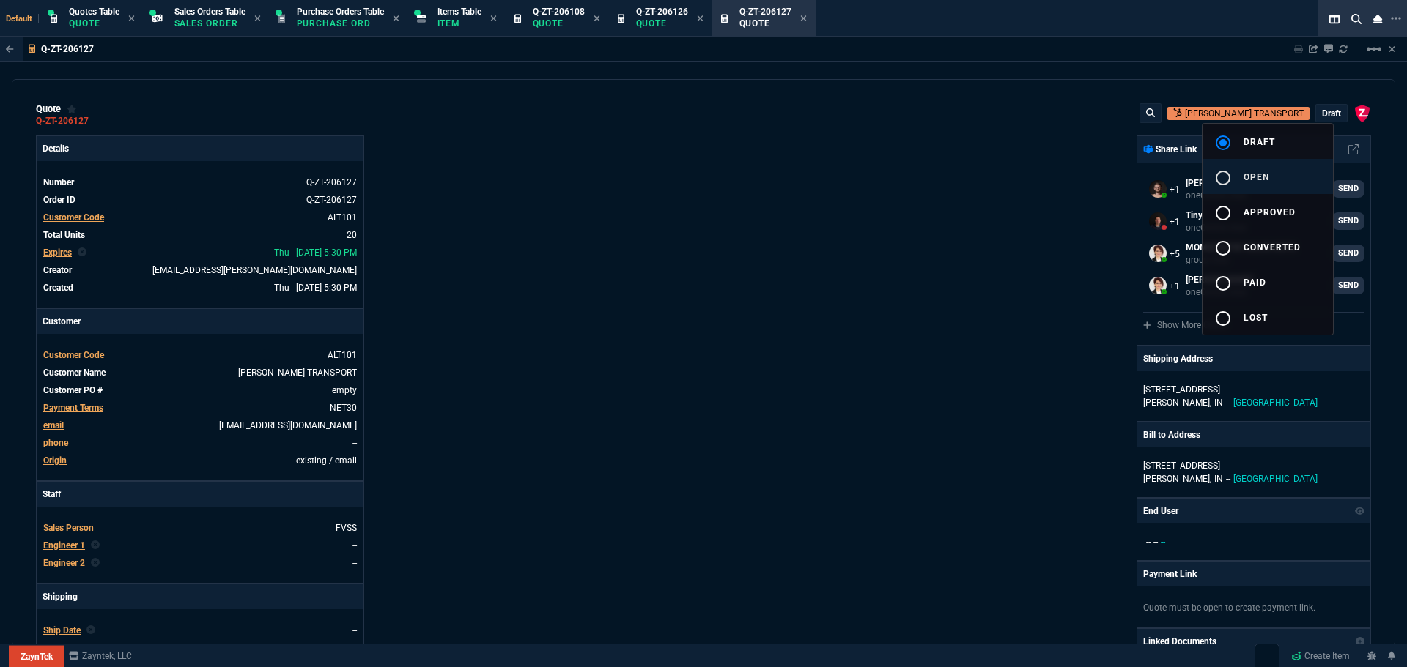
click at [1224, 180] on mat-icon "radio_button_unchecked" at bounding box center [1223, 178] width 18 height 18
type input "65"
type input "3895"
type input "44"
type input "1650"
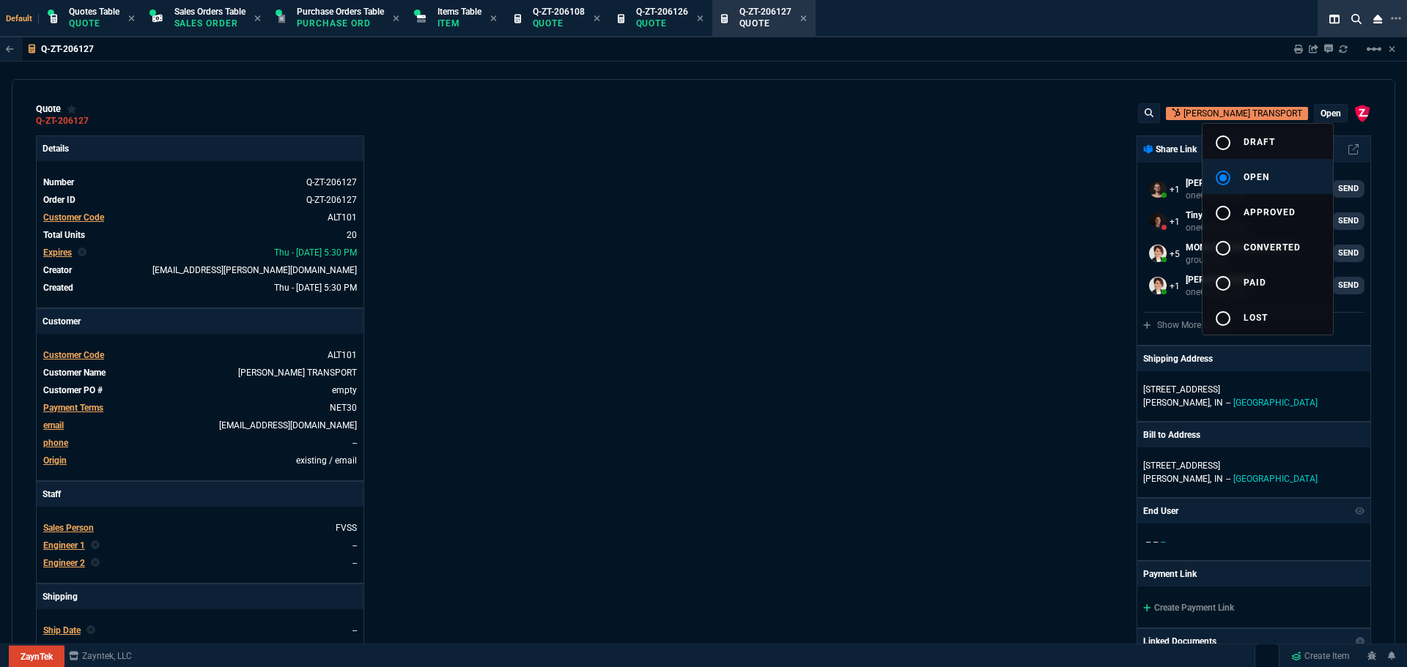
click at [559, 234] on div at bounding box center [703, 333] width 1407 height 667
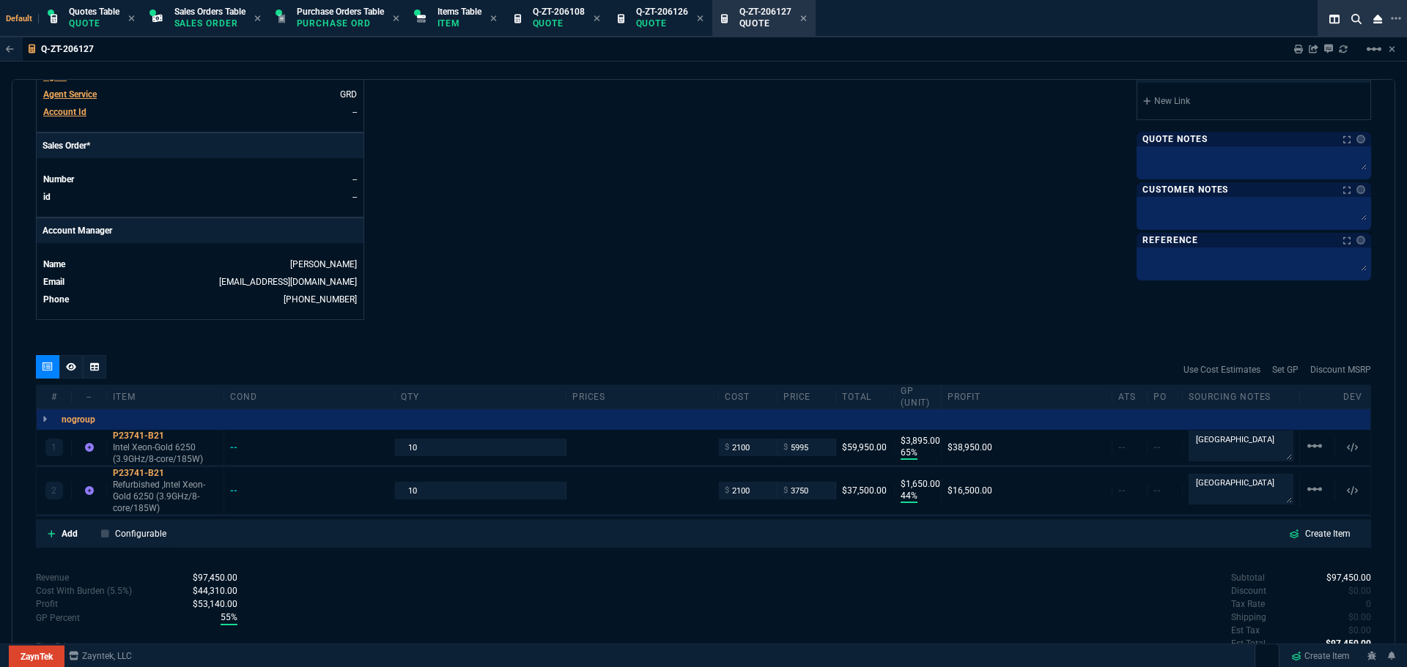
scroll to position [632, 0]
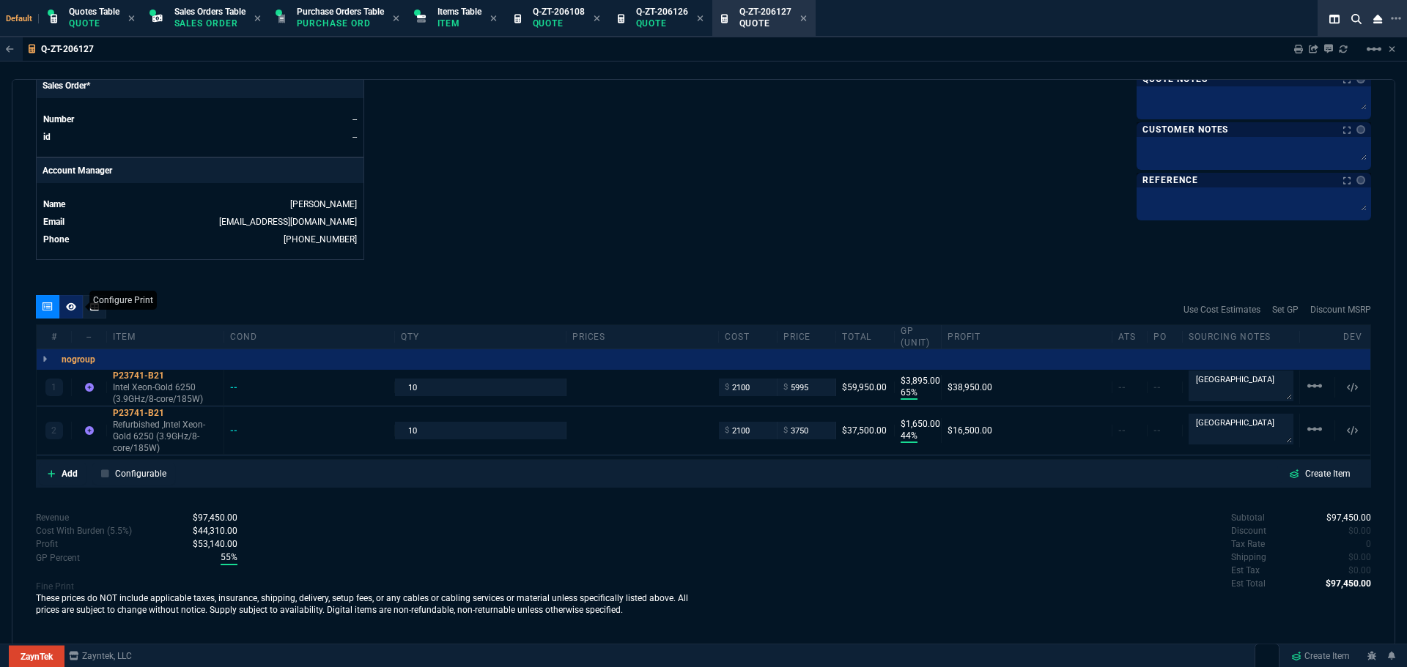
click at [68, 307] on icon at bounding box center [71, 307] width 10 height 8
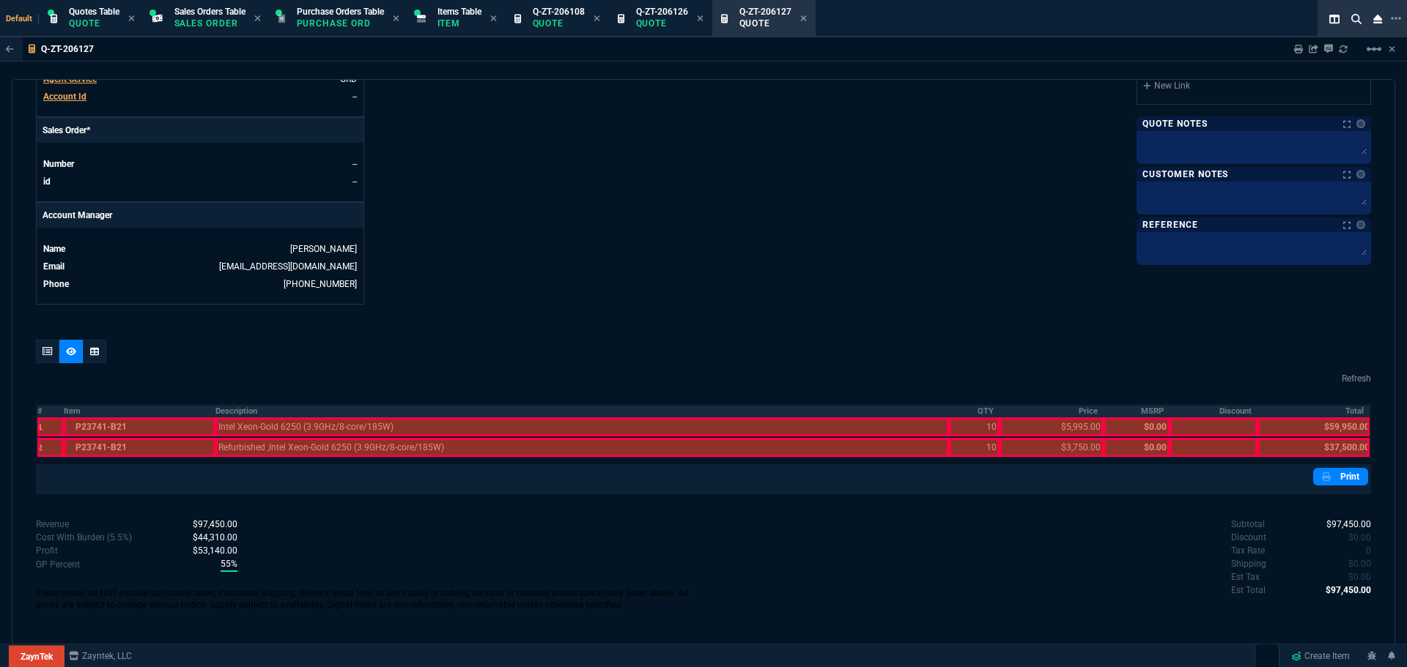
click at [229, 415] on th "Description" at bounding box center [581, 411] width 733 height 12
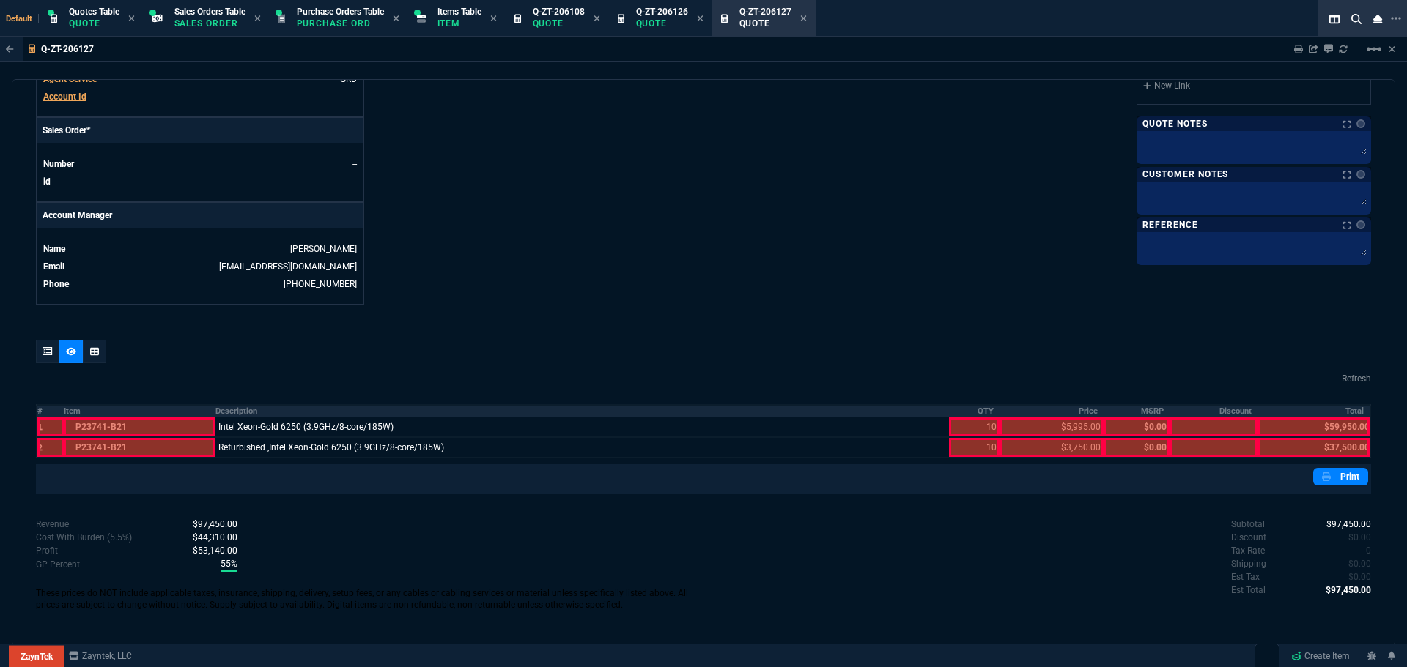
click at [970, 407] on th "QTY" at bounding box center [974, 411] width 51 height 12
click at [1081, 414] on th "Price" at bounding box center [1051, 411] width 105 height 12
click at [1347, 406] on th "Total" at bounding box center [1313, 411] width 113 height 12
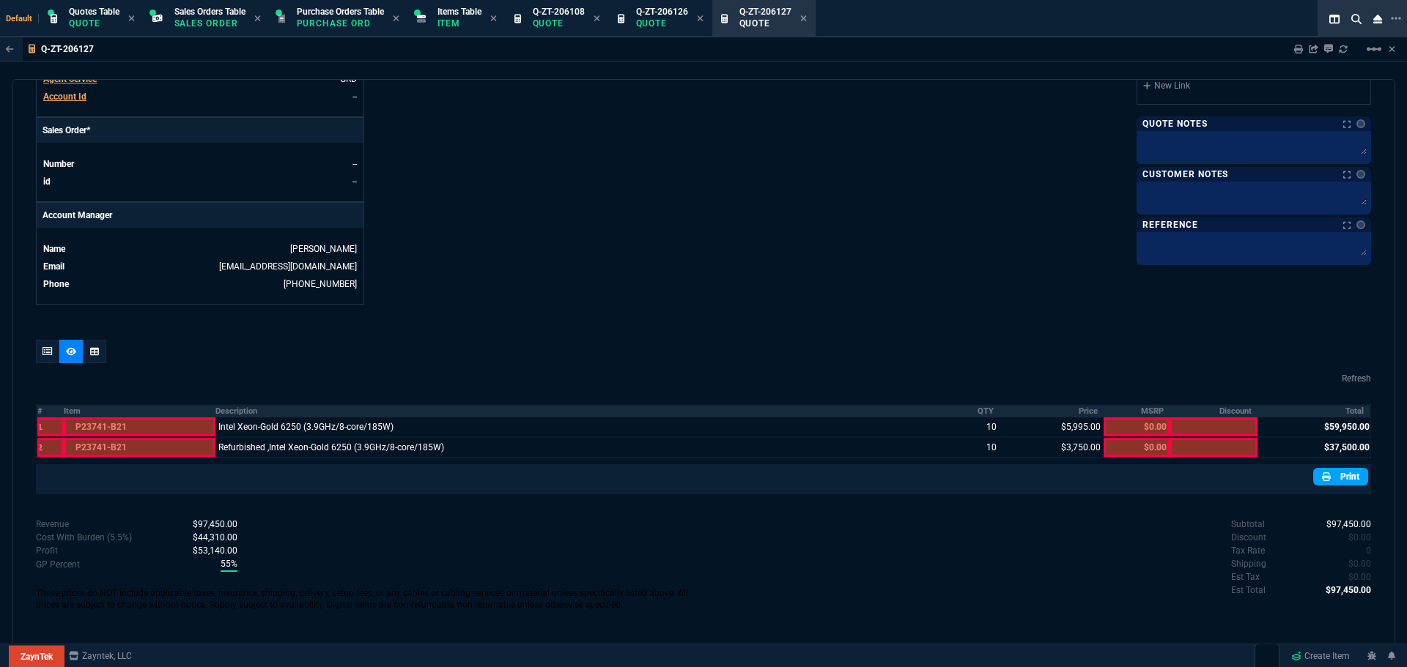
click at [1333, 478] on link "Print" at bounding box center [1340, 477] width 55 height 18
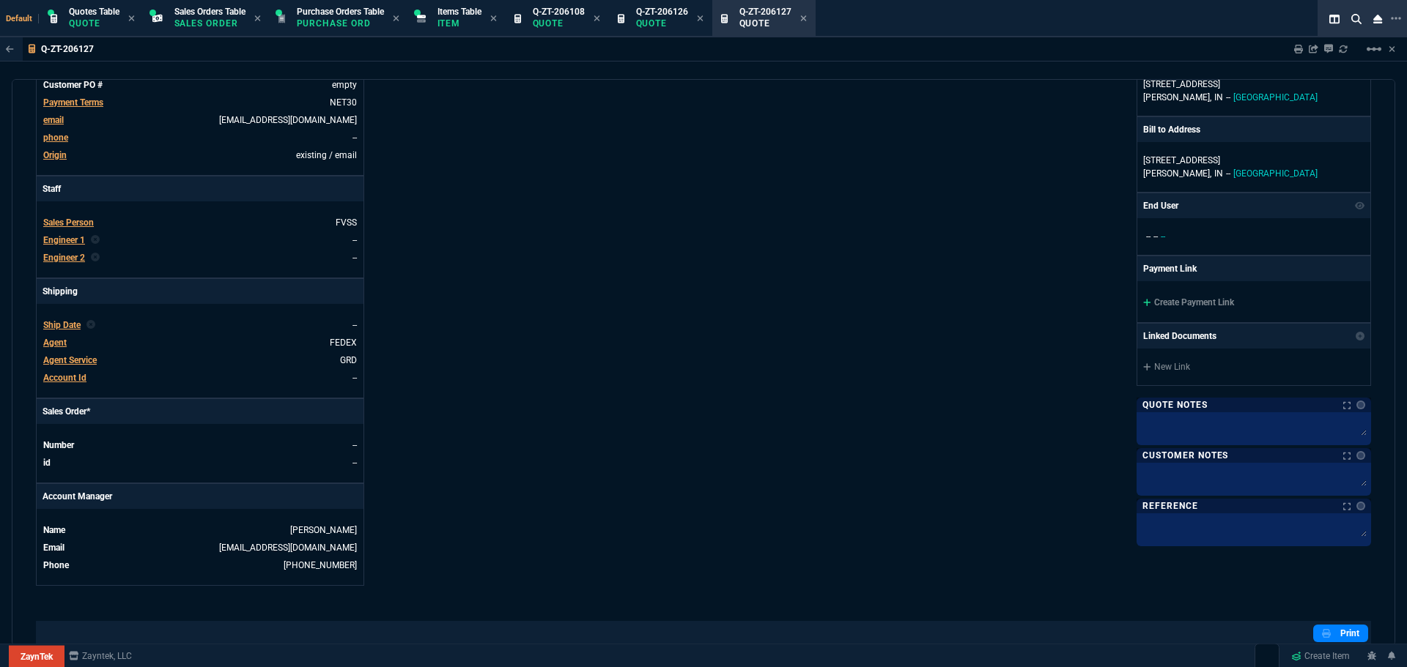
scroll to position [1, 0]
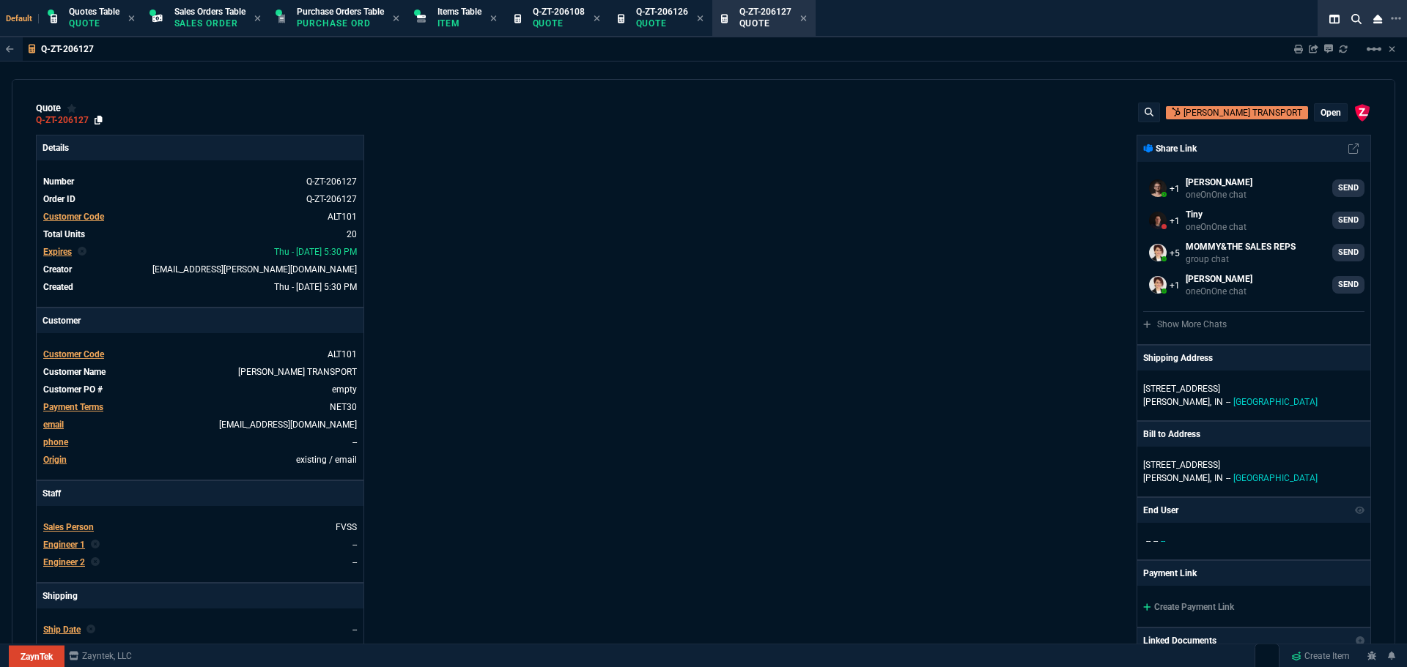
click at [97, 119] on icon at bounding box center [99, 120] width 8 height 9
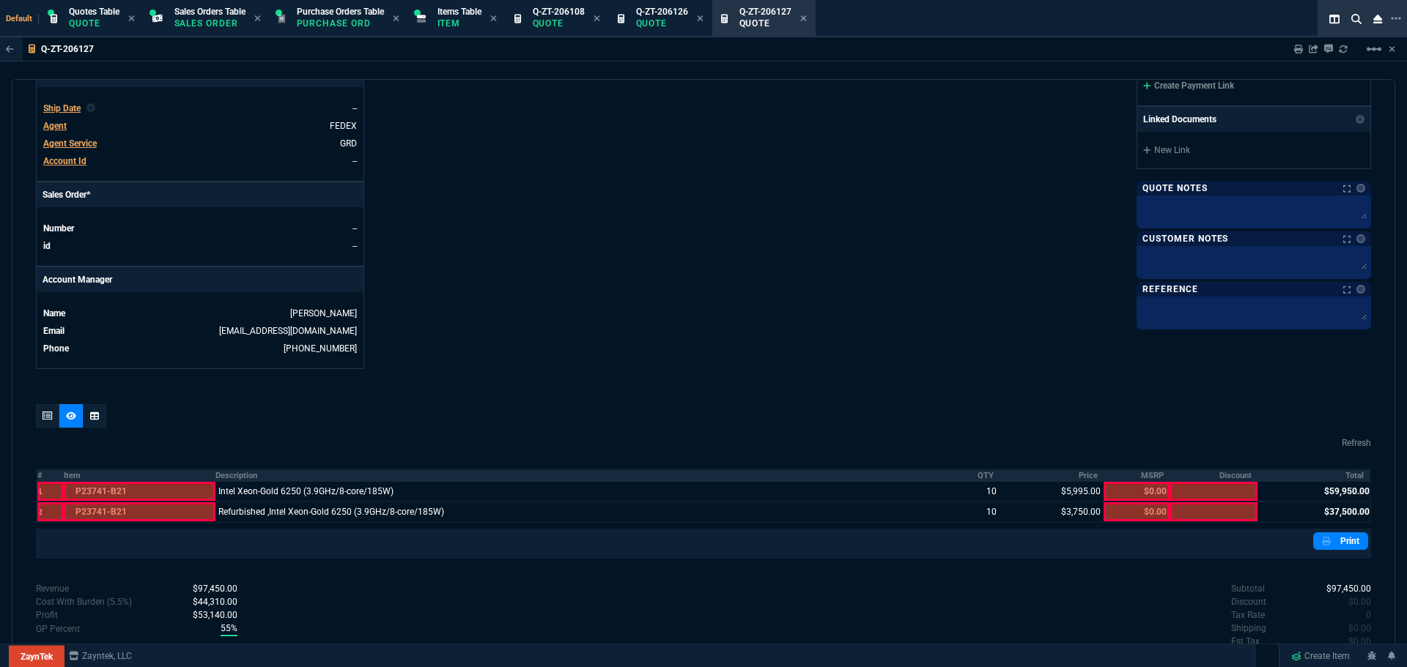
scroll to position [587, 0]
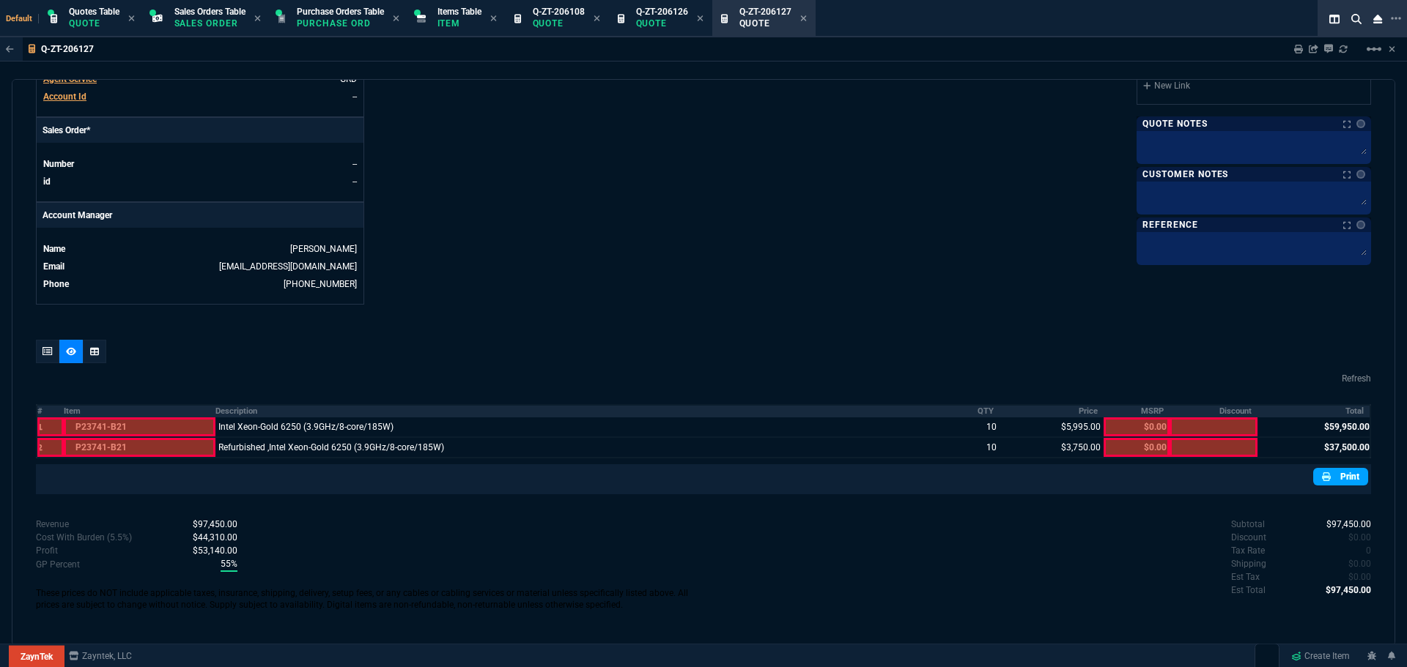
click at [1348, 480] on link "Print" at bounding box center [1340, 477] width 55 height 18
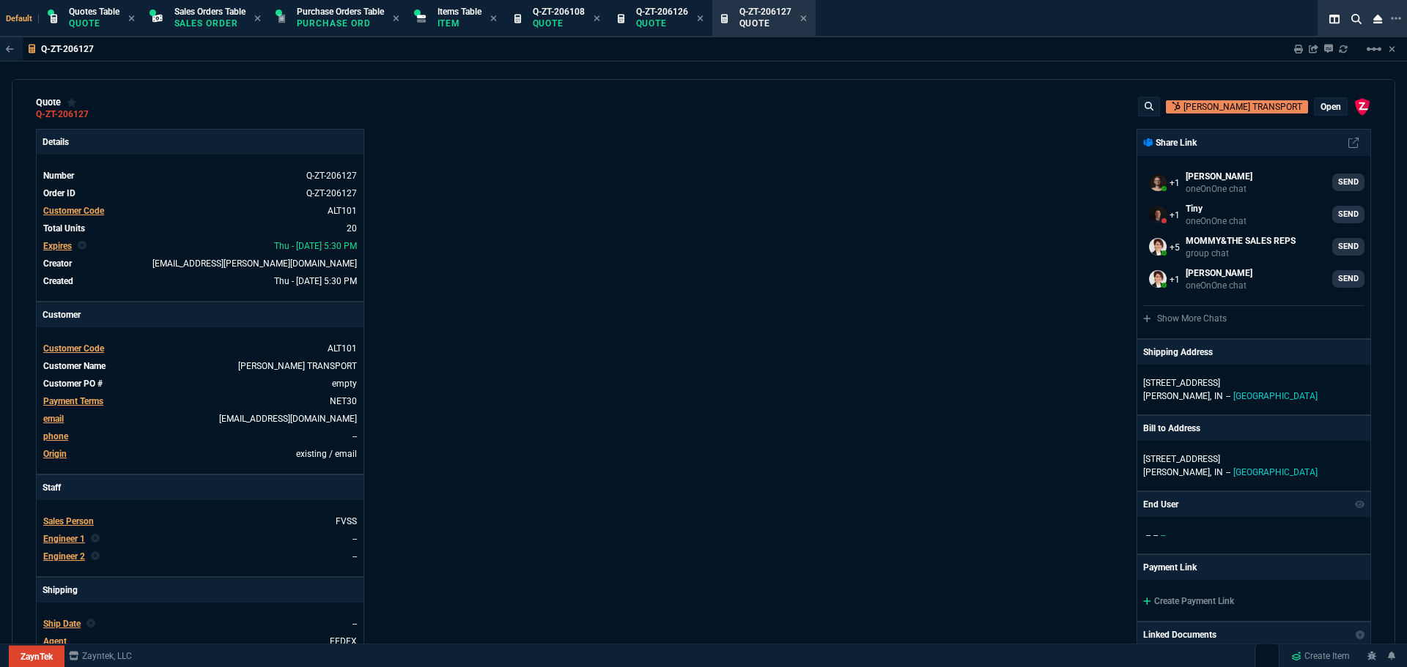
scroll to position [0, 0]
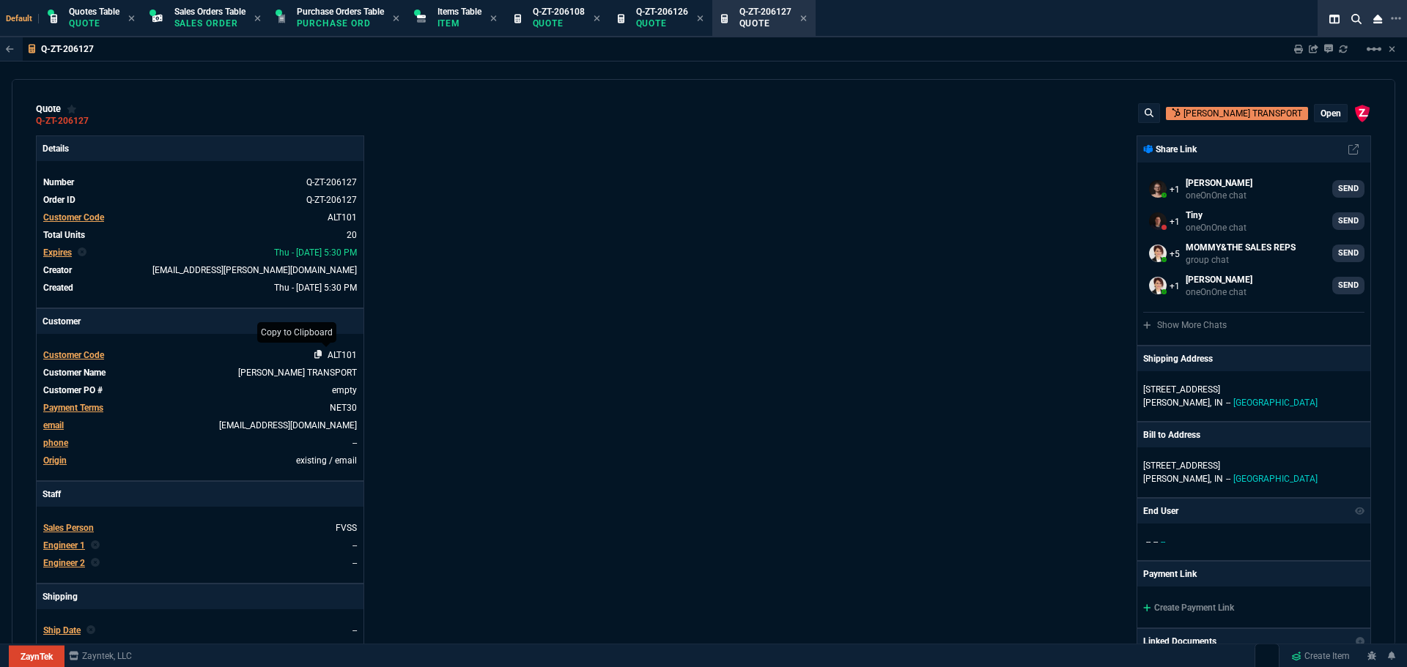
click at [315, 354] on icon at bounding box center [318, 354] width 8 height 9
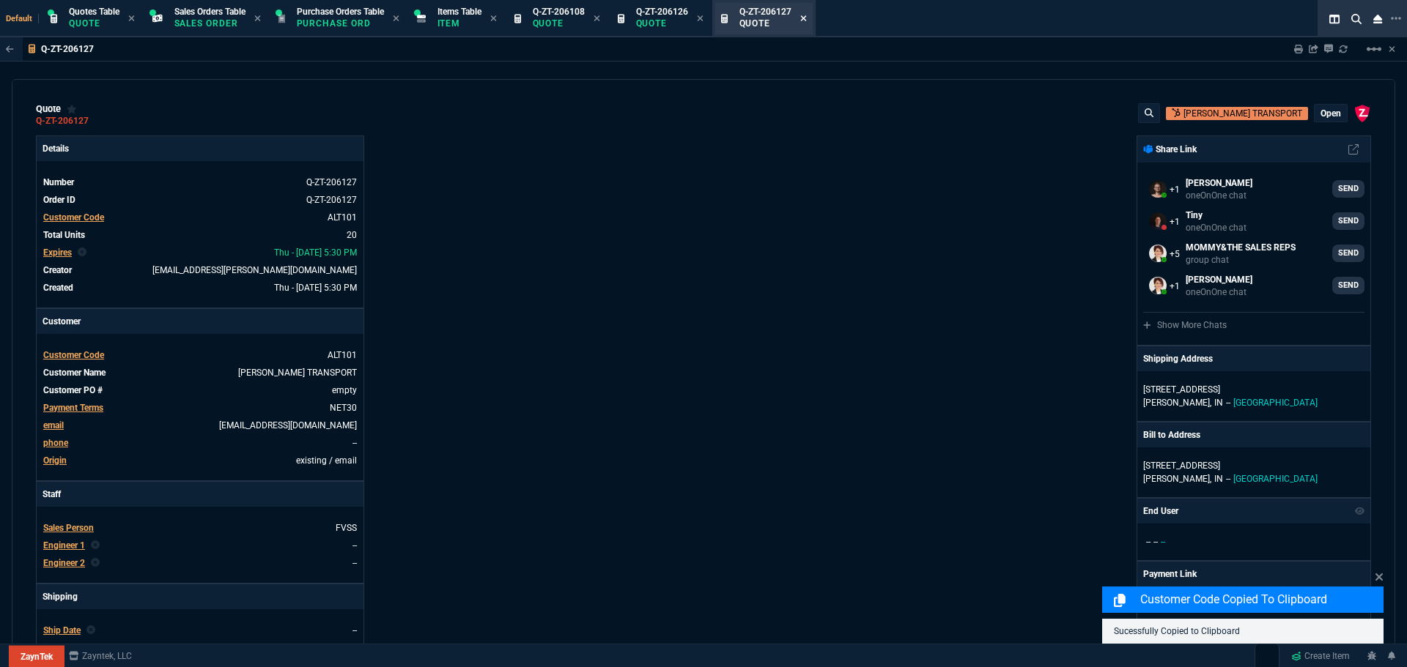
click at [807, 19] on icon at bounding box center [803, 18] width 7 height 9
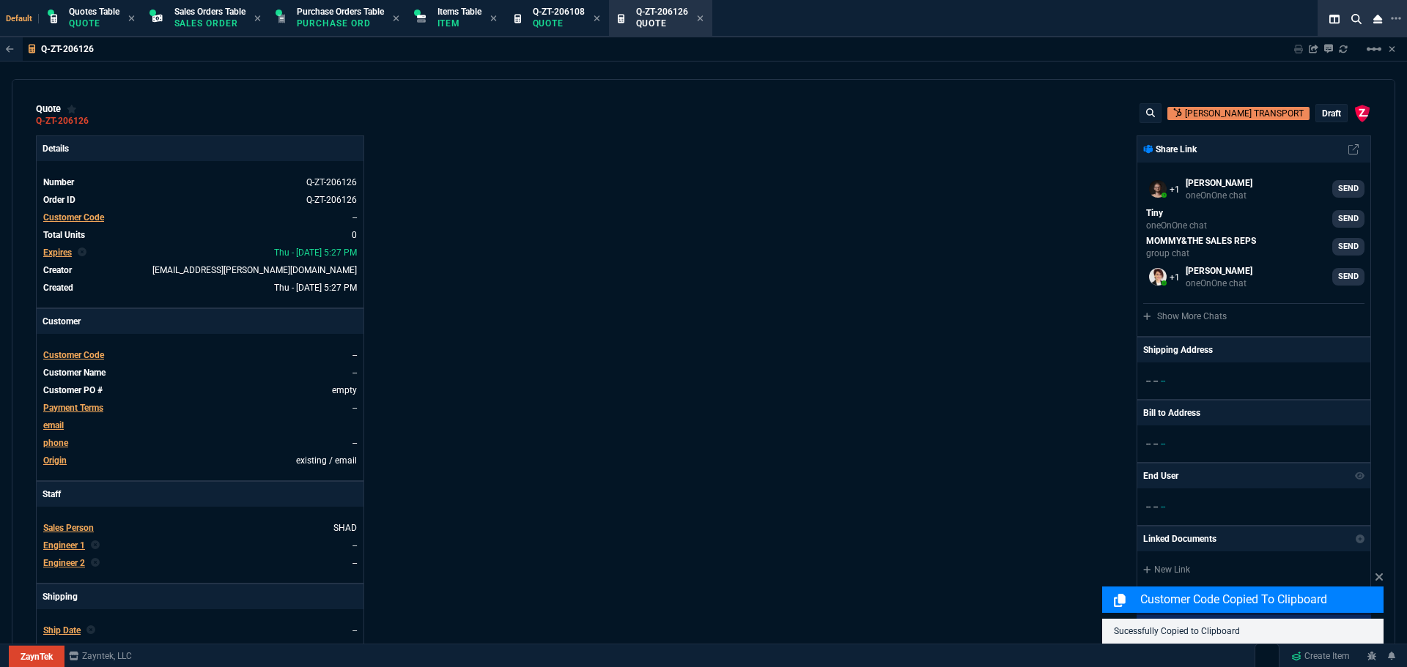
click at [669, 19] on p "Quote" at bounding box center [662, 24] width 52 height 12
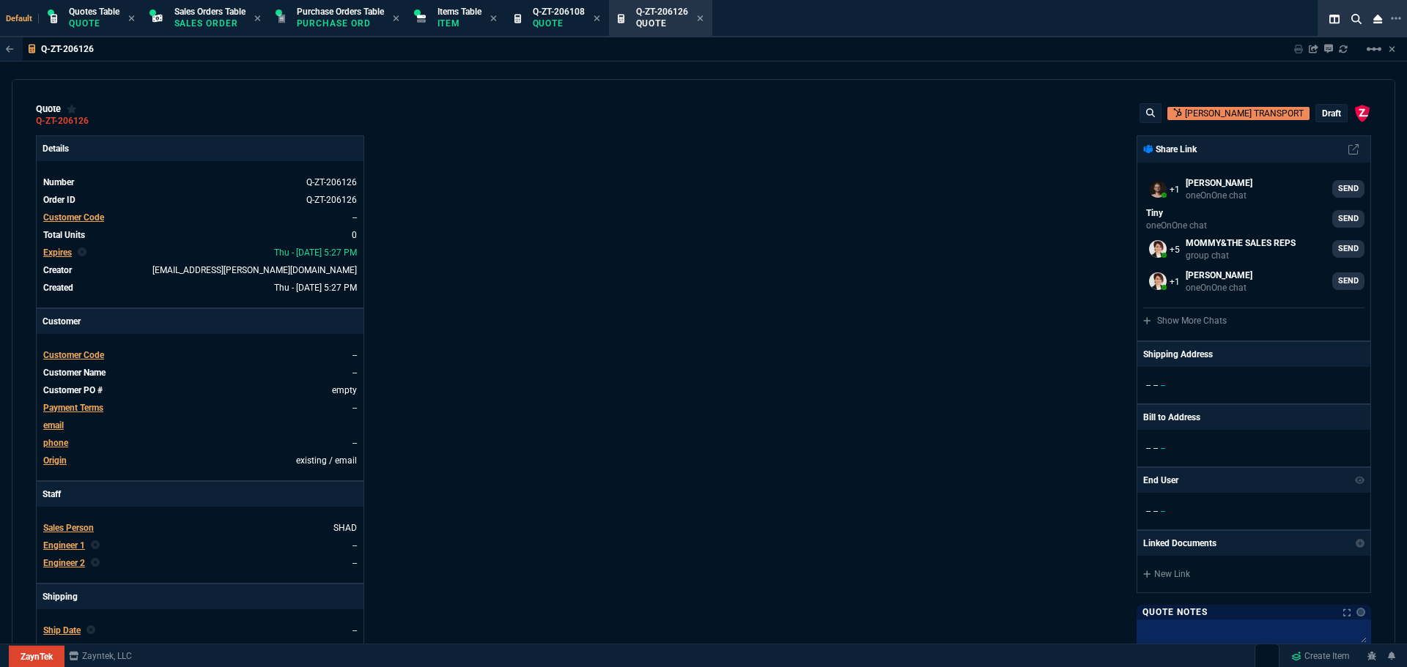
click at [93, 355] on span "Customer Code" at bounding box center [73, 355] width 61 height 10
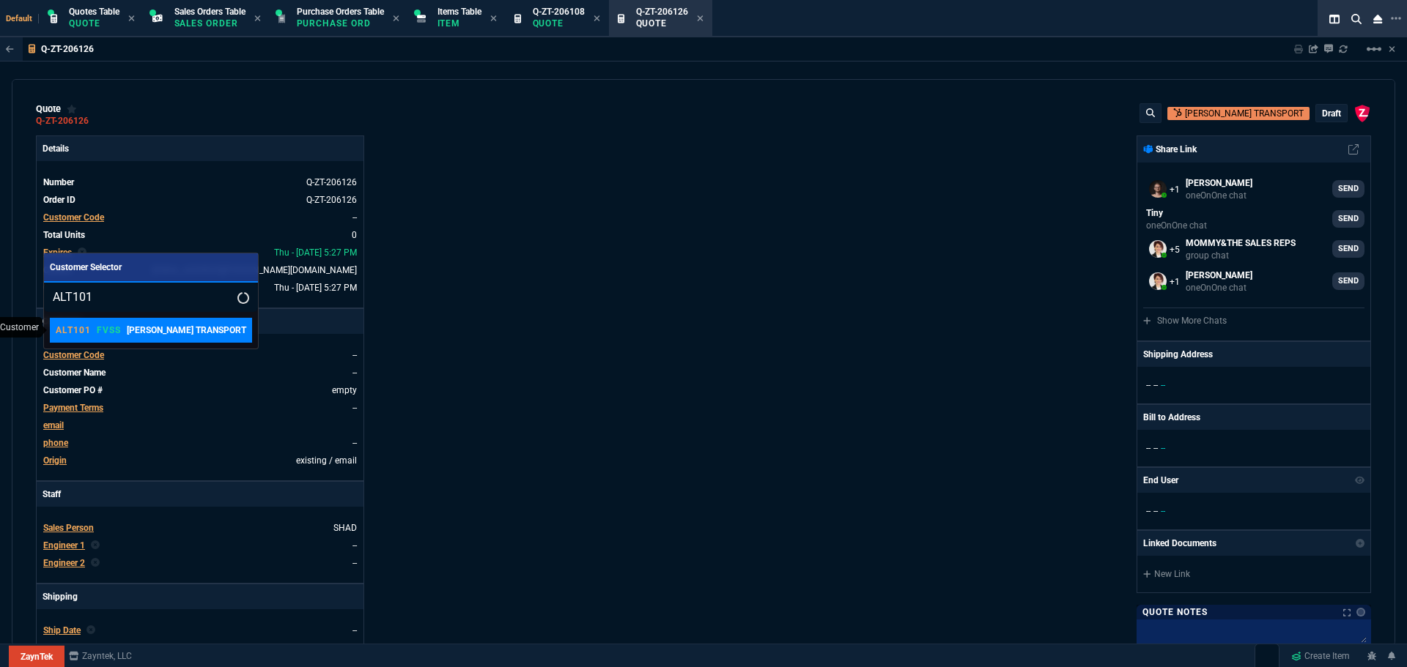
type input "ALT101"
click at [102, 328] on p "FVSS" at bounding box center [109, 331] width 24 height 12
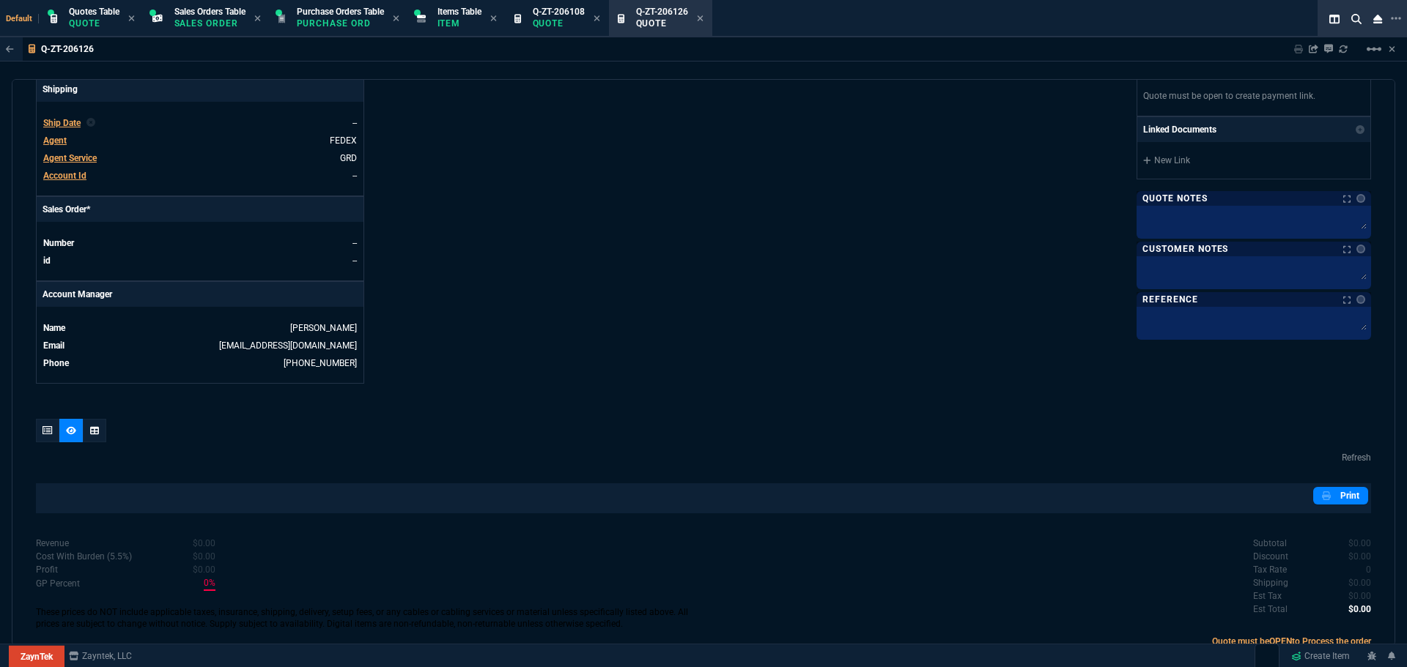
scroll to position [513, 0]
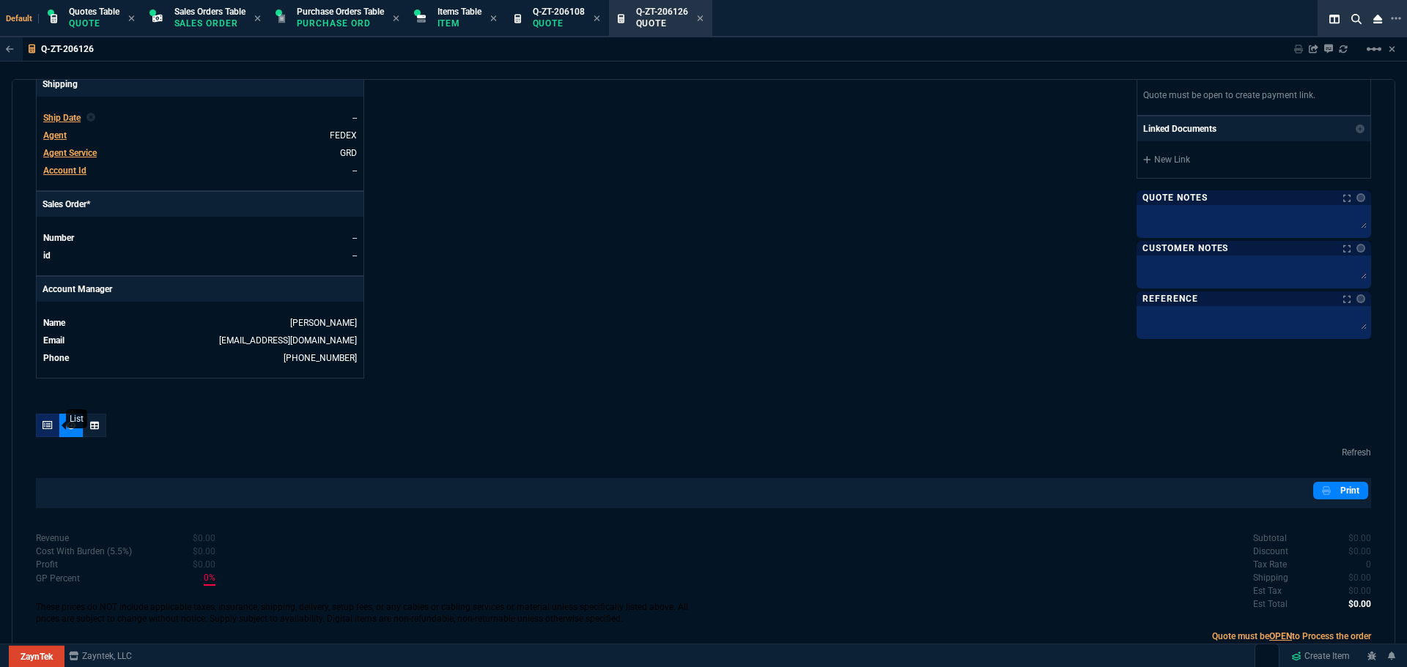
click at [48, 425] on icon at bounding box center [47, 425] width 10 height 9
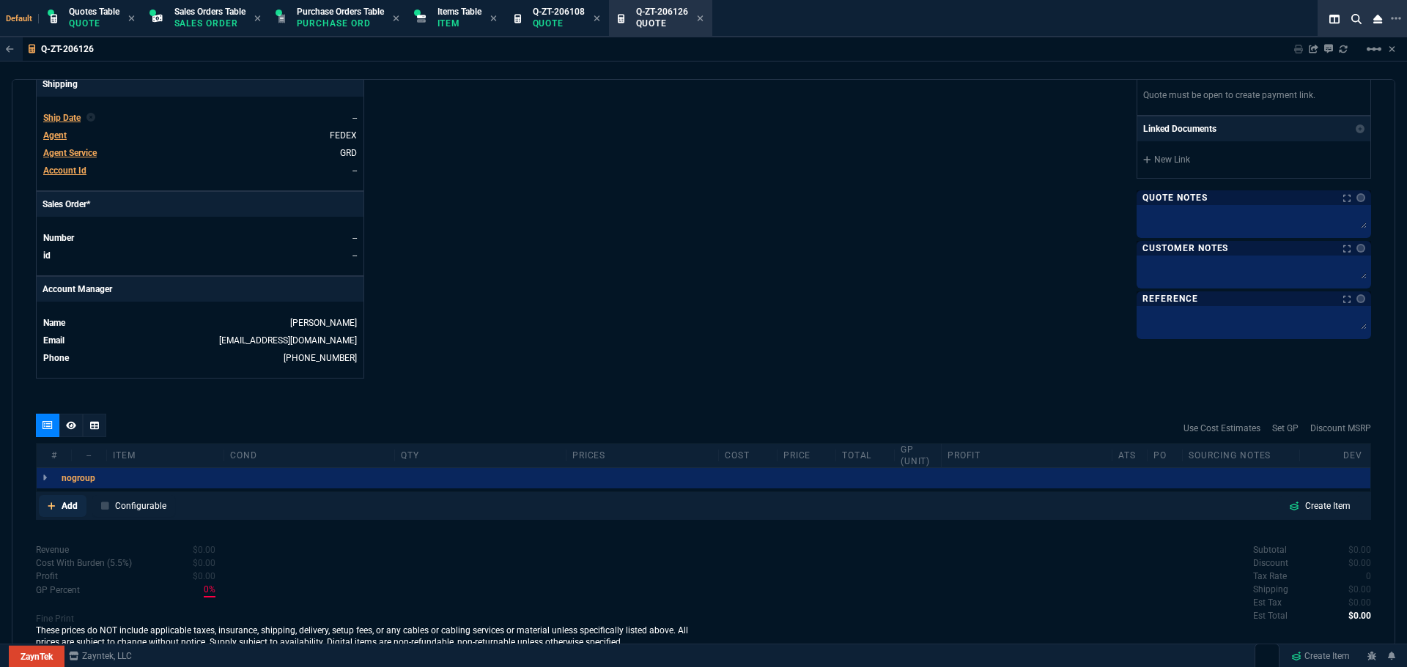
click at [69, 504] on p "Add" at bounding box center [70, 506] width 16 height 13
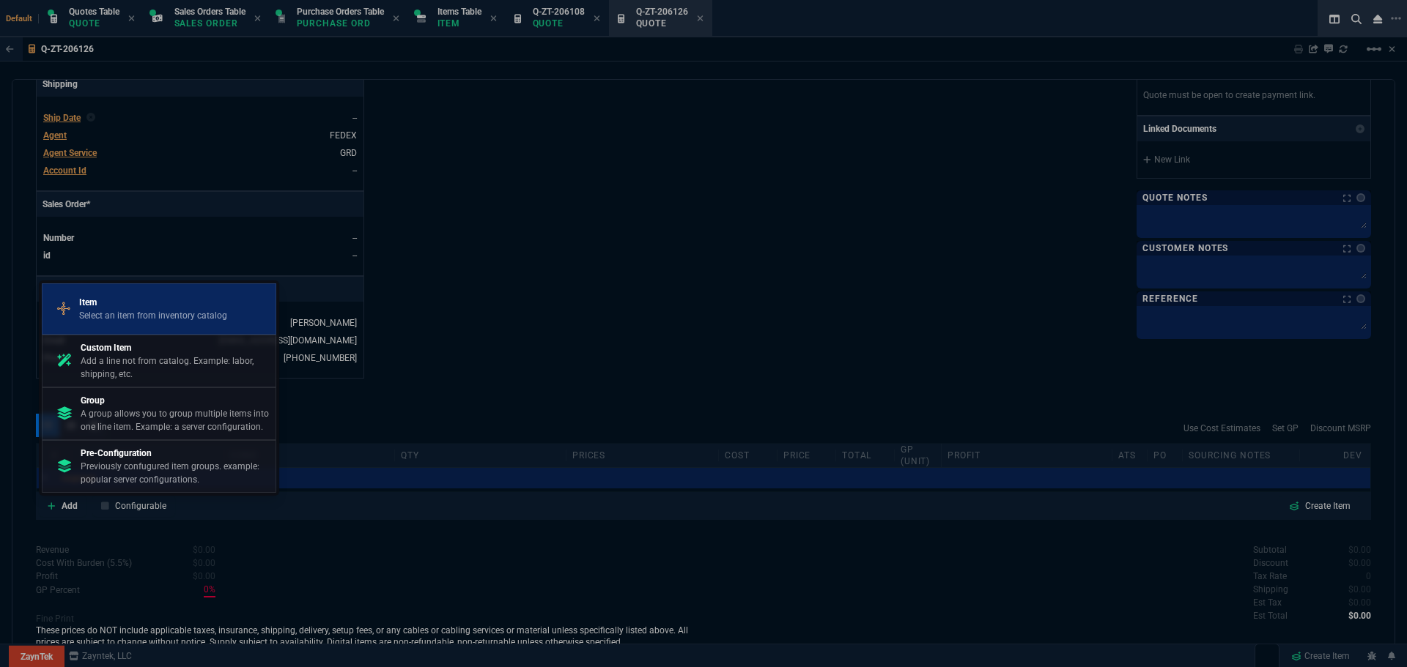
click at [116, 303] on p "Item" at bounding box center [153, 302] width 148 height 13
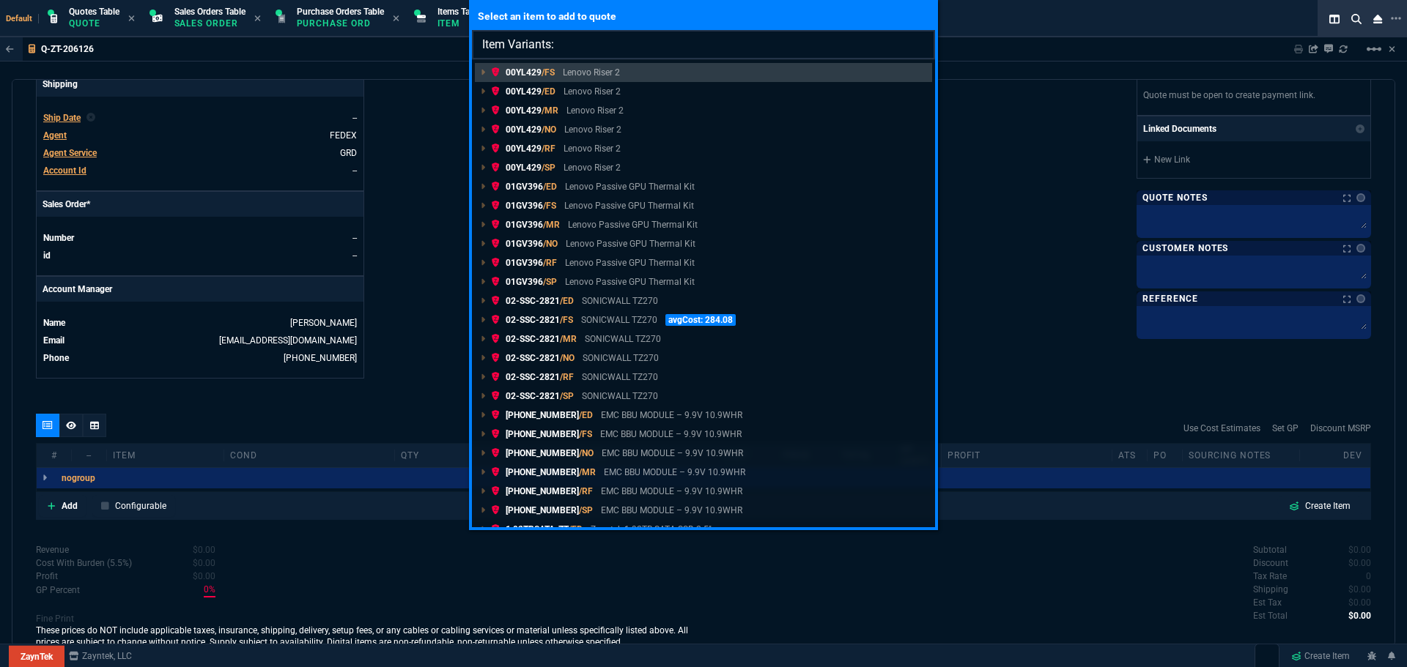
type input "Item Variants: P24486-B21"
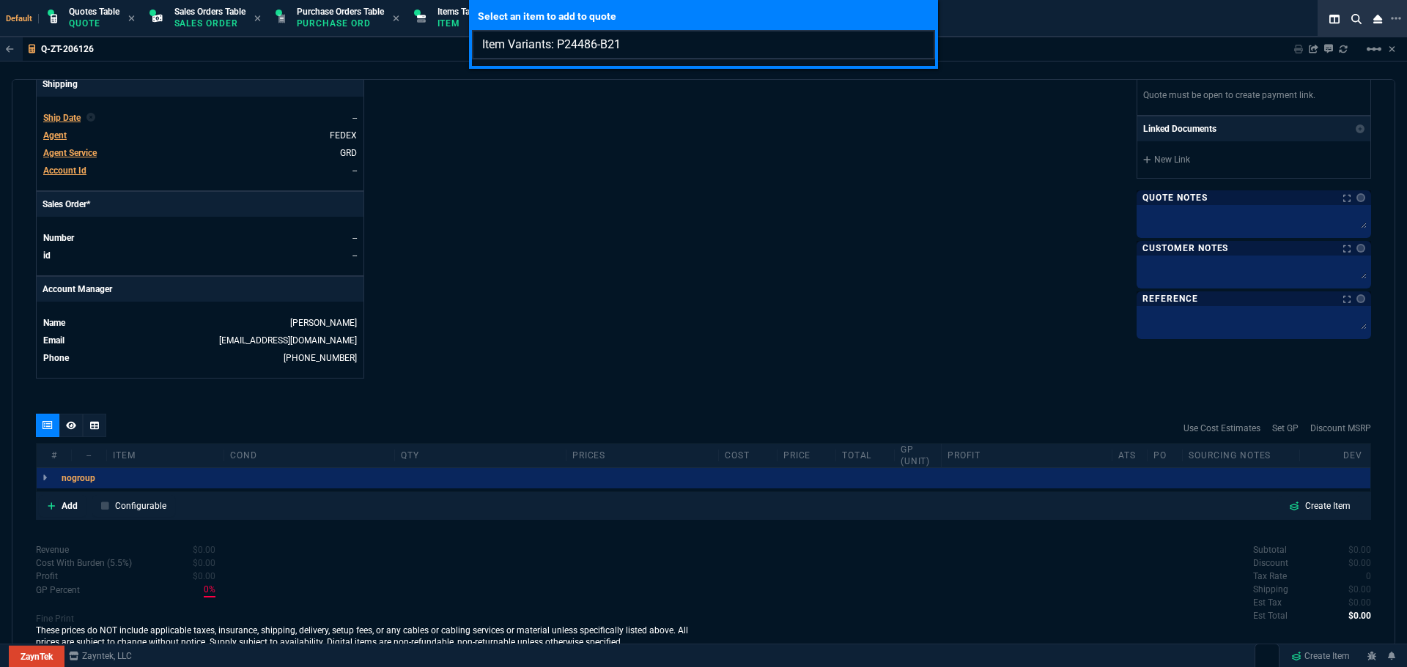
click at [914, 44] on input "Item Variants: P24486-B21" at bounding box center [703, 44] width 463 height 29
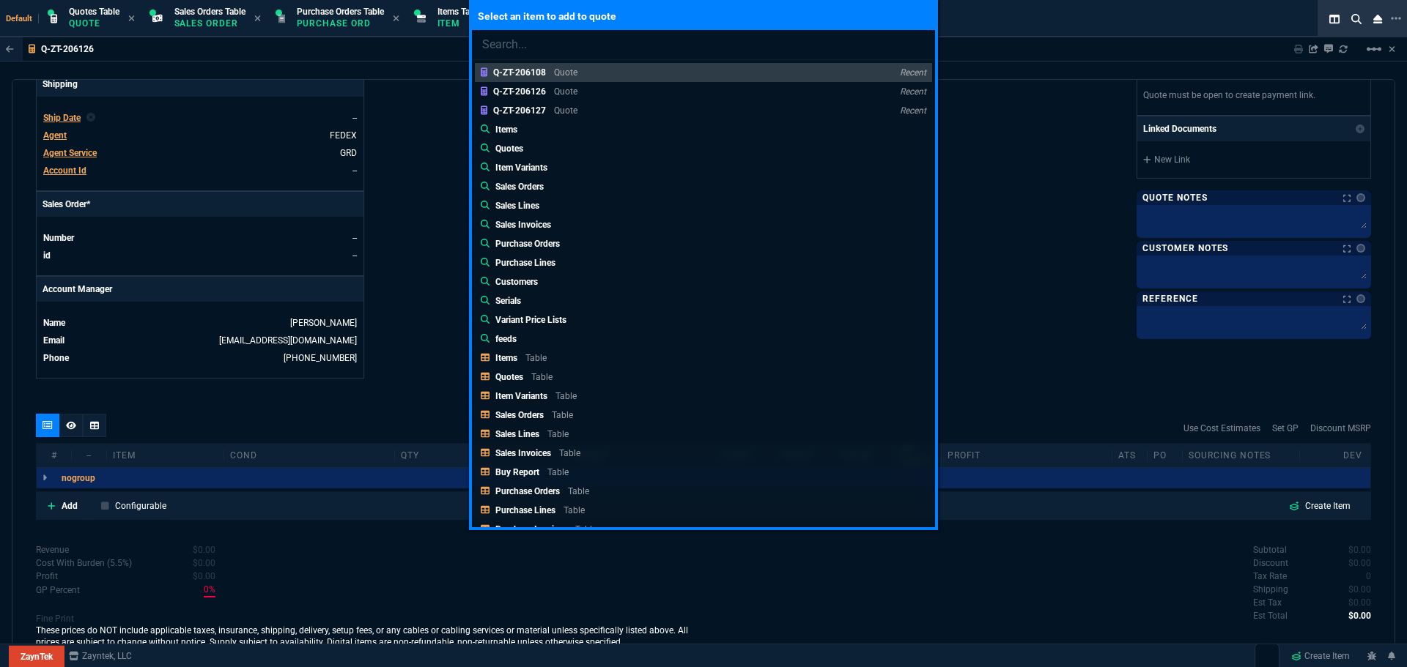
click at [60, 508] on div "Select an item to add to quote Q-ZT-206108 Quote Recent Q-ZT-206126 Quote Recen…" at bounding box center [703, 333] width 1407 height 667
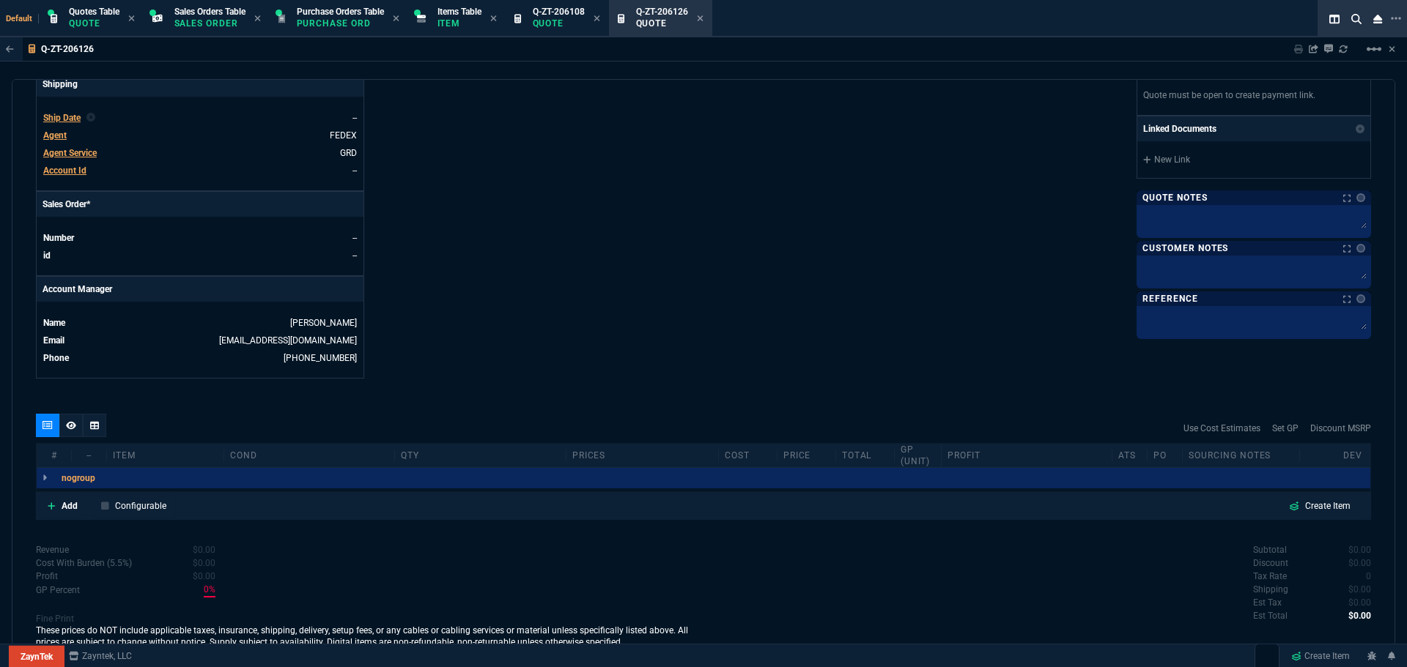
click at [60, 508] on link "Add" at bounding box center [63, 506] width 48 height 22
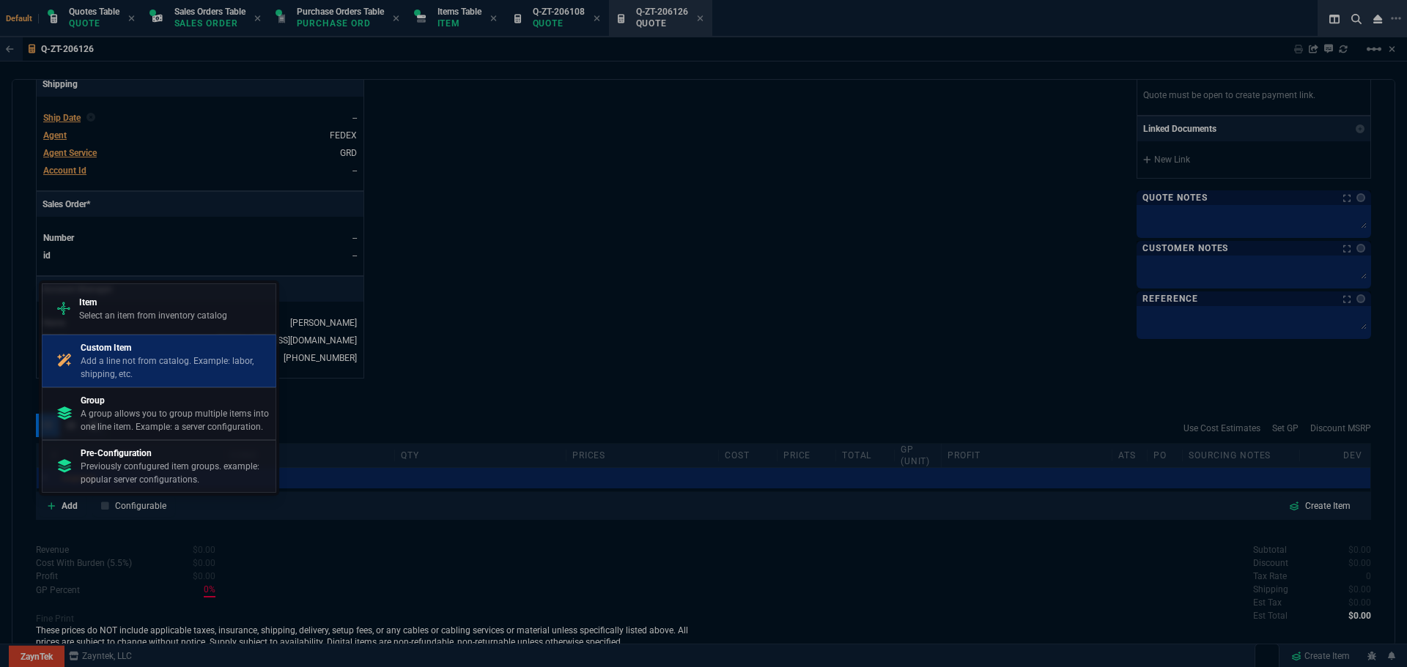
click at [106, 357] on p "Add a line not from catalog. Example: labor, shipping, etc." at bounding box center [175, 368] width 189 height 26
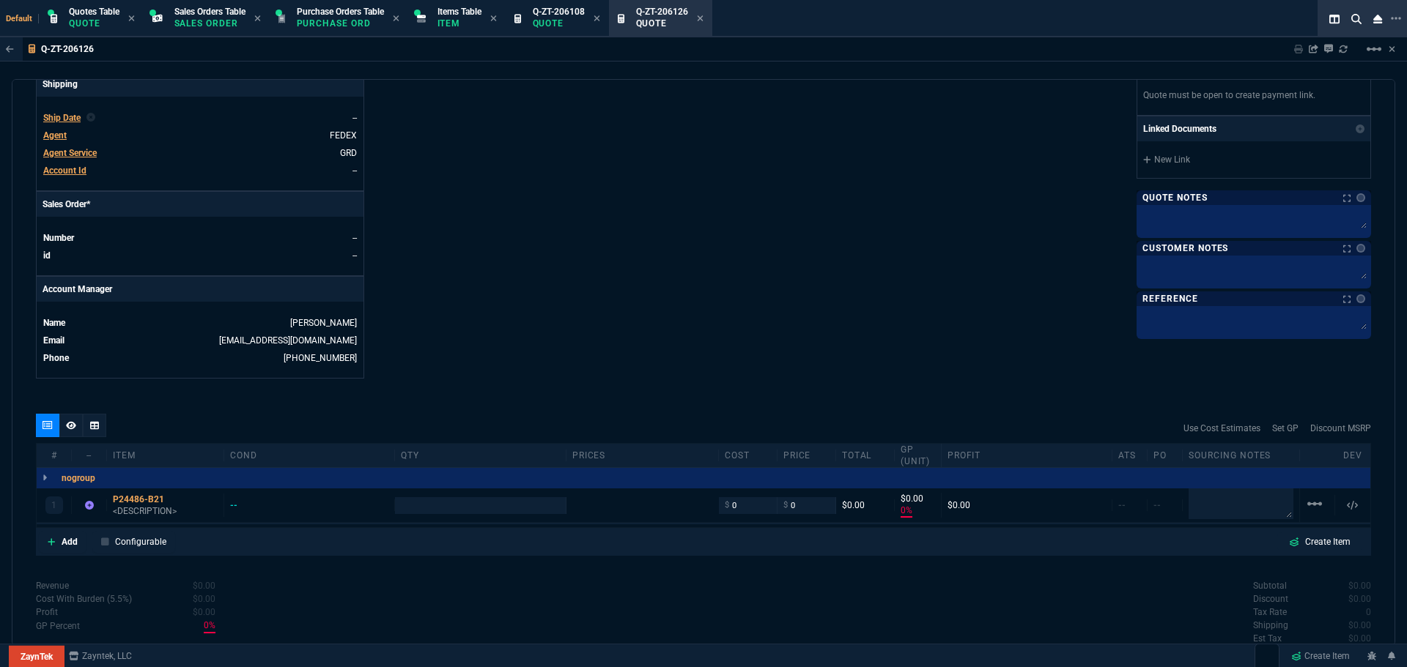
type input "0"
click at [64, 542] on p "Add" at bounding box center [70, 542] width 16 height 13
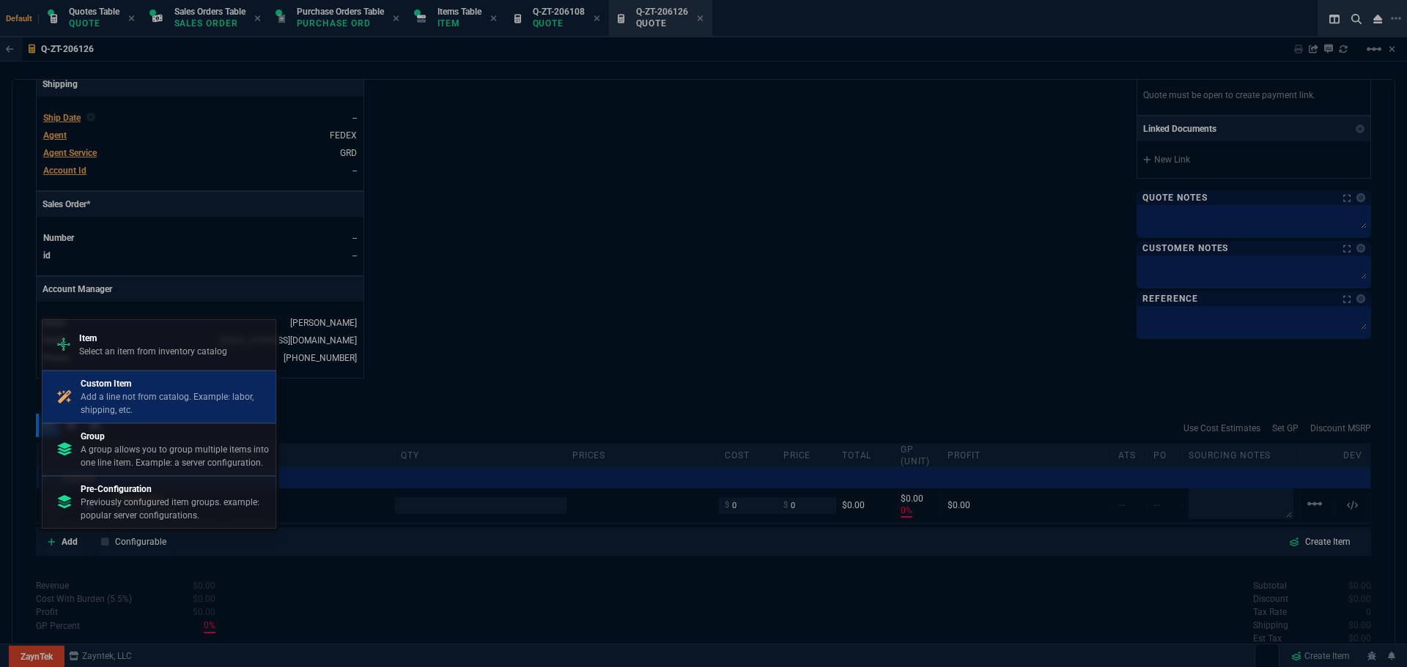
click at [100, 402] on p "Add a line not from catalog. Example: labor, shipping, etc." at bounding box center [175, 404] width 189 height 26
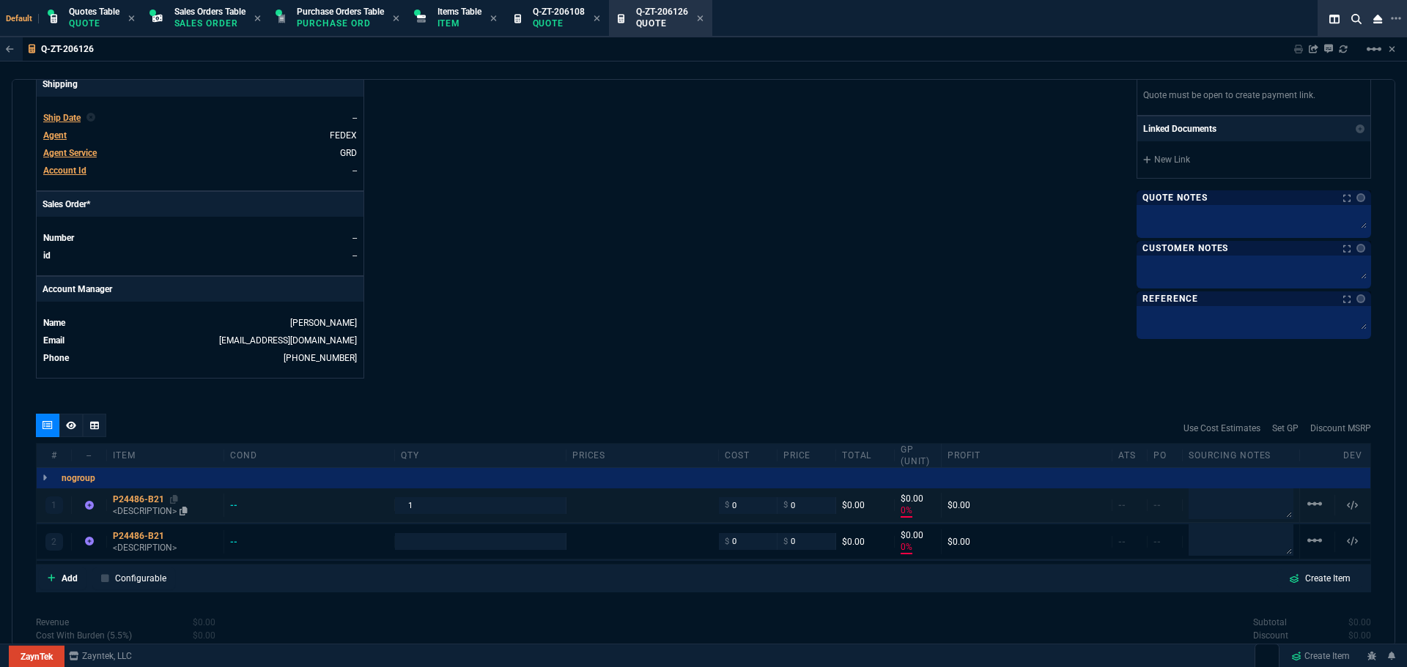
type input "0"
click at [127, 496] on div "P24486-B21" at bounding box center [165, 500] width 105 height 12
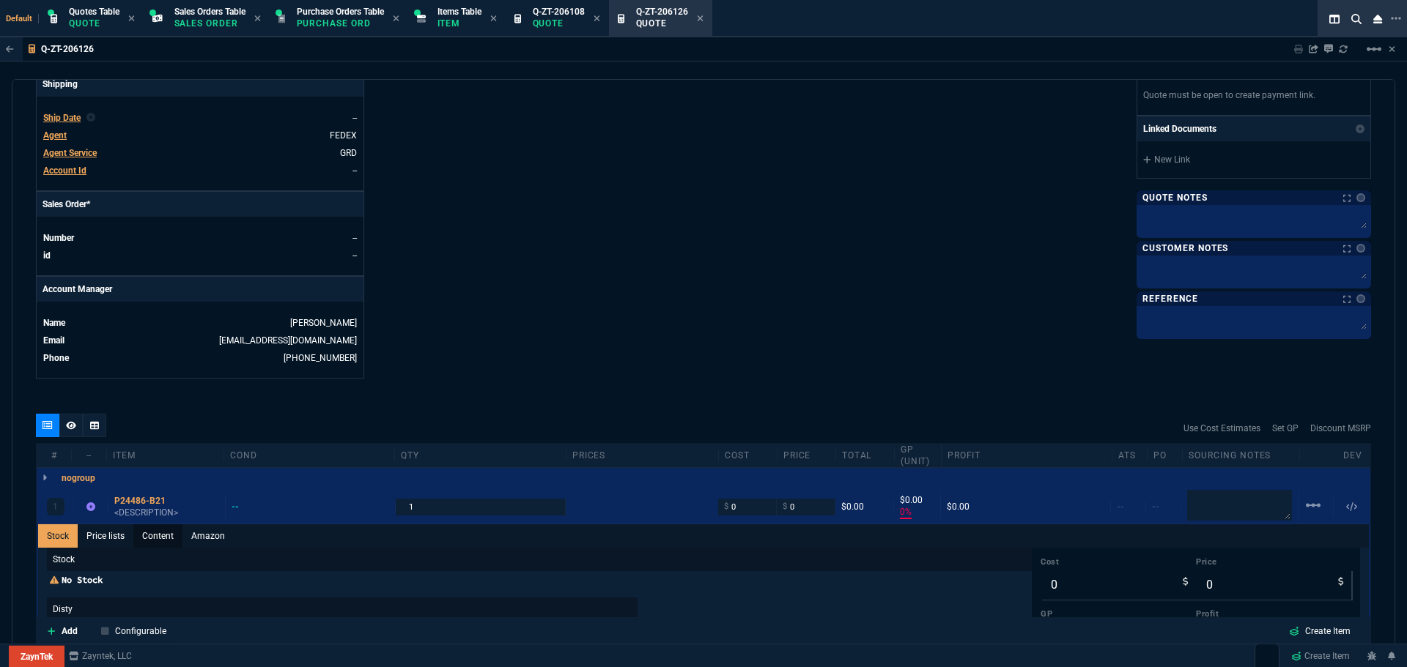
click at [154, 532] on link "Content" at bounding box center [157, 536] width 49 height 23
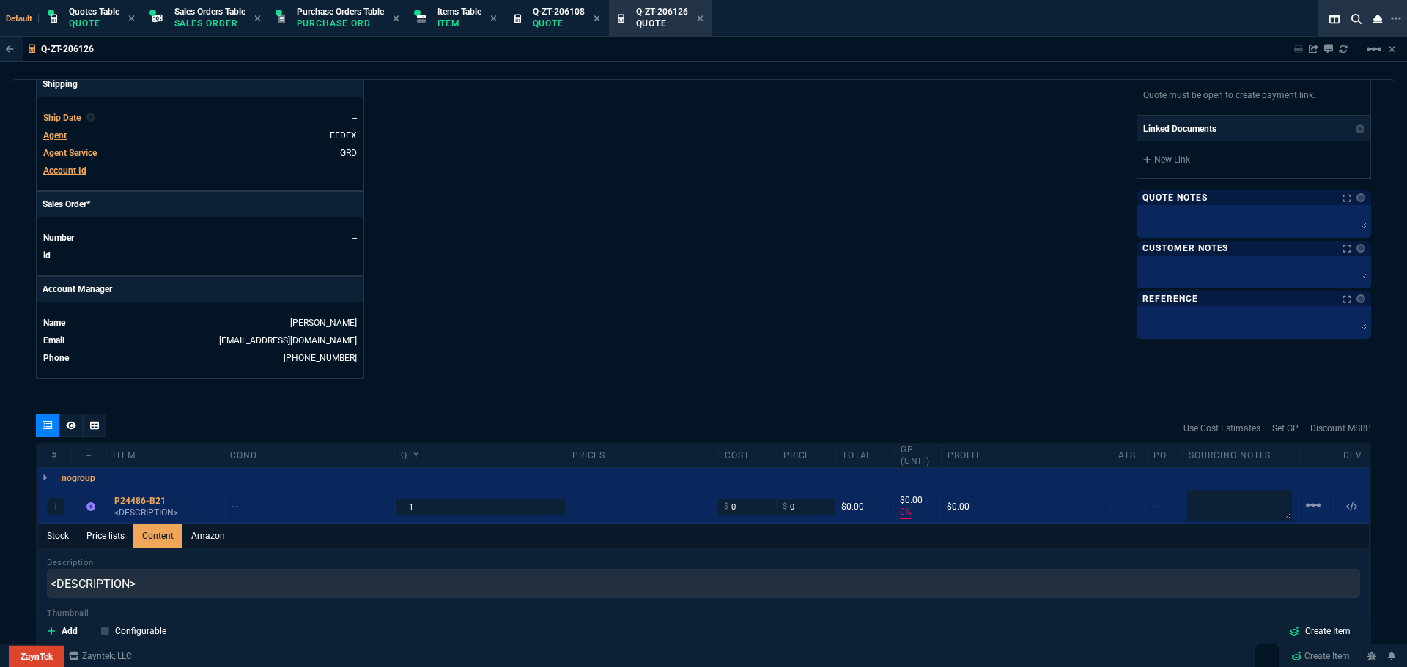
scroll to position [0, 0]
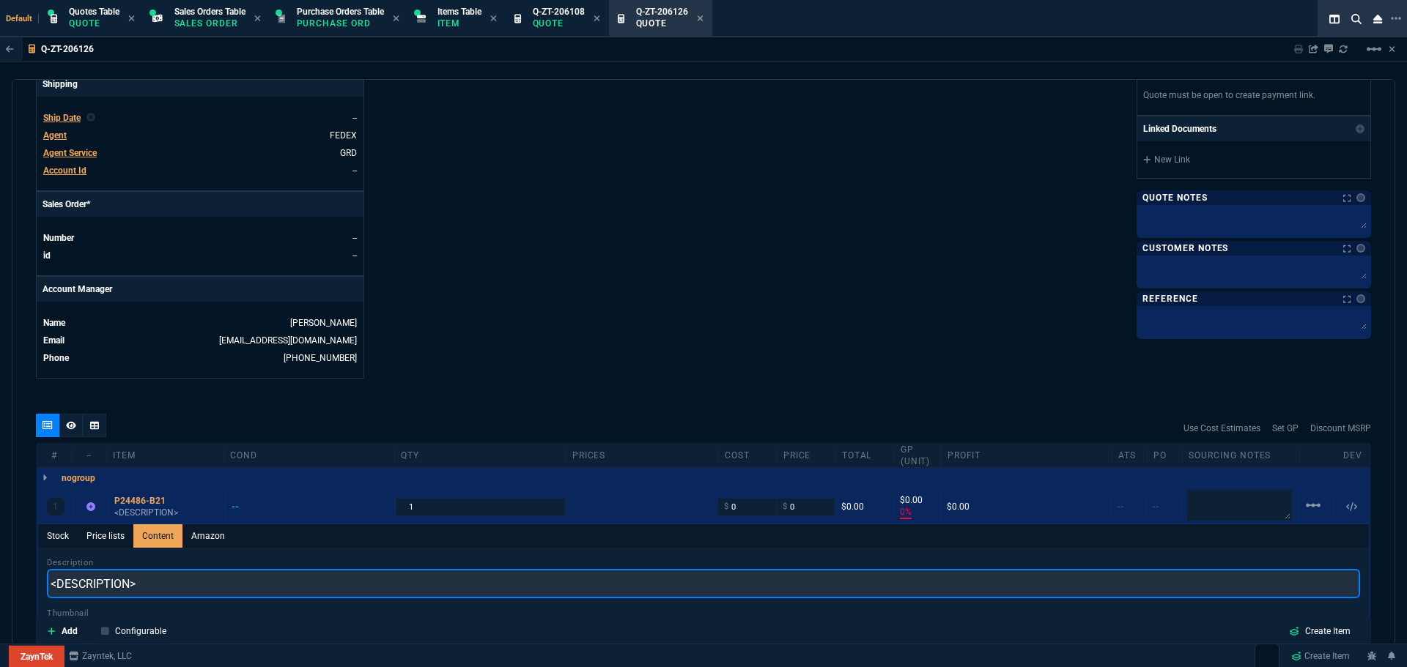
click at [149, 589] on input "<DESCRIPTION>" at bounding box center [703, 583] width 1313 height 29
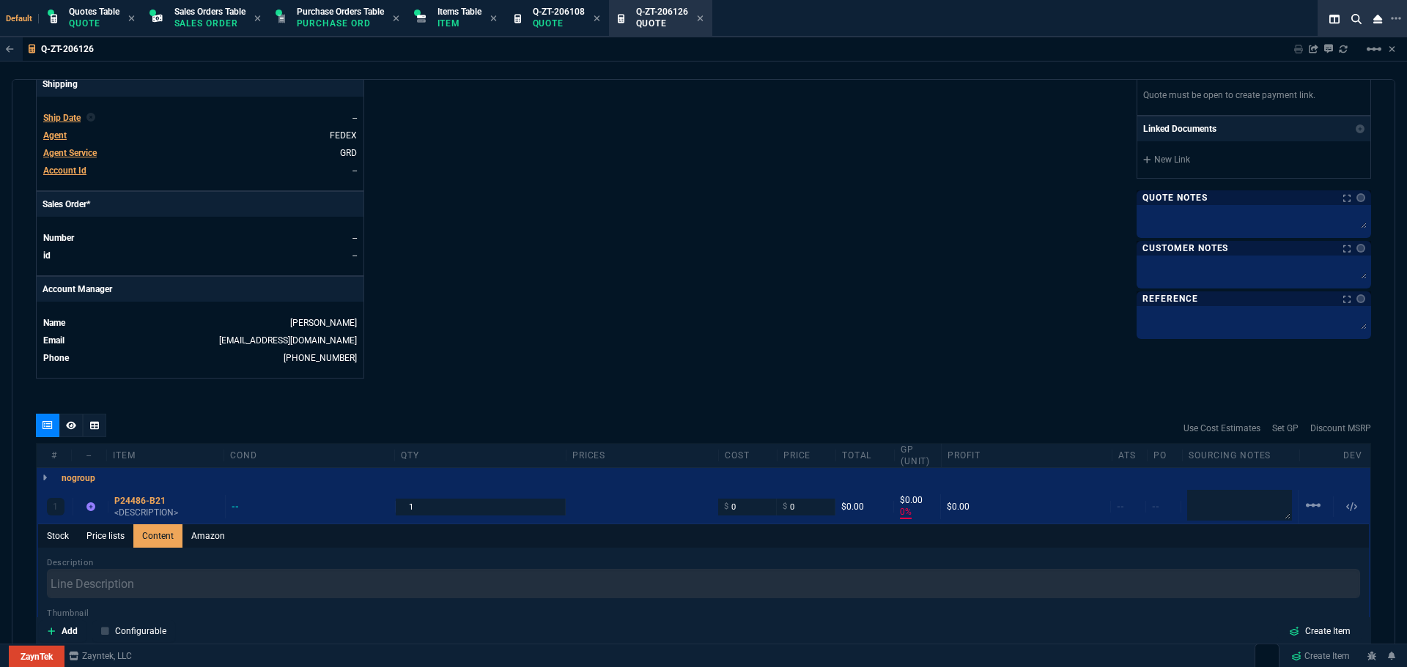
type input "1"
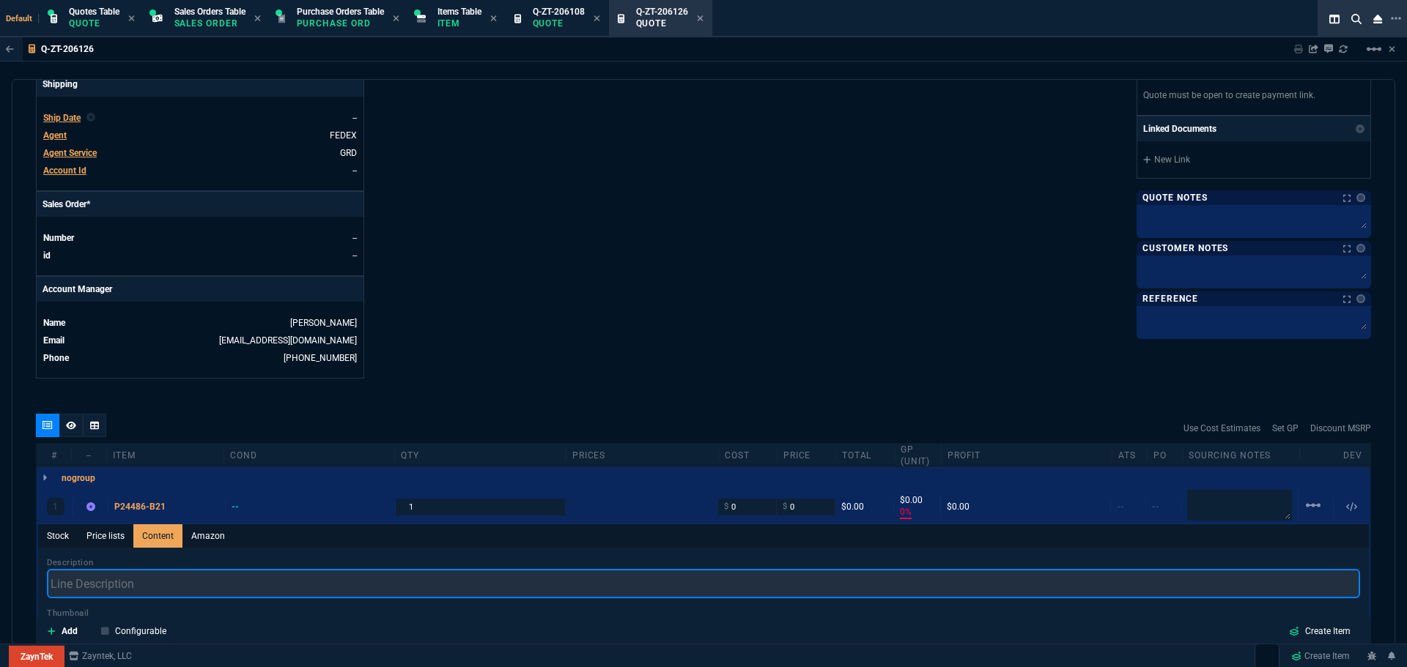
click at [232, 574] on input "text" at bounding box center [703, 583] width 1313 height 29
paste input "Intel Xeon-Gold 6246R (3.4GHz/16-core/205W)"
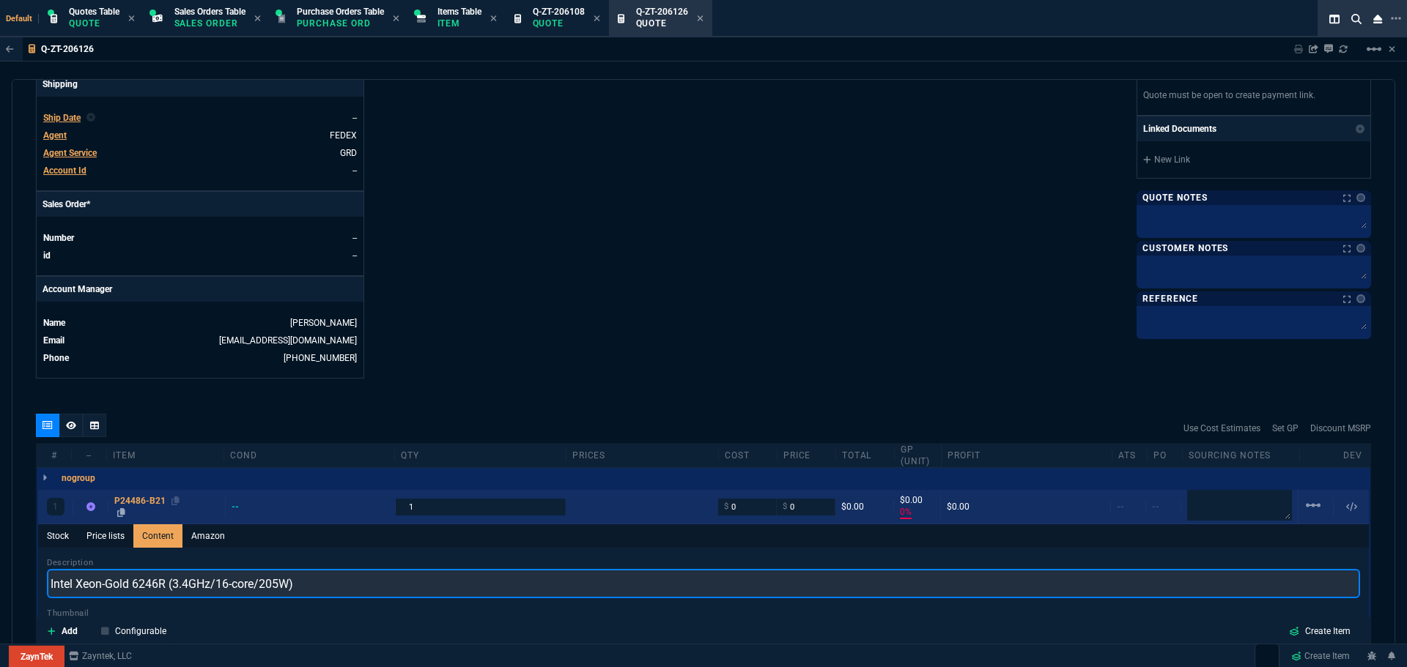
type input "Intel Xeon-Gold 6246R (3.4GHz/16-core/205W)"
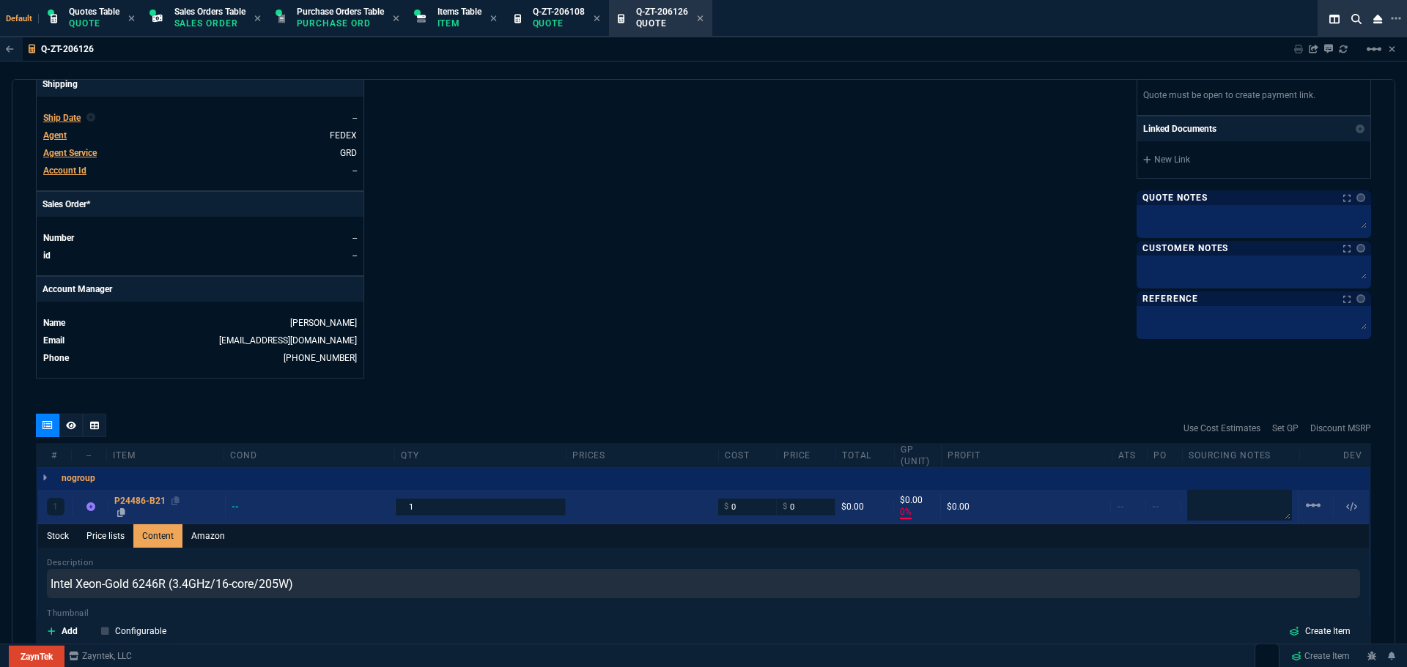
click at [141, 497] on div "P24486-B21" at bounding box center [166, 501] width 105 height 12
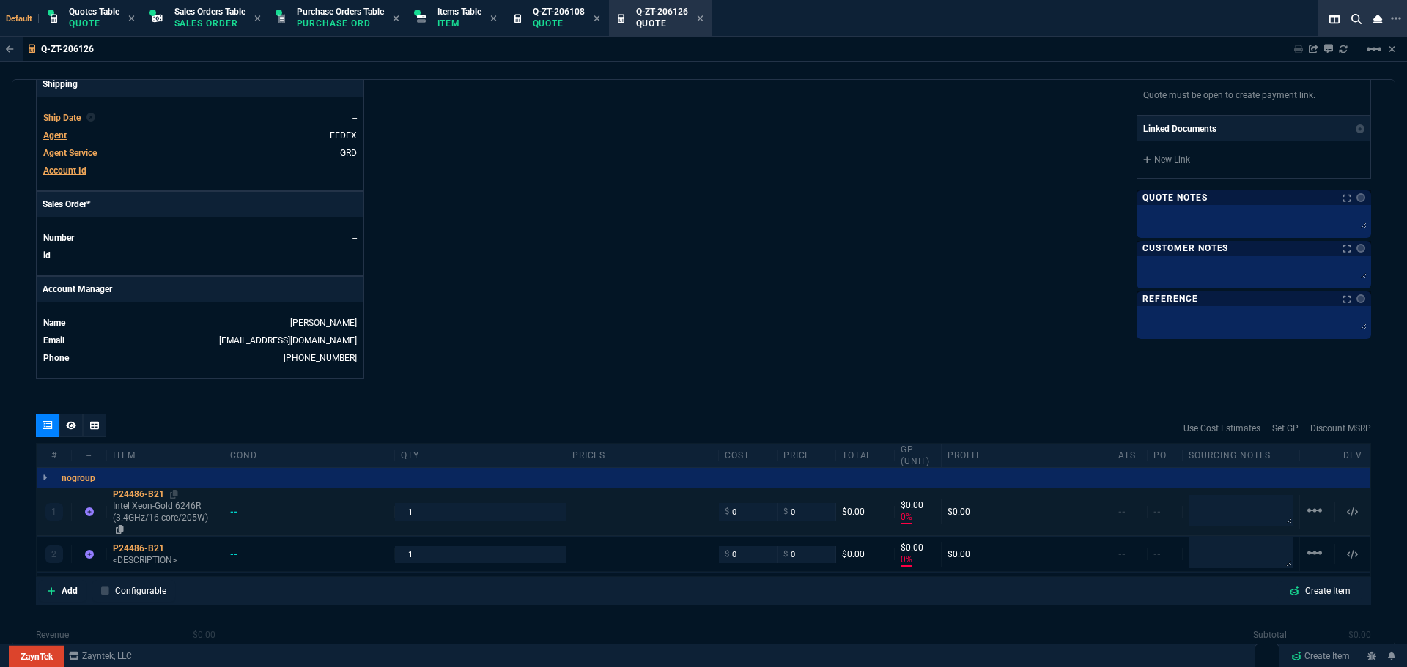
type input "0"
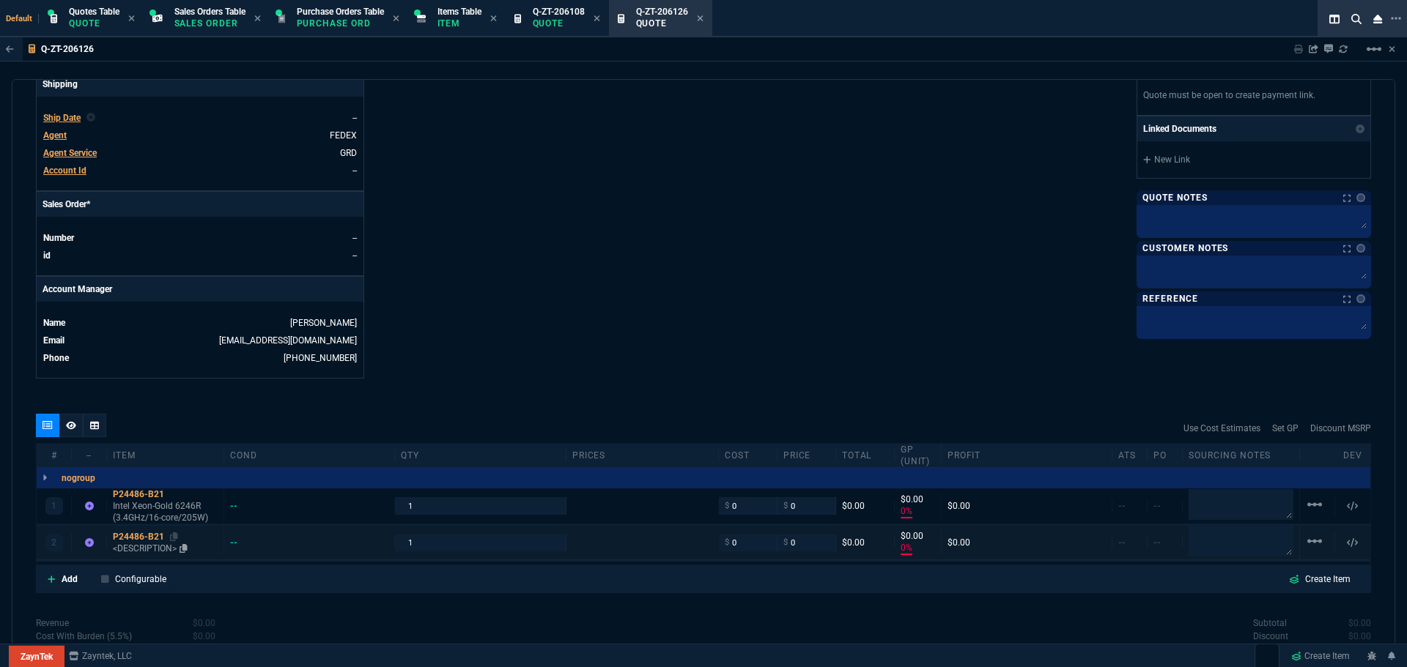
click at [145, 535] on div "P24486-B21" at bounding box center [165, 537] width 105 height 12
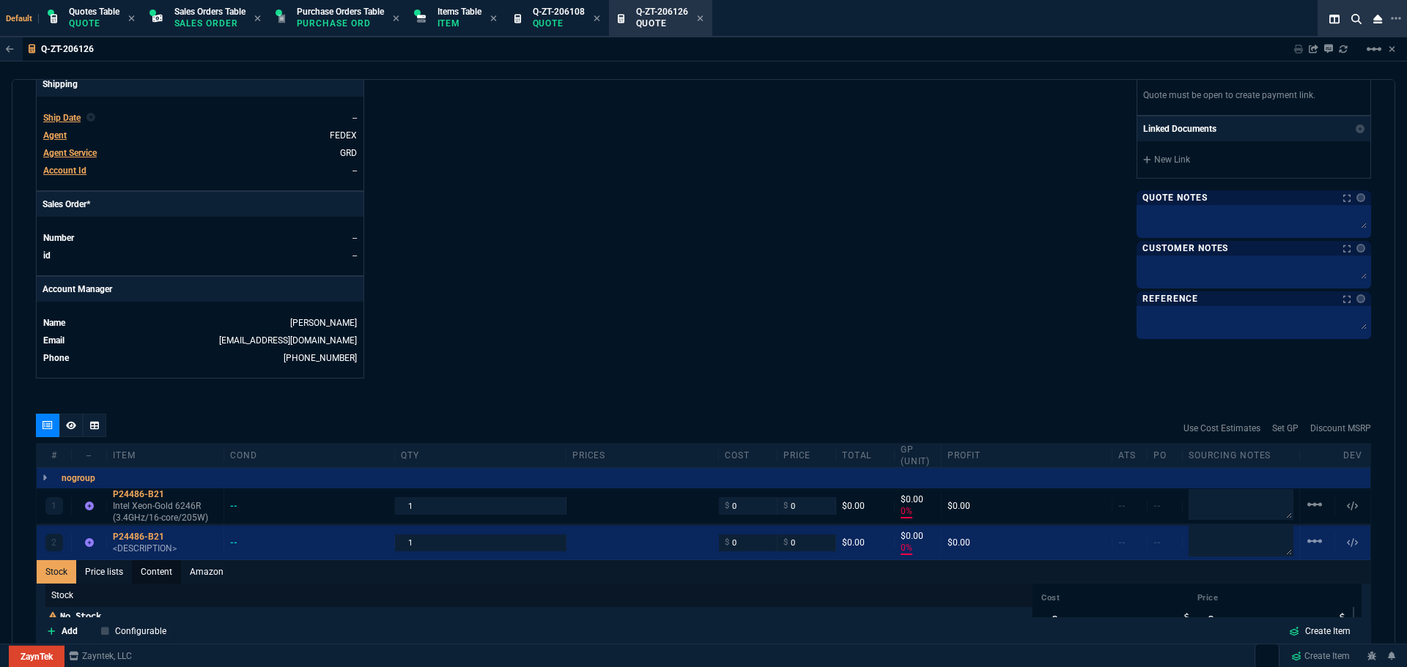
click at [163, 574] on link "Content" at bounding box center [156, 571] width 49 height 23
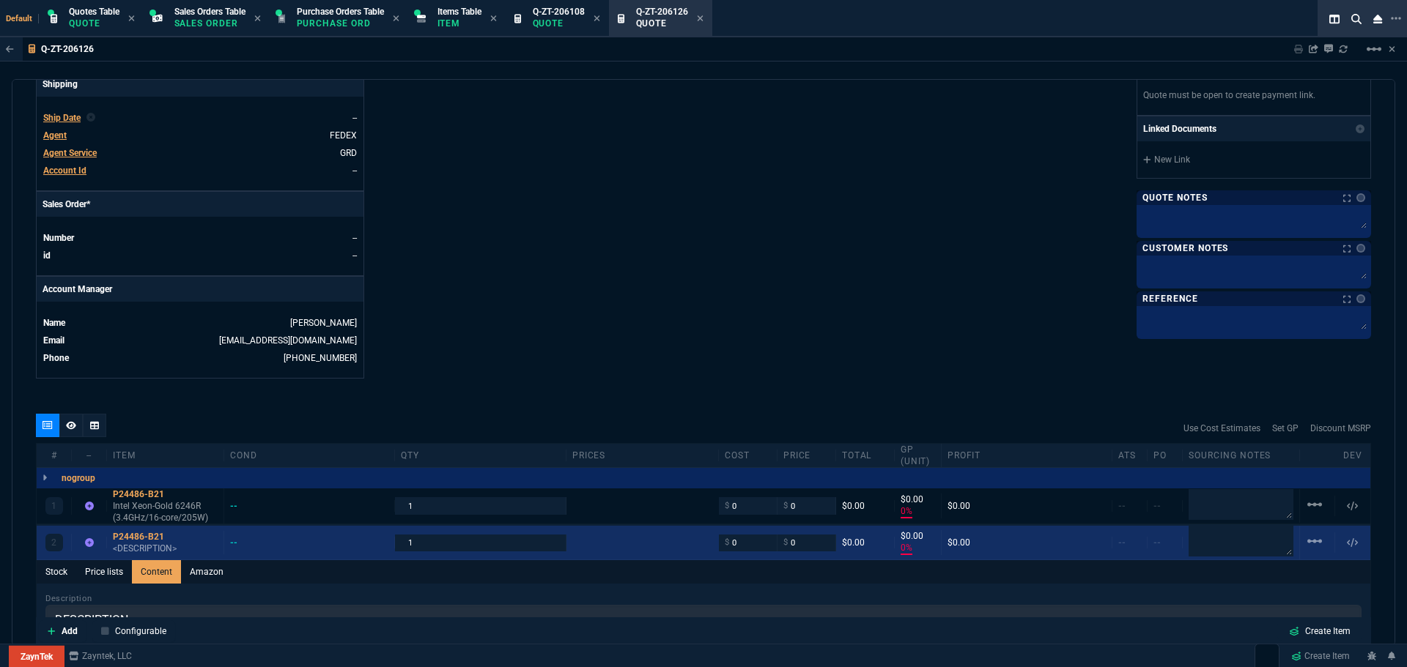
scroll to position [659, 0]
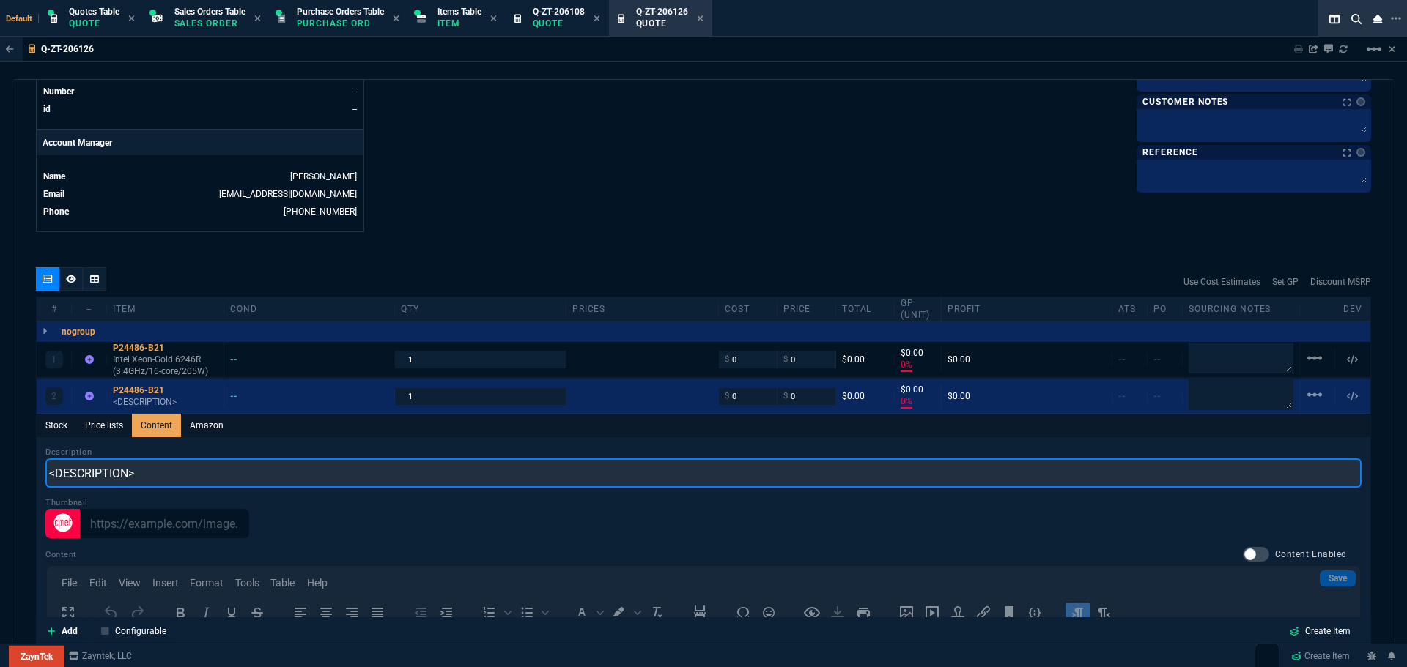
click at [158, 475] on input "<DESCRIPTION>" at bounding box center [703, 473] width 1316 height 29
paste input "Intel Xeon-Gold 6246R (3.4GHz/16-core/205W)"
type input "Refurbished/ Intel Xeon-Gold 6246R (3.4GHz/16-core/205W)"
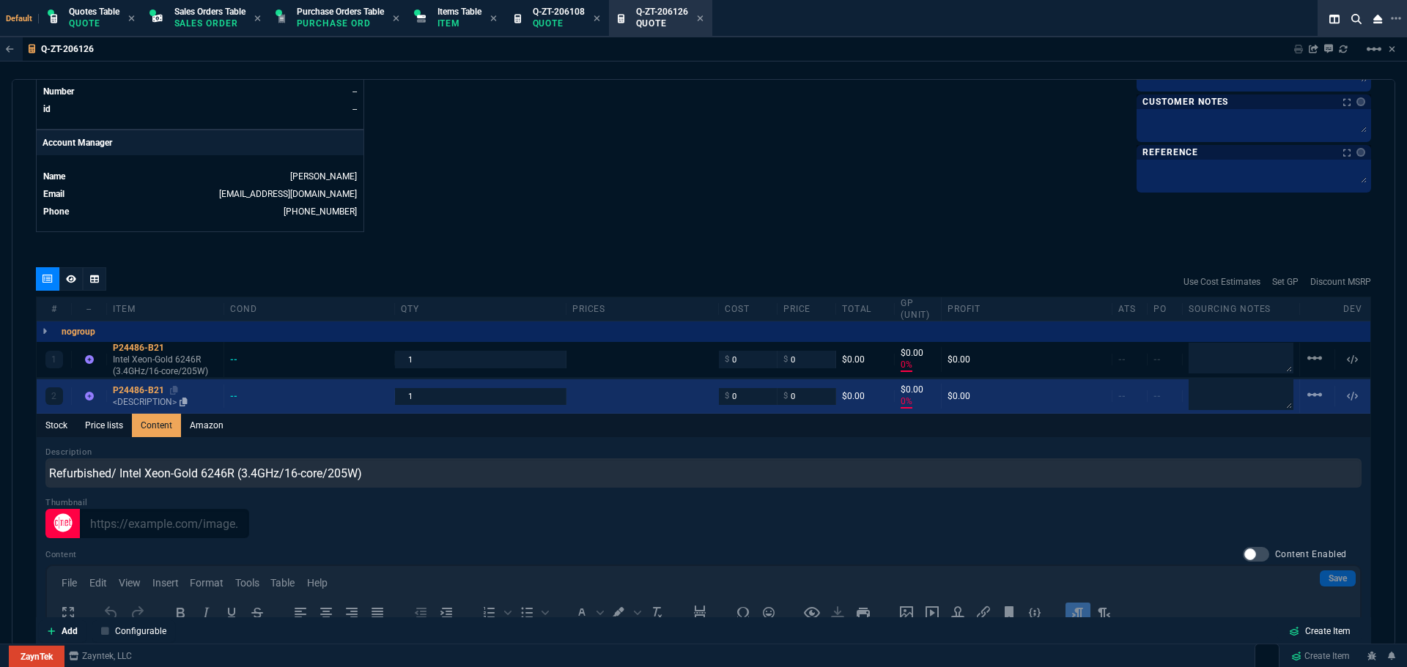
click at [151, 388] on div "P24486-B21" at bounding box center [165, 391] width 105 height 12
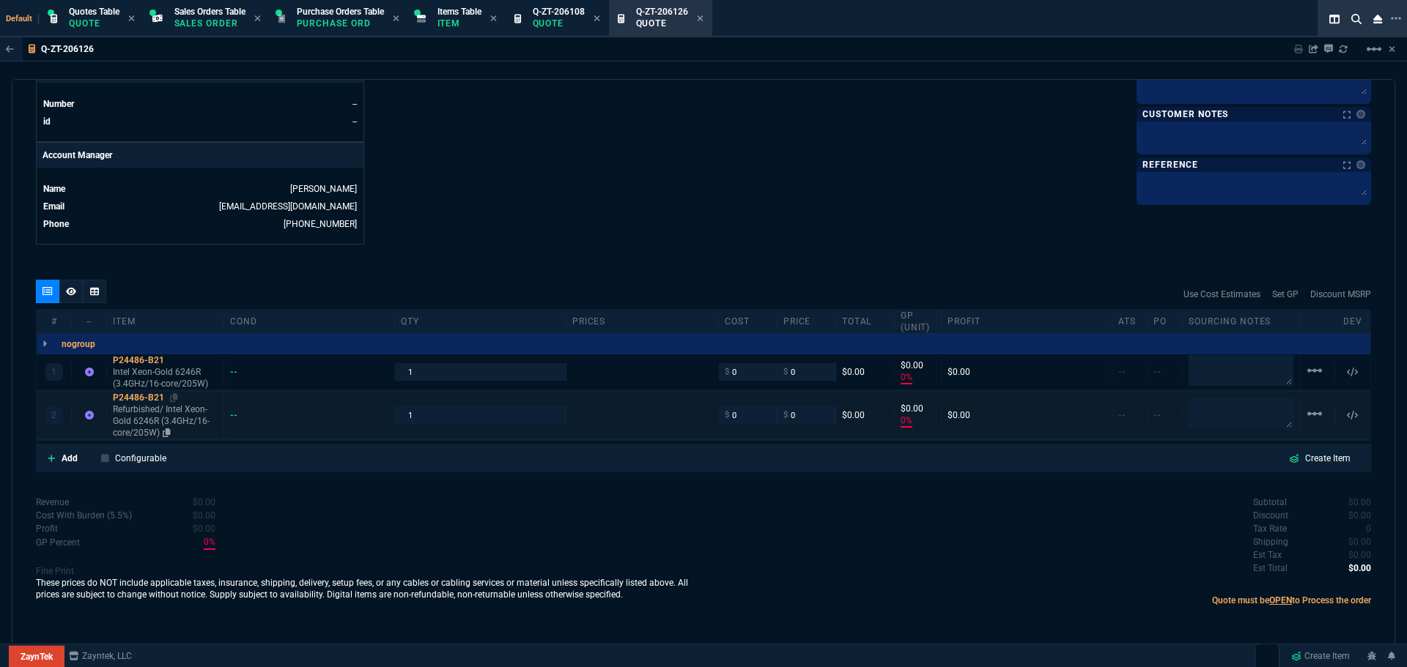
type input "0"
click at [426, 376] on input "1" at bounding box center [480, 371] width 158 height 17
type input "10"
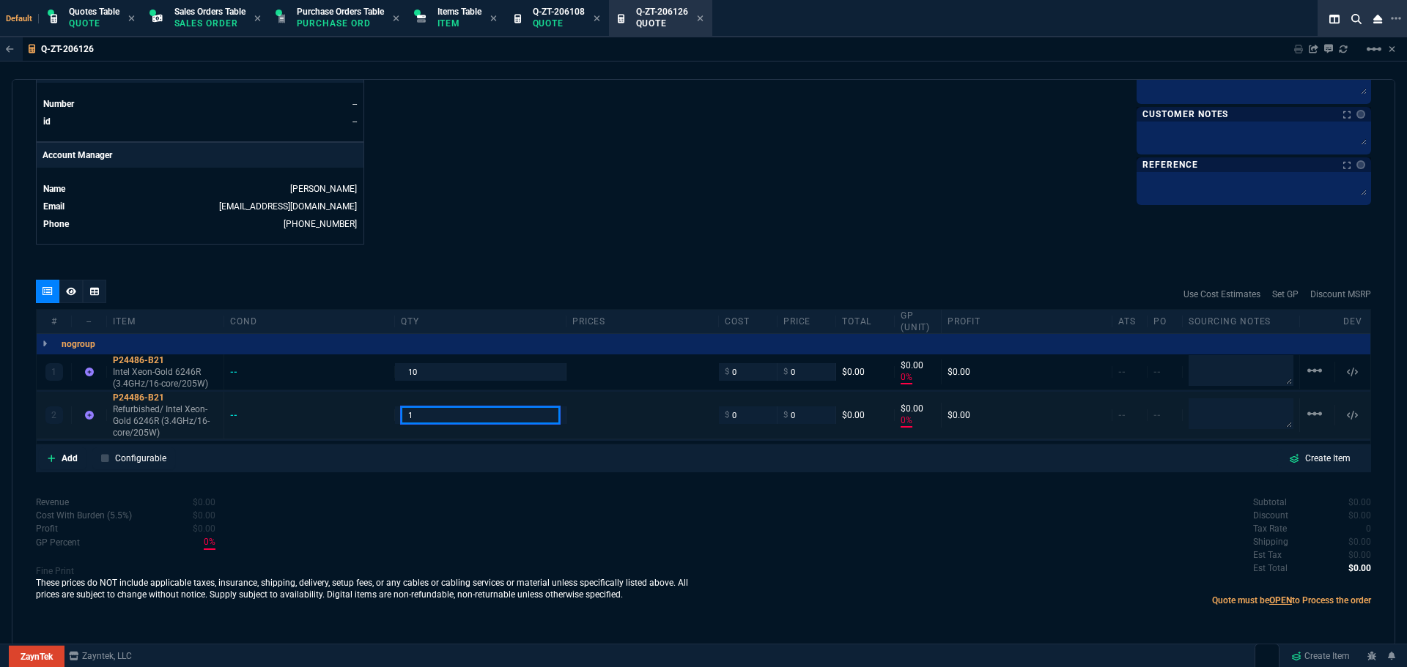
click at [424, 414] on input "1" at bounding box center [480, 415] width 158 height 17
type input "10"
click at [730, 374] on input "0" at bounding box center [748, 371] width 46 height 17
type input "1000"
click at [734, 415] on input "0" at bounding box center [748, 415] width 46 height 17
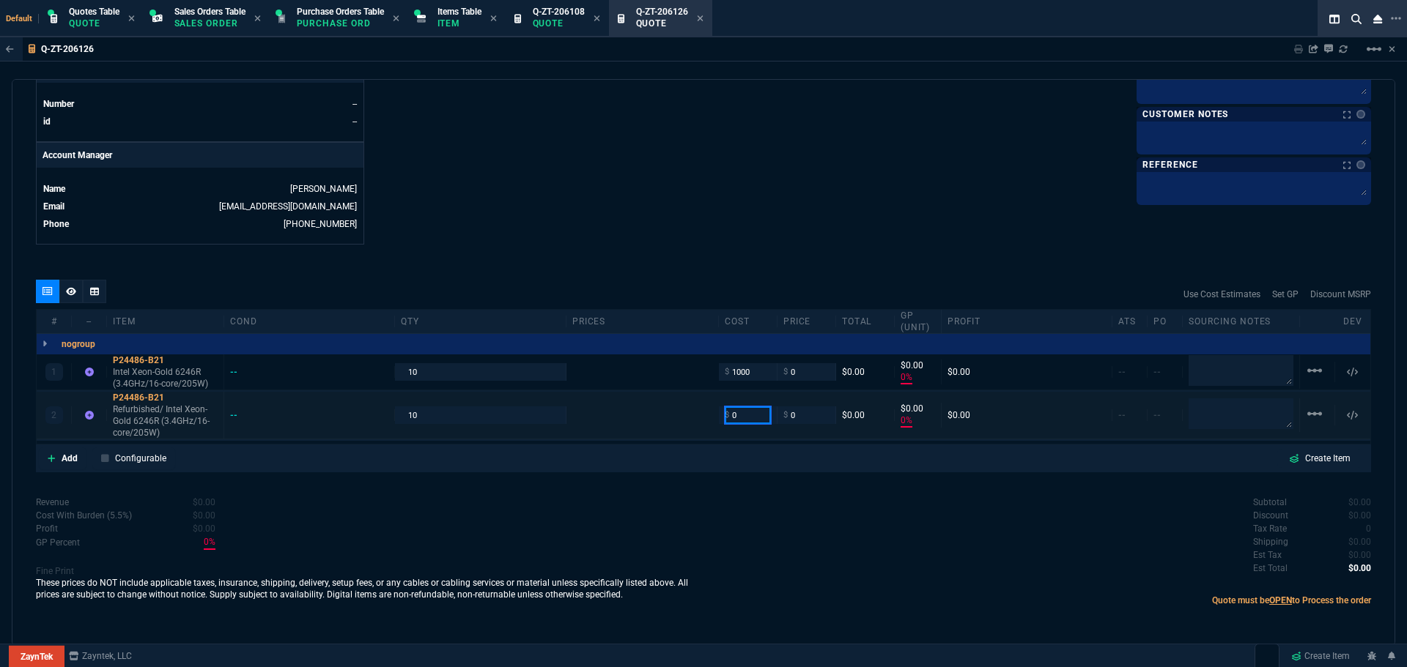
type input "1000"
type input "-100"
type input "-1000"
type input "1"
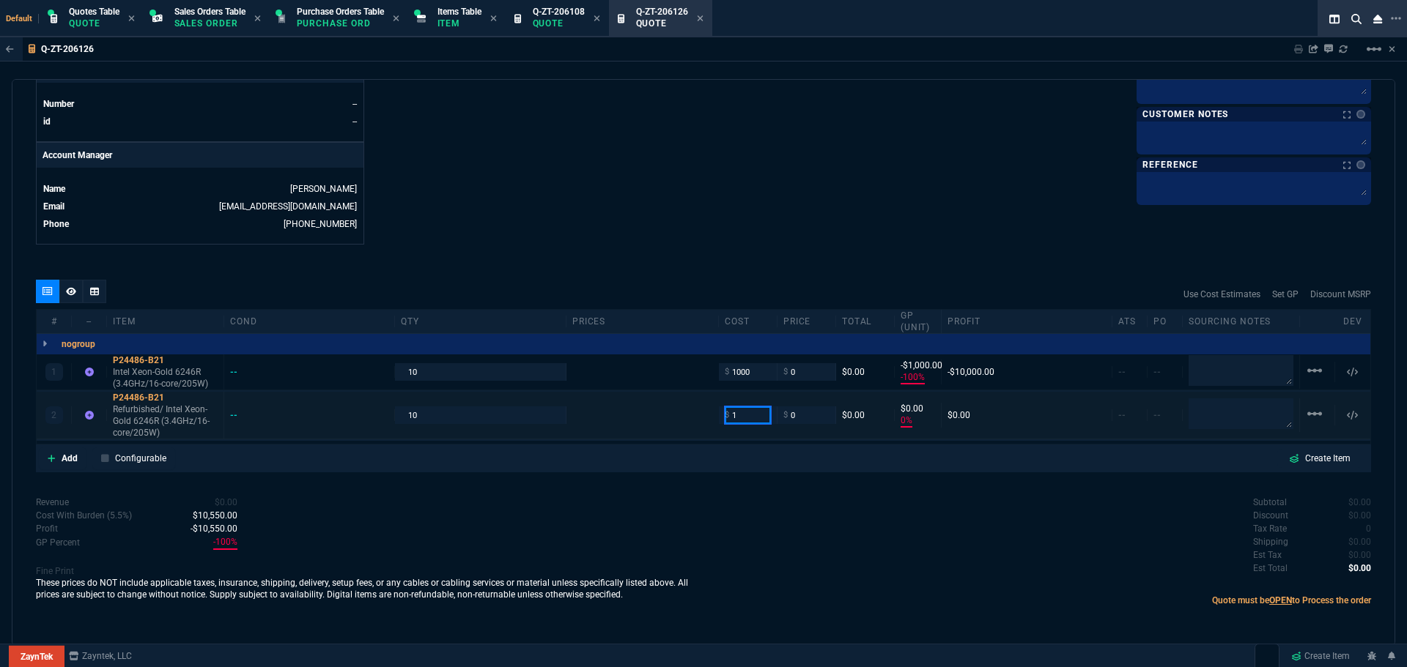
type input "10"
type input "-100"
type input "-1"
type input "1000"
click at [1246, 372] on textarea at bounding box center [1240, 370] width 105 height 31
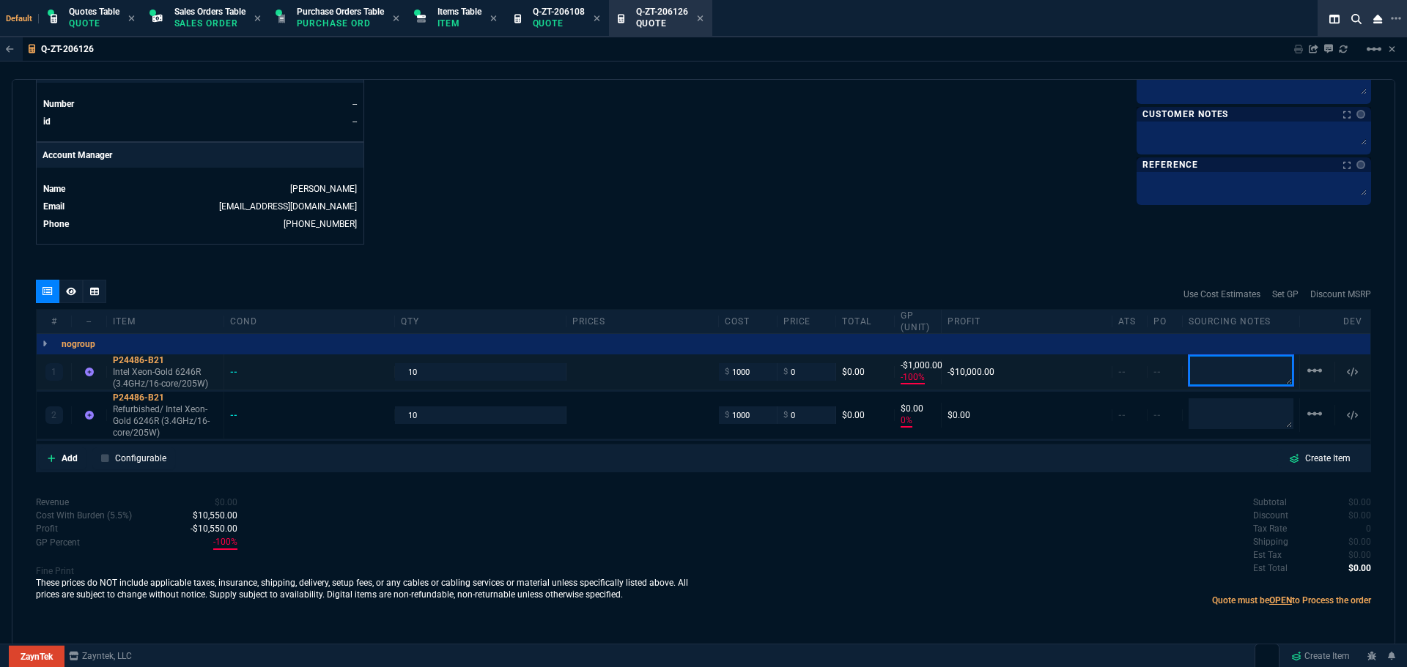
type input "1000"
type input "-1000"
type textarea "[GEOGRAPHIC_DATA]"
click at [1255, 410] on textarea at bounding box center [1240, 413] width 105 height 29
type textarea "[GEOGRAPHIC_DATA]"
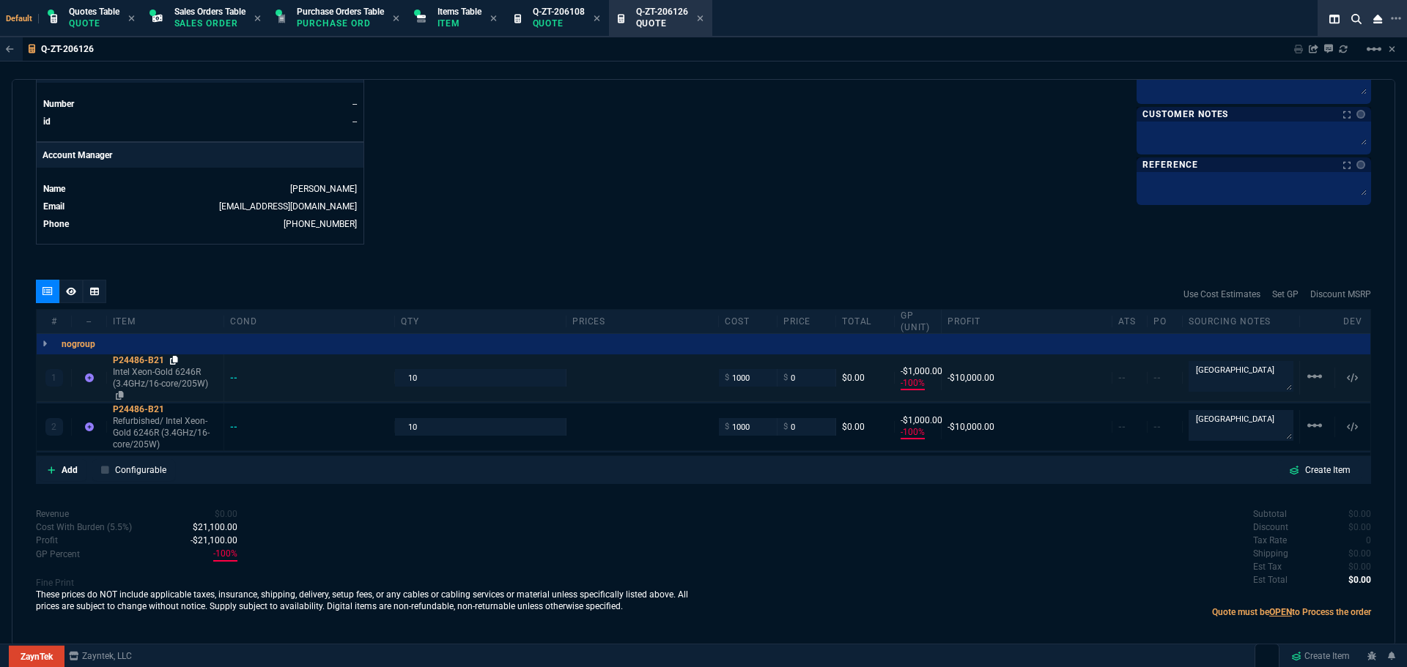
click at [174, 358] on icon at bounding box center [174, 360] width 8 height 9
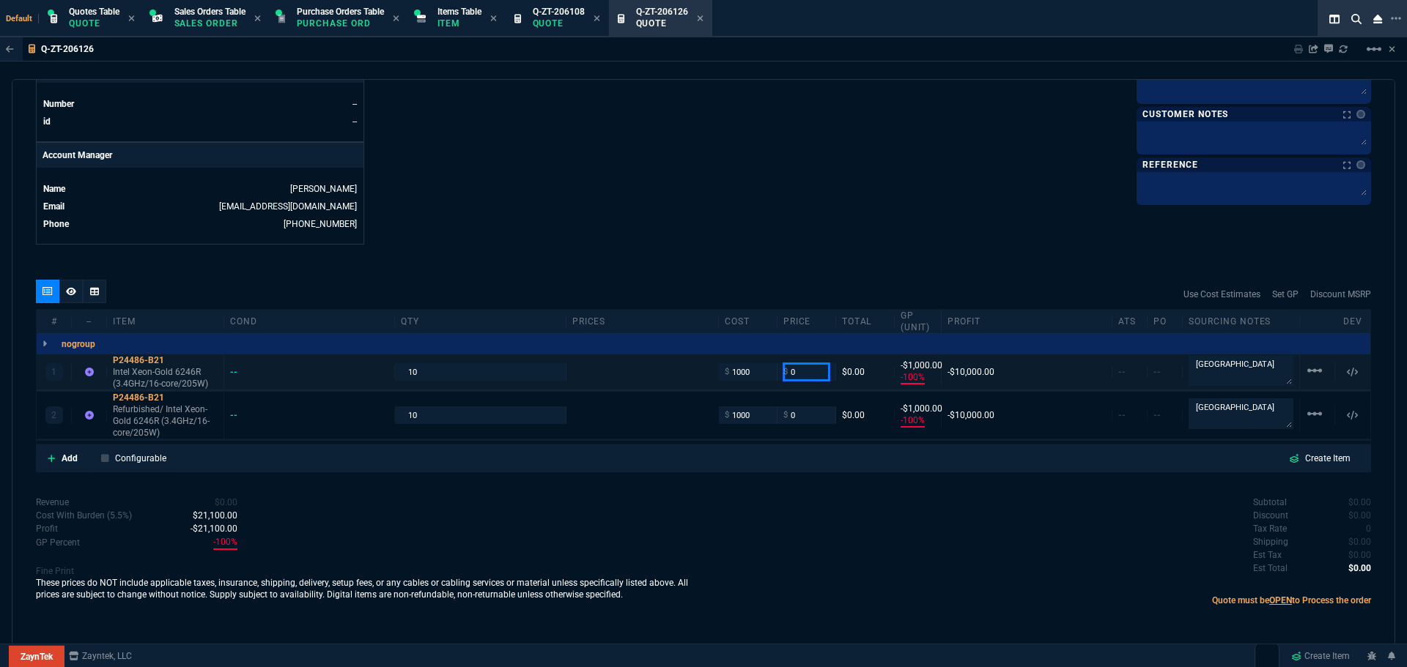
click at [798, 379] on input "0" at bounding box center [806, 371] width 46 height 17
type input "4450"
type input "78"
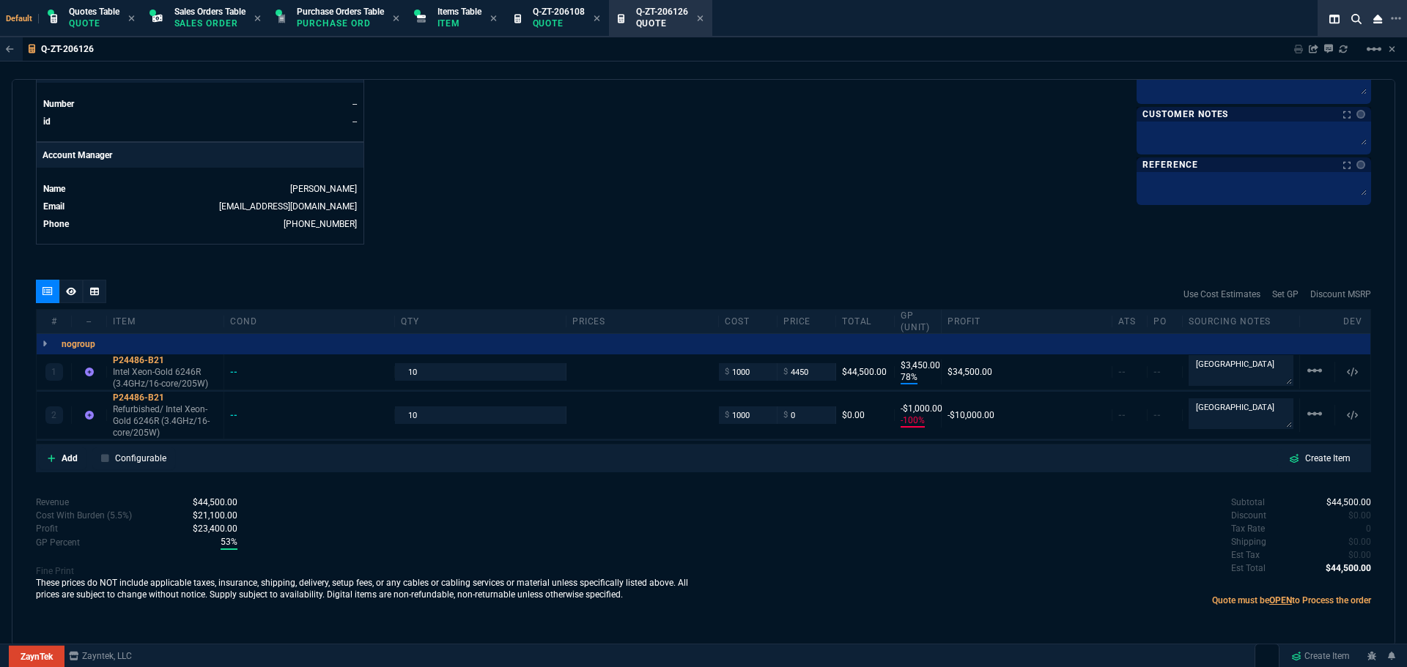
type input "3450"
click at [137, 399] on div "P24486-B21" at bounding box center [165, 398] width 105 height 12
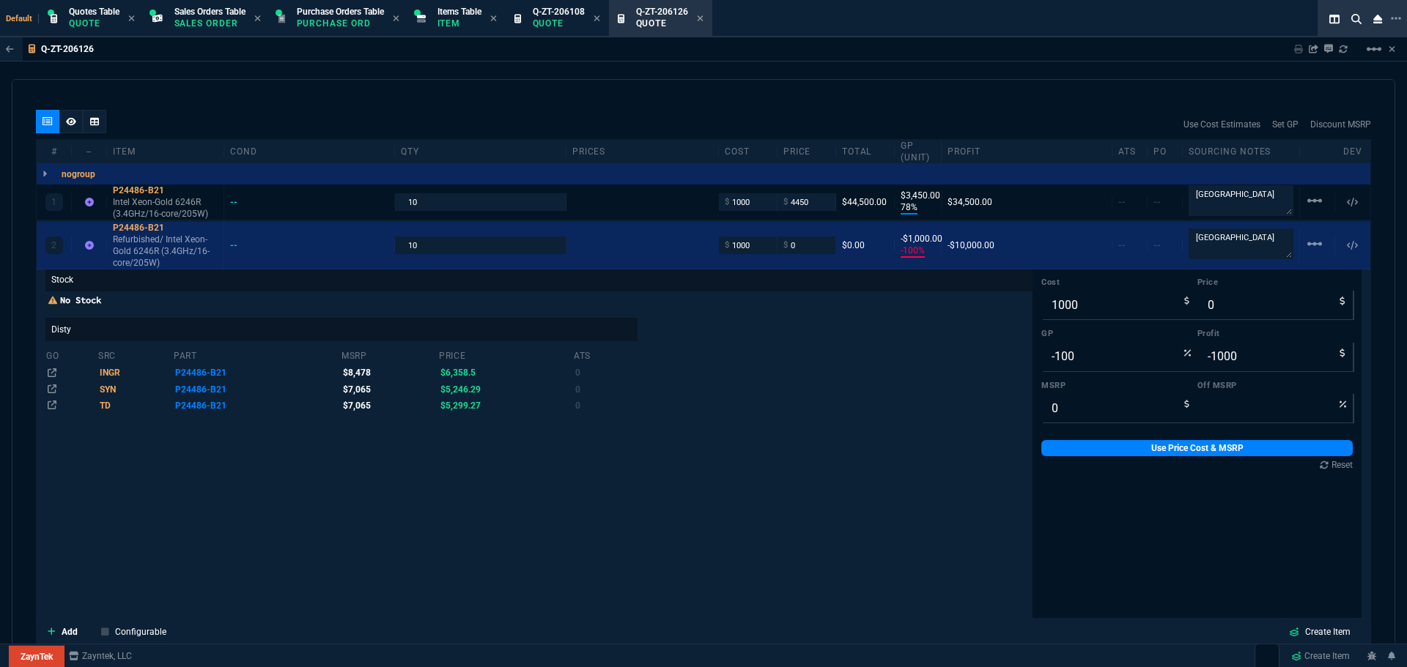
scroll to position [867, 0]
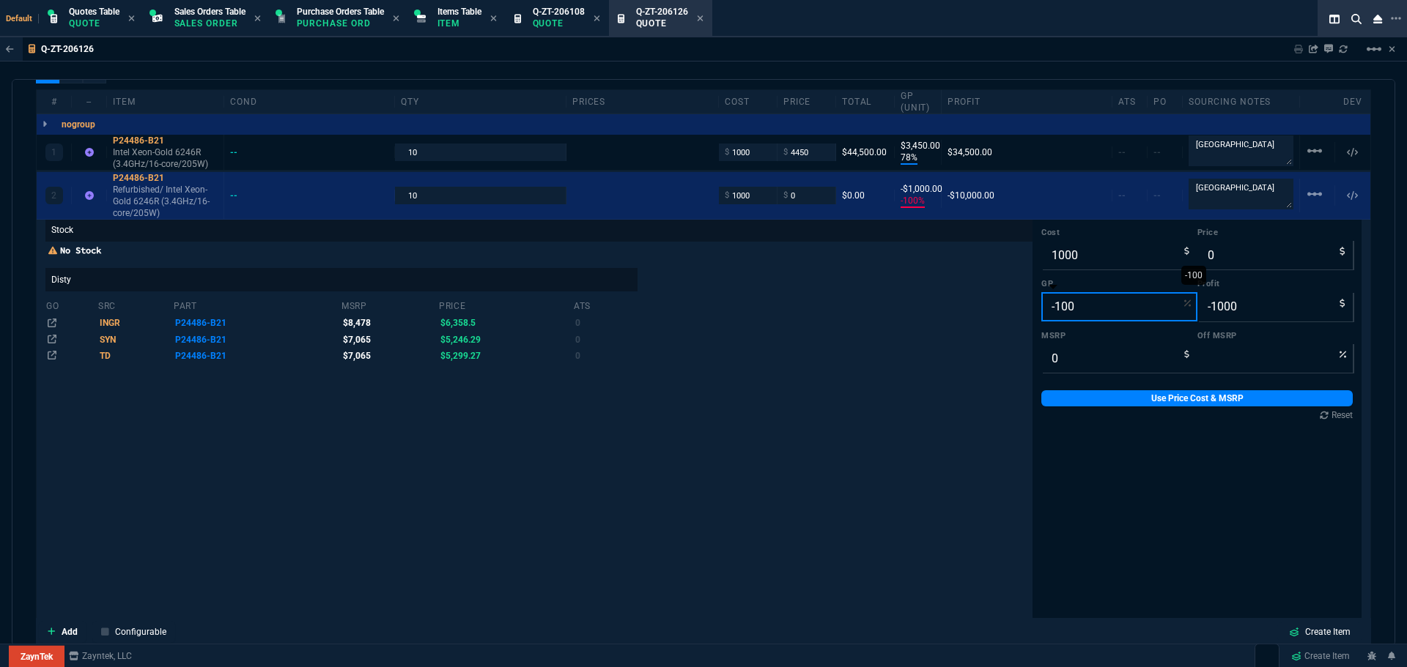
click at [1073, 306] on input "-100" at bounding box center [1119, 306] width 156 height 29
type input "7"
type input "1075"
type input "75"
type input "70"
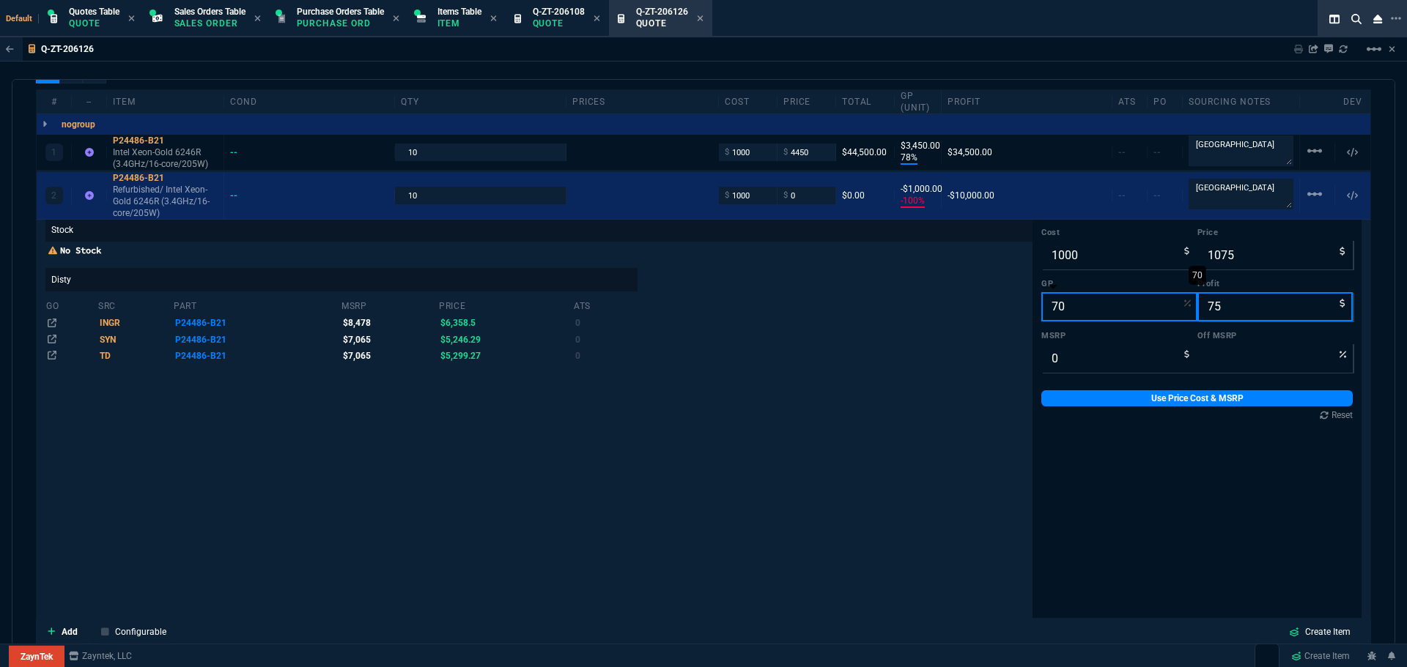
type input "3333"
type input "2333"
type input "70"
click at [1136, 393] on link "Use Price Cost & MSRP" at bounding box center [1196, 399] width 311 height 16
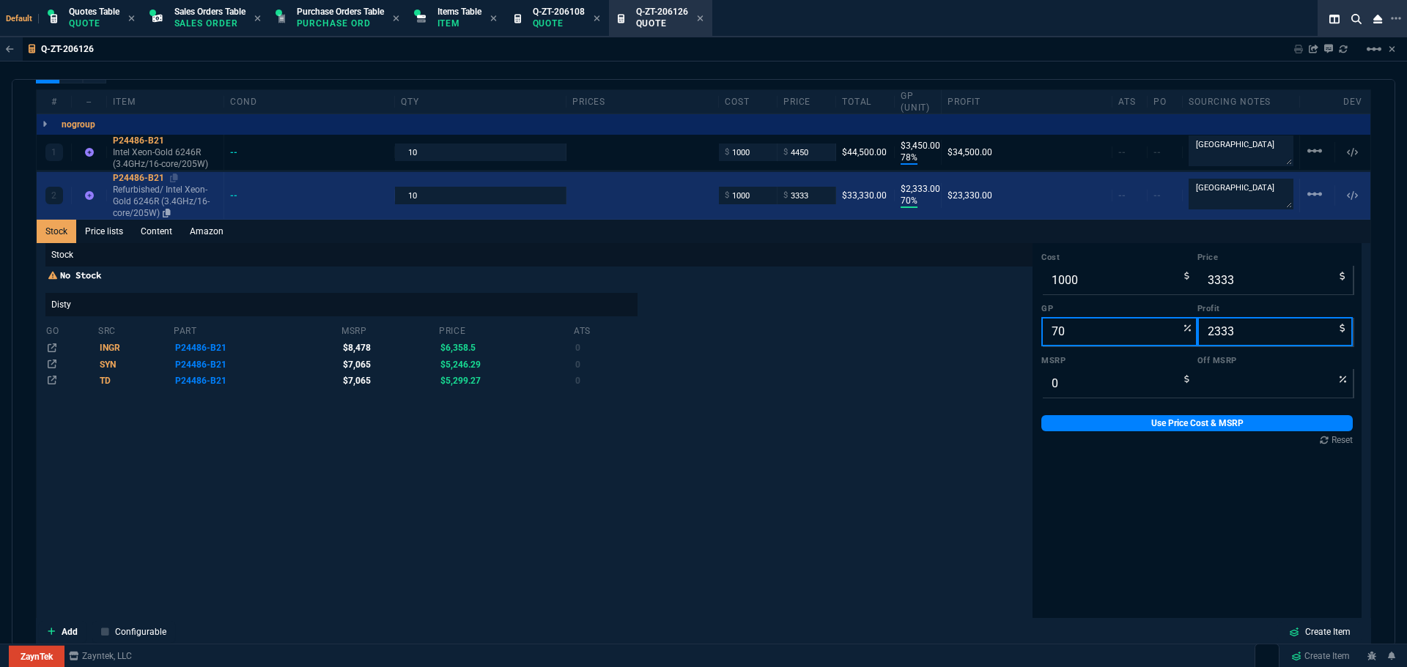
click at [127, 174] on div "P24486-B21" at bounding box center [165, 178] width 105 height 12
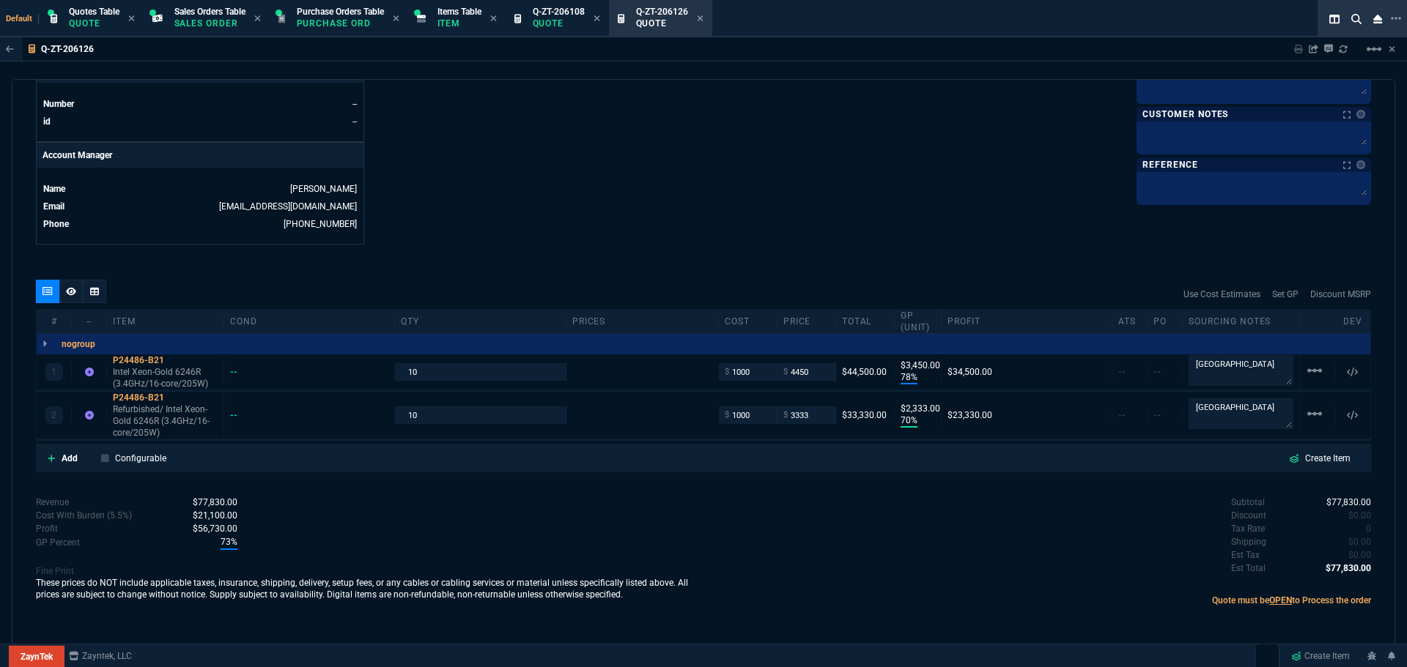
scroll to position [647, 0]
click at [816, 418] on input "3333" at bounding box center [806, 415] width 46 height 17
type input "3350"
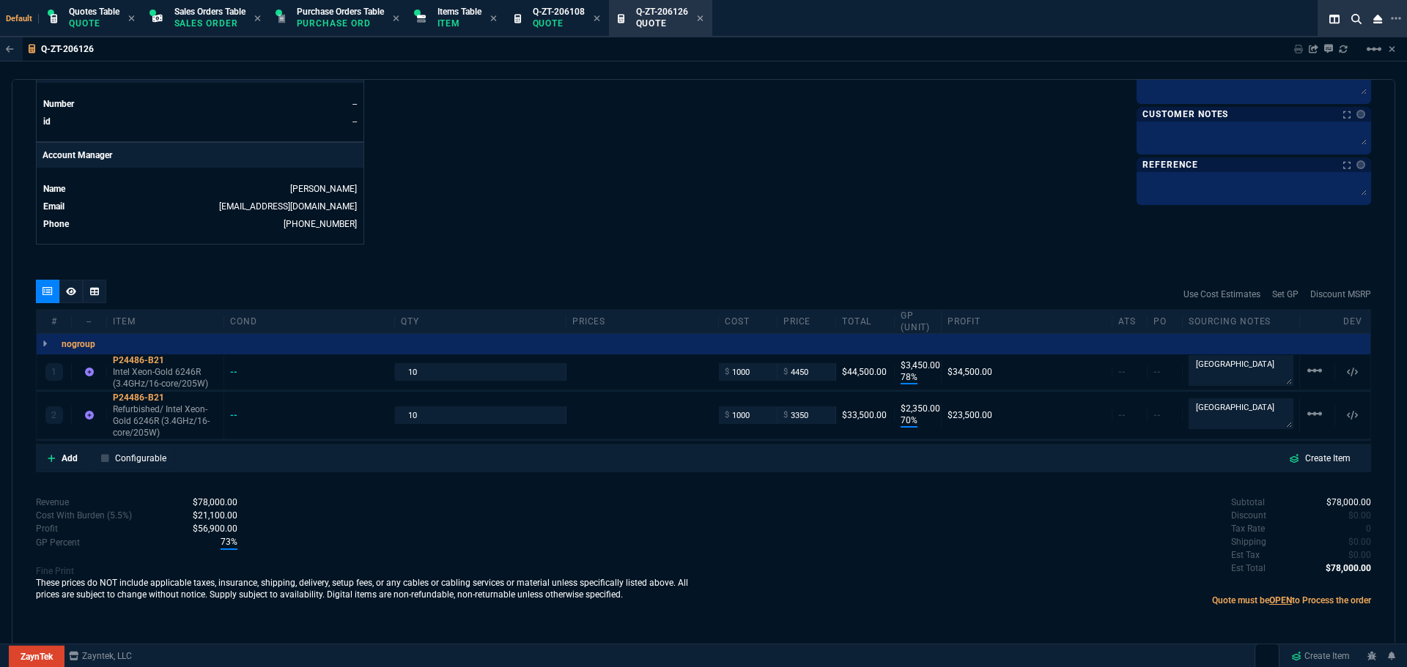
type input "2350"
click at [815, 374] on input "4450" at bounding box center [806, 371] width 46 height 17
type input "4550"
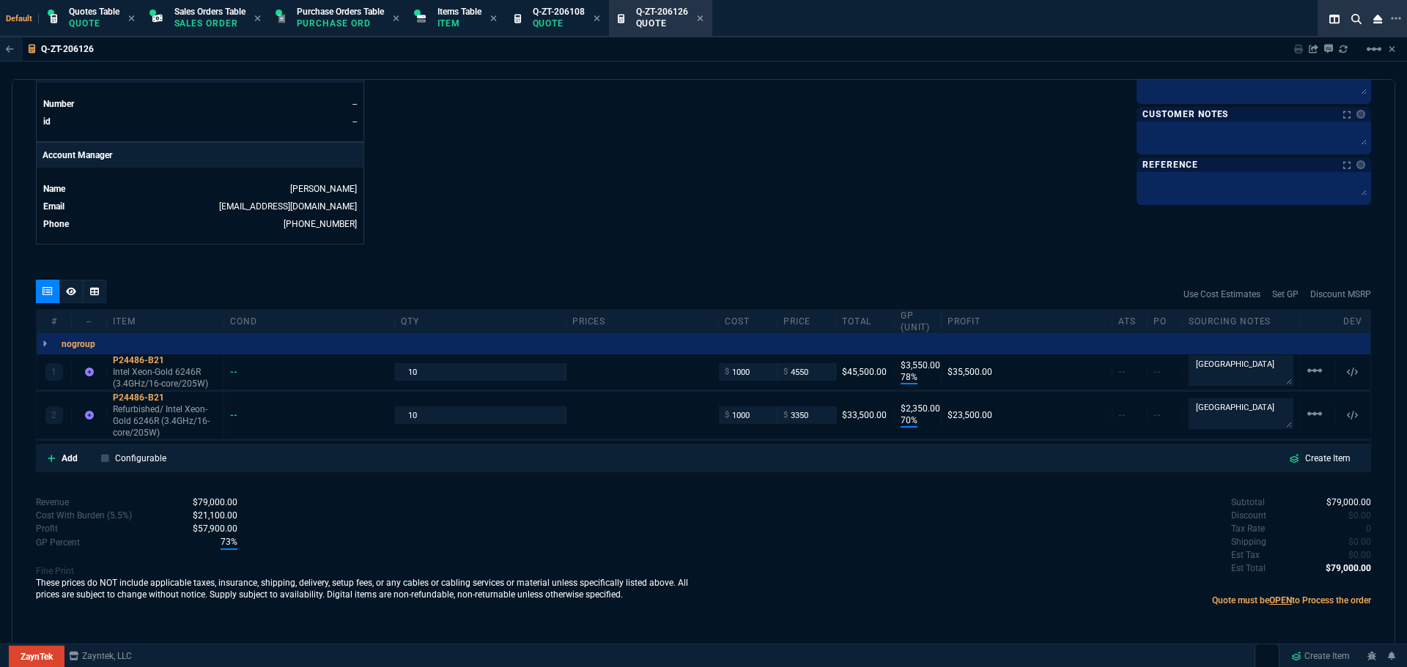
type input "3550"
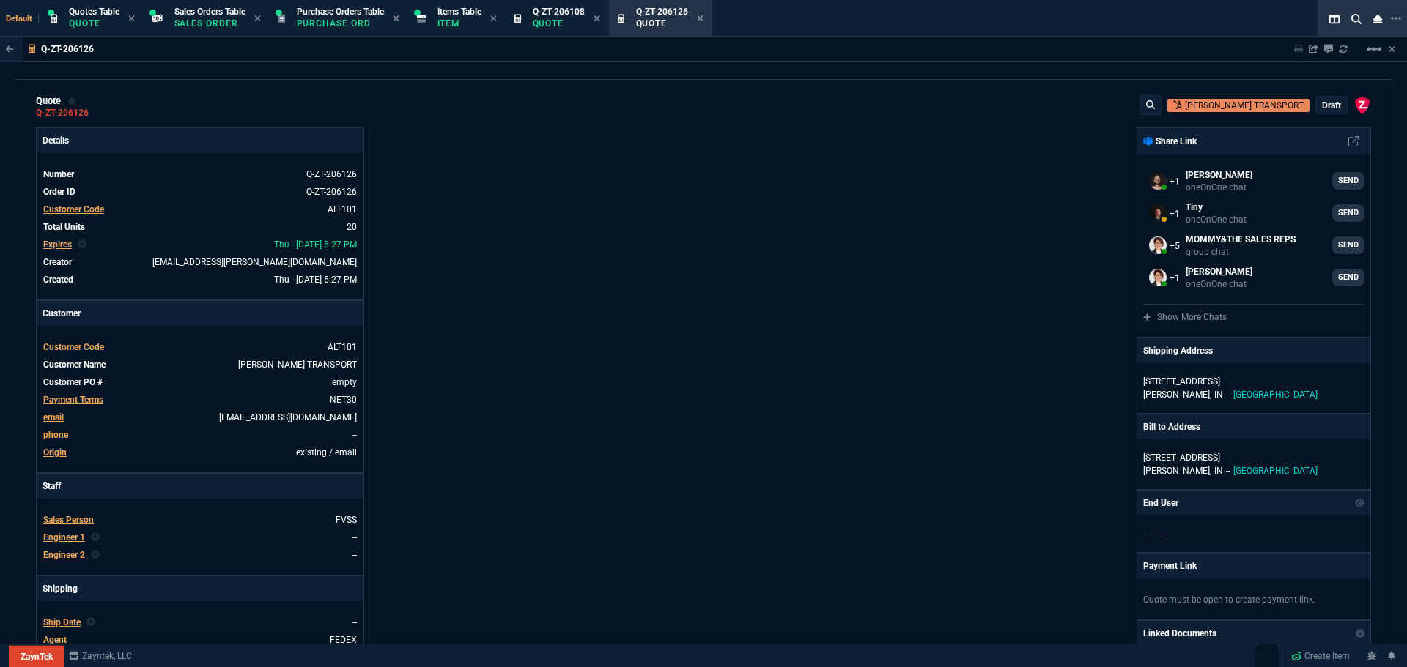
scroll to position [0, 0]
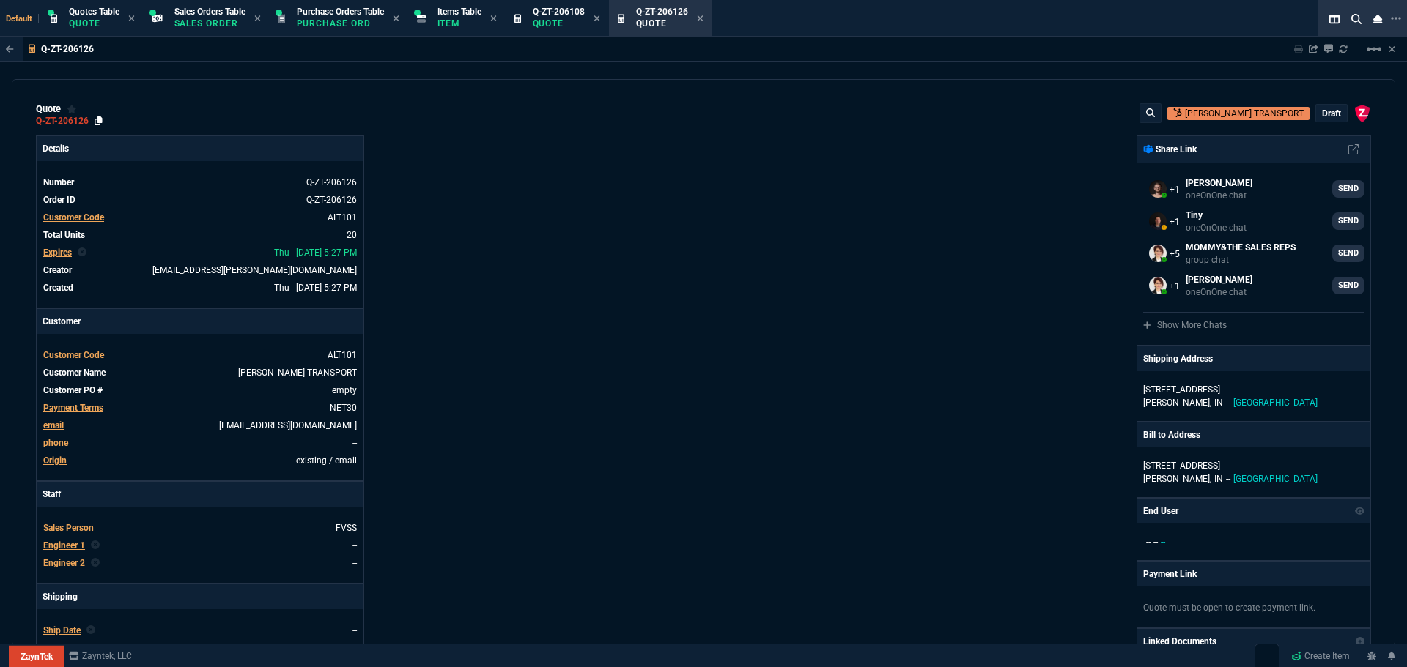
click at [100, 119] on icon at bounding box center [99, 120] width 8 height 9
